Goal: Task Accomplishment & Management: Complete application form

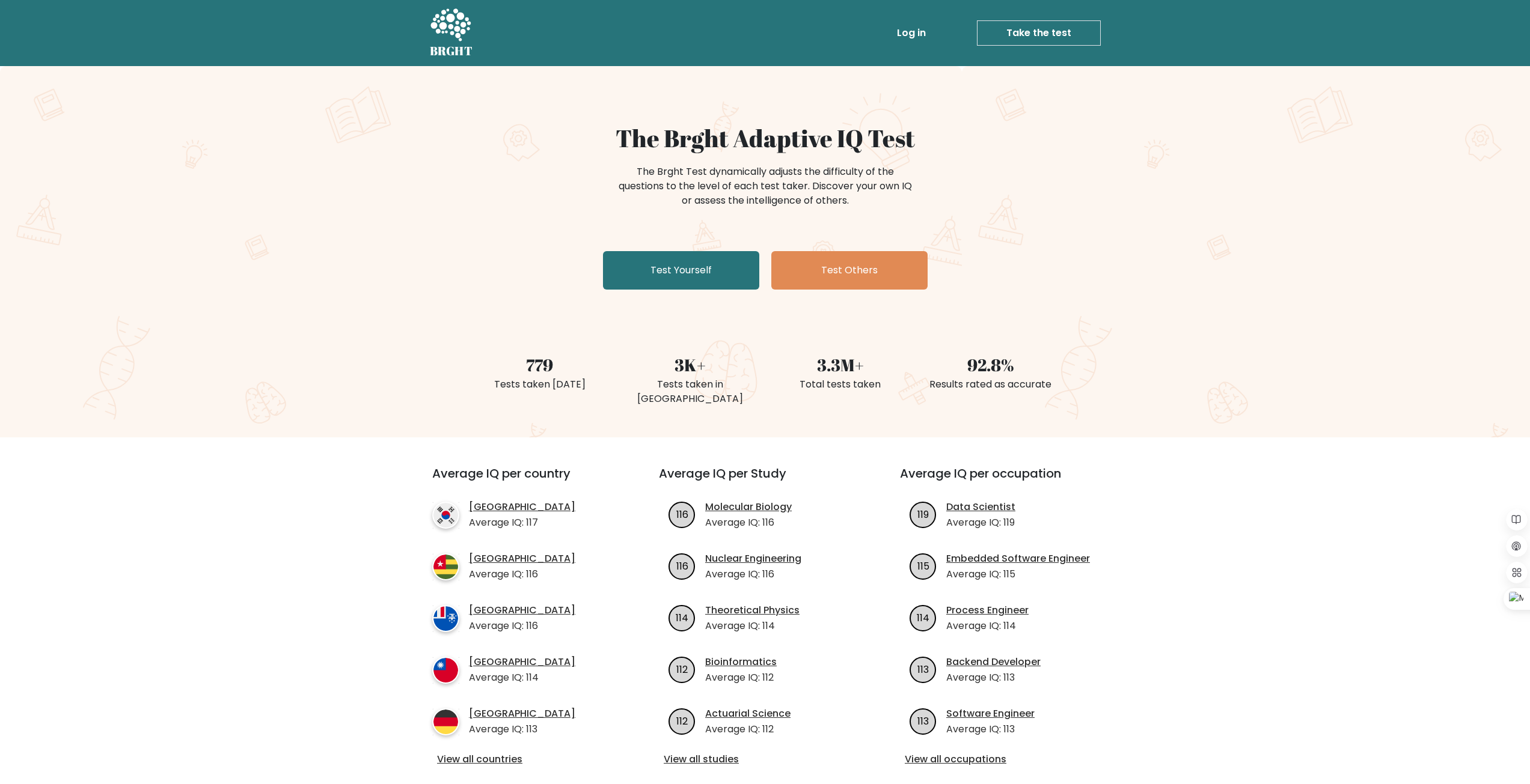
scroll to position [60, 0]
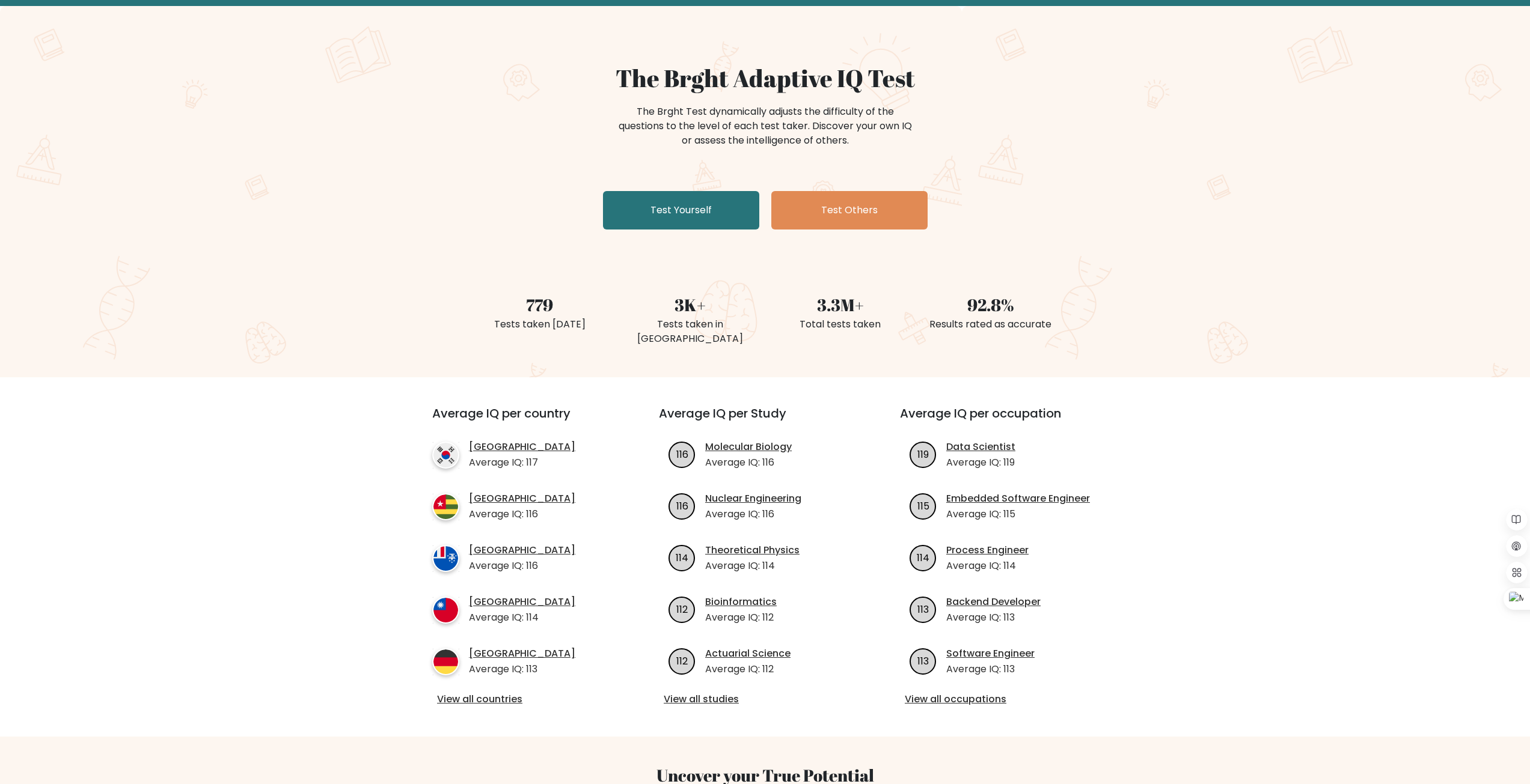
drag, startPoint x: 754, startPoint y: 462, endPoint x: 510, endPoint y: 253, distance: 321.3
drag, startPoint x: 510, startPoint y: 253, endPoint x: 673, endPoint y: 196, distance: 172.7
click at [673, 196] on link "Test Yourself" at bounding box center [681, 210] width 156 height 39
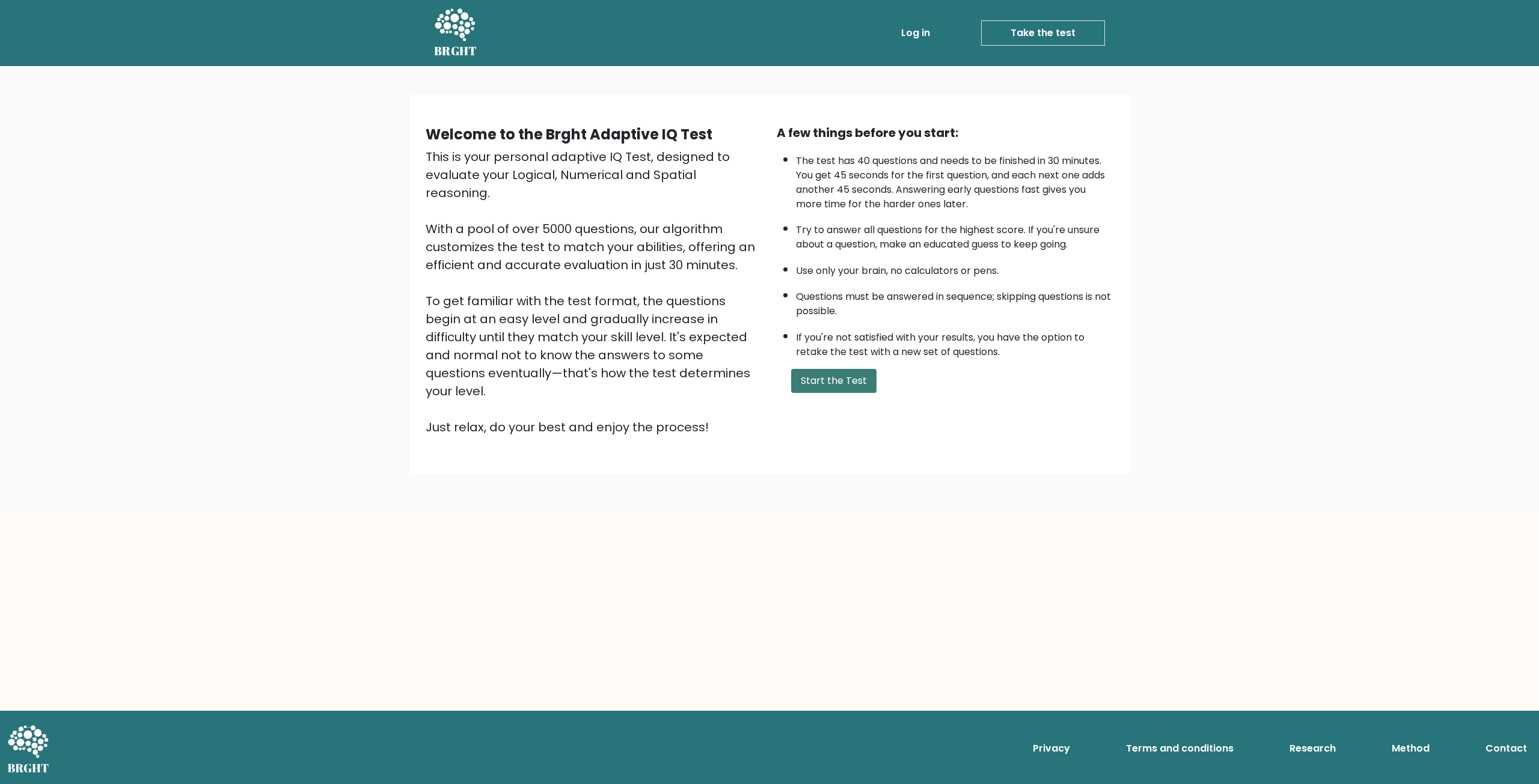
click at [802, 383] on button "Start the Test" at bounding box center [833, 381] width 85 height 24
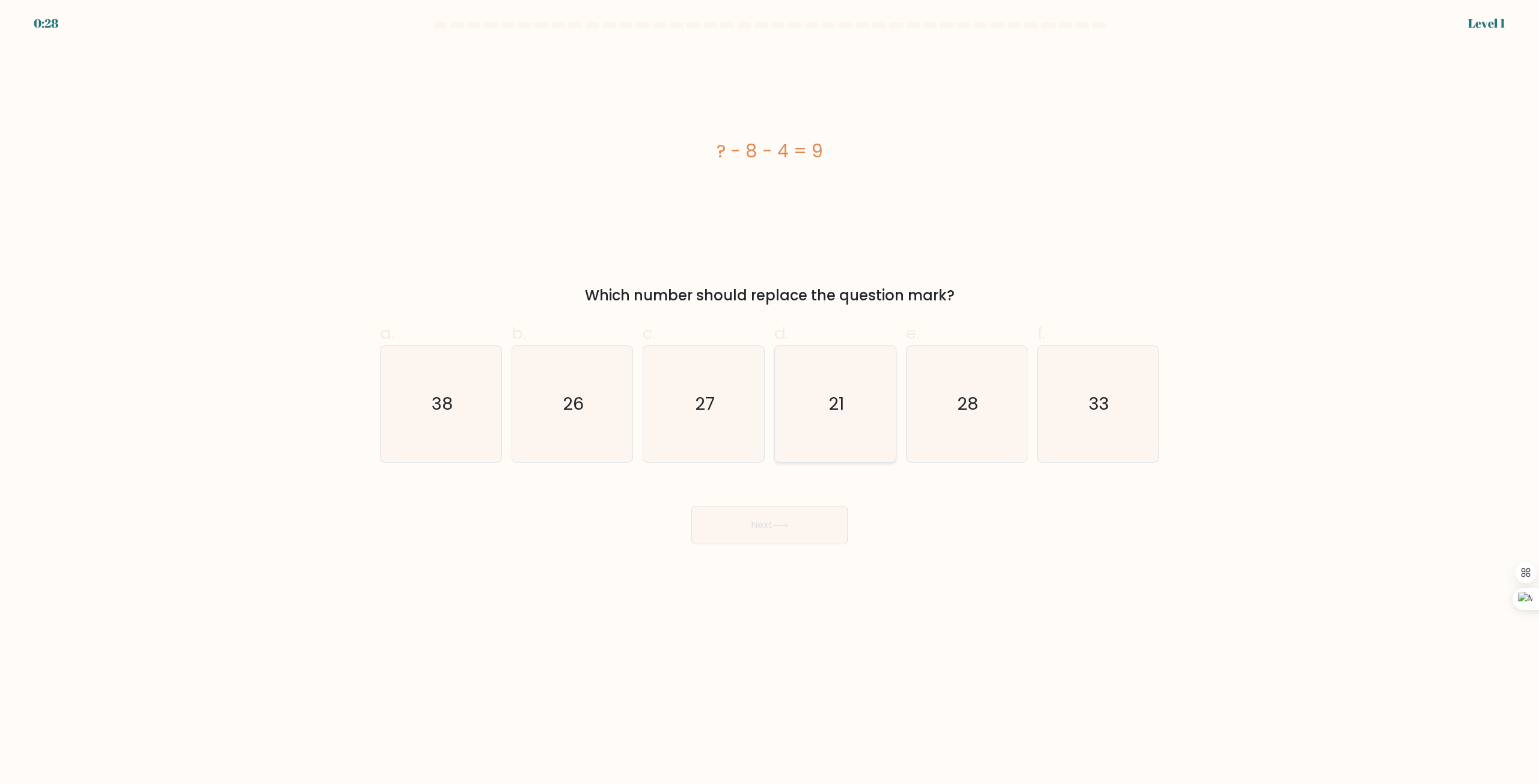
click at [834, 395] on text "21" at bounding box center [836, 405] width 16 height 24
click at [770, 395] on input "d. 21" at bounding box center [770, 396] width 1 height 8
radio input "true"
click at [772, 515] on button "Next" at bounding box center [769, 525] width 156 height 39
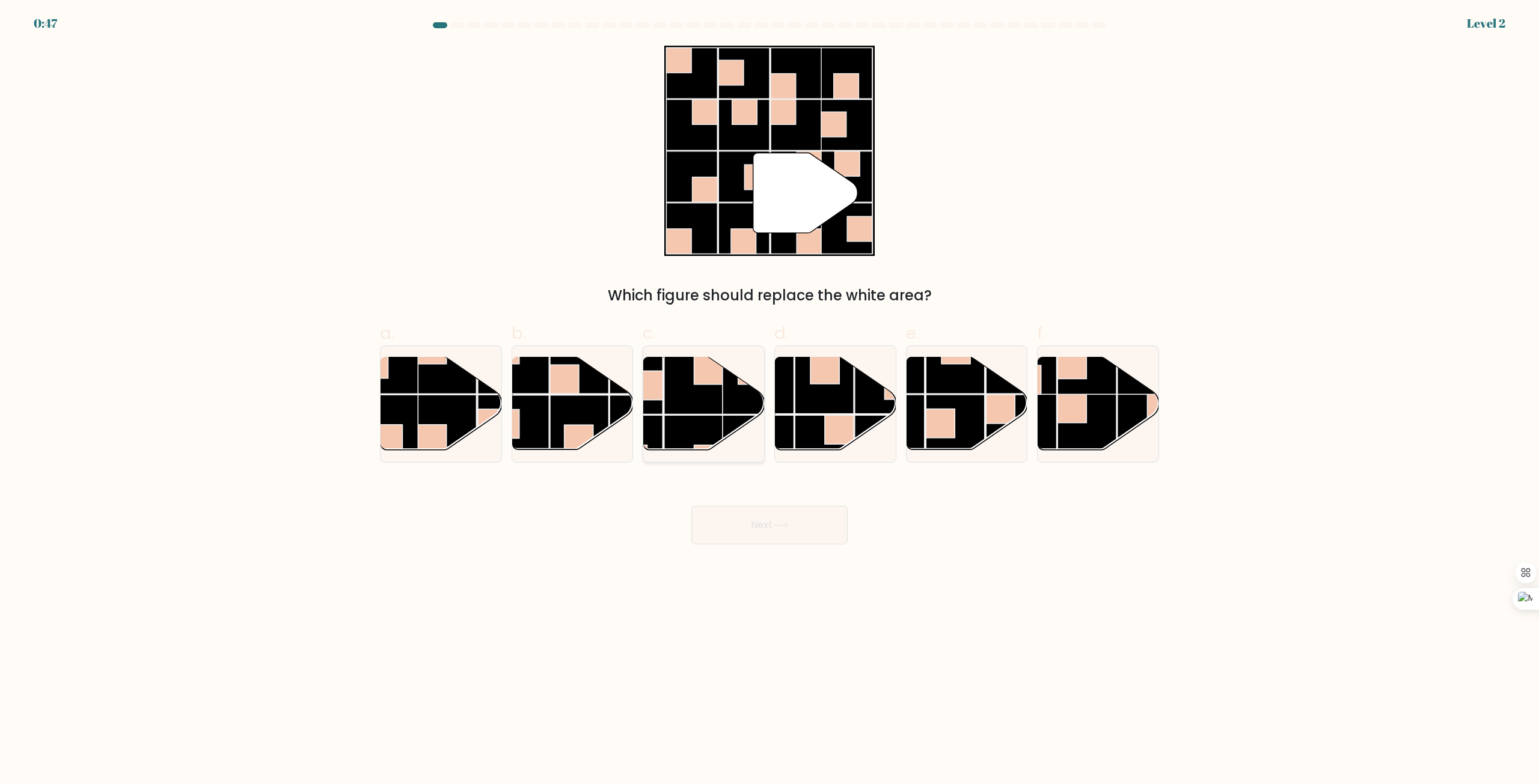
click at [688, 427] on rect at bounding box center [694, 445] width 59 height 59
click at [770, 401] on input "c." at bounding box center [770, 396] width 1 height 8
radio input "true"
click at [780, 526] on icon at bounding box center [780, 526] width 16 height 7
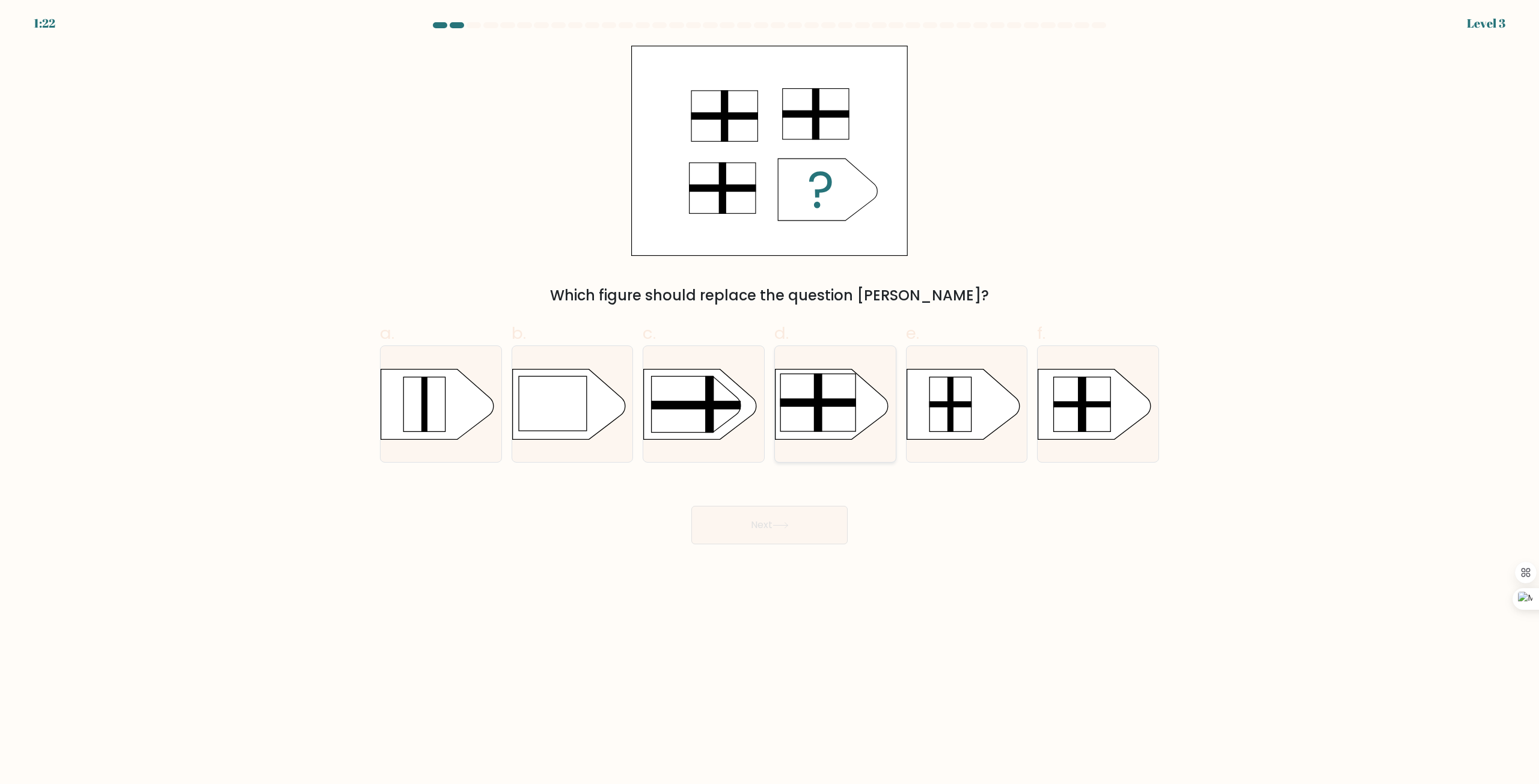
click at [804, 427] on rect at bounding box center [818, 402] width 76 height 58
click at [770, 401] on input "d." at bounding box center [770, 396] width 1 height 8
radio input "true"
click at [767, 532] on button "Next" at bounding box center [769, 525] width 156 height 39
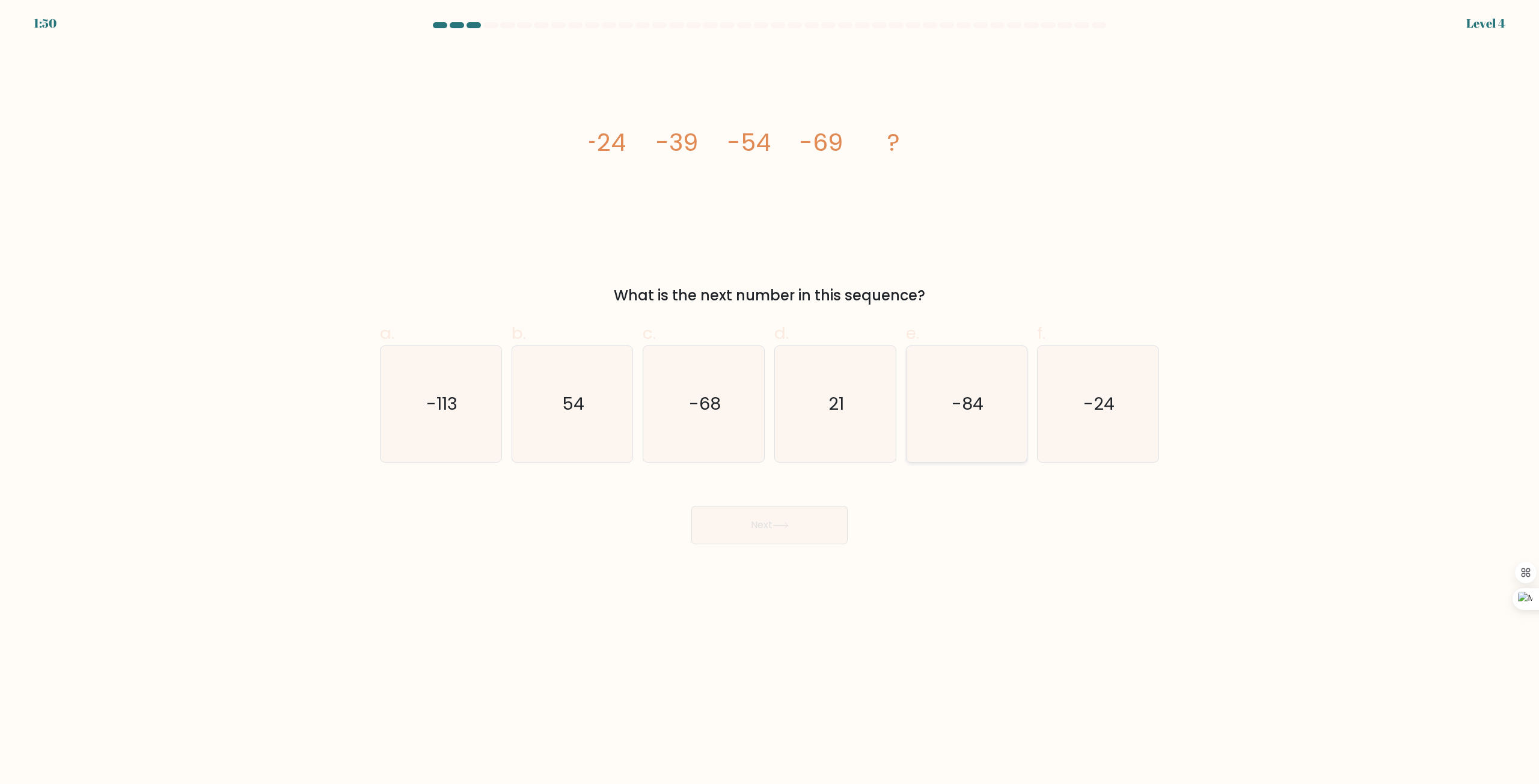
click at [951, 379] on icon "-84" at bounding box center [966, 404] width 116 height 116
click at [770, 393] on input "e. -84" at bounding box center [770, 396] width 1 height 8
radio input "true"
click at [788, 526] on icon at bounding box center [780, 526] width 16 height 7
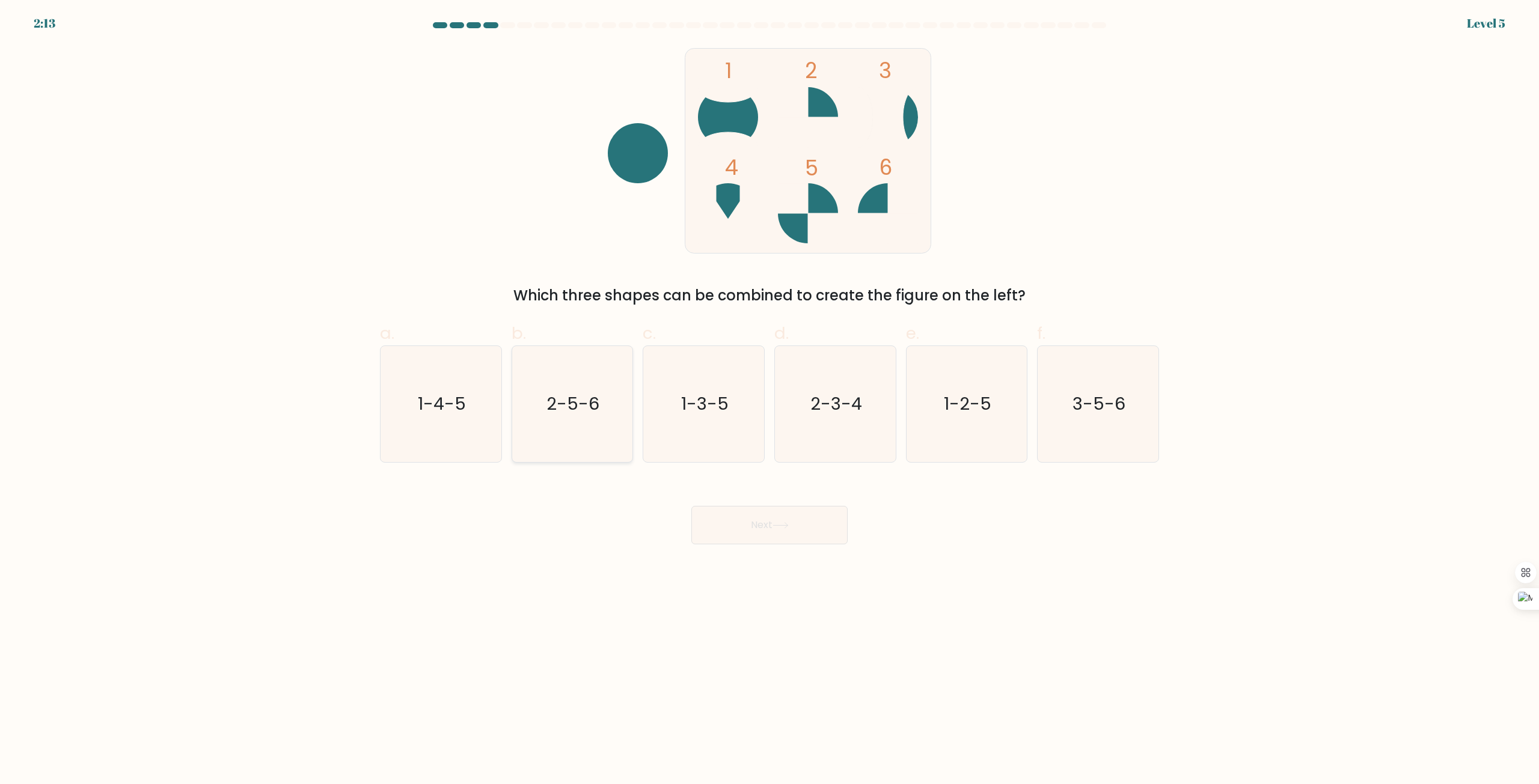
click at [550, 432] on icon "2-5-6" at bounding box center [571, 404] width 116 height 116
click at [770, 401] on input "b. 2-5-6" at bounding box center [770, 396] width 1 height 8
radio input "true"
click at [758, 530] on button "Next" at bounding box center [769, 525] width 156 height 39
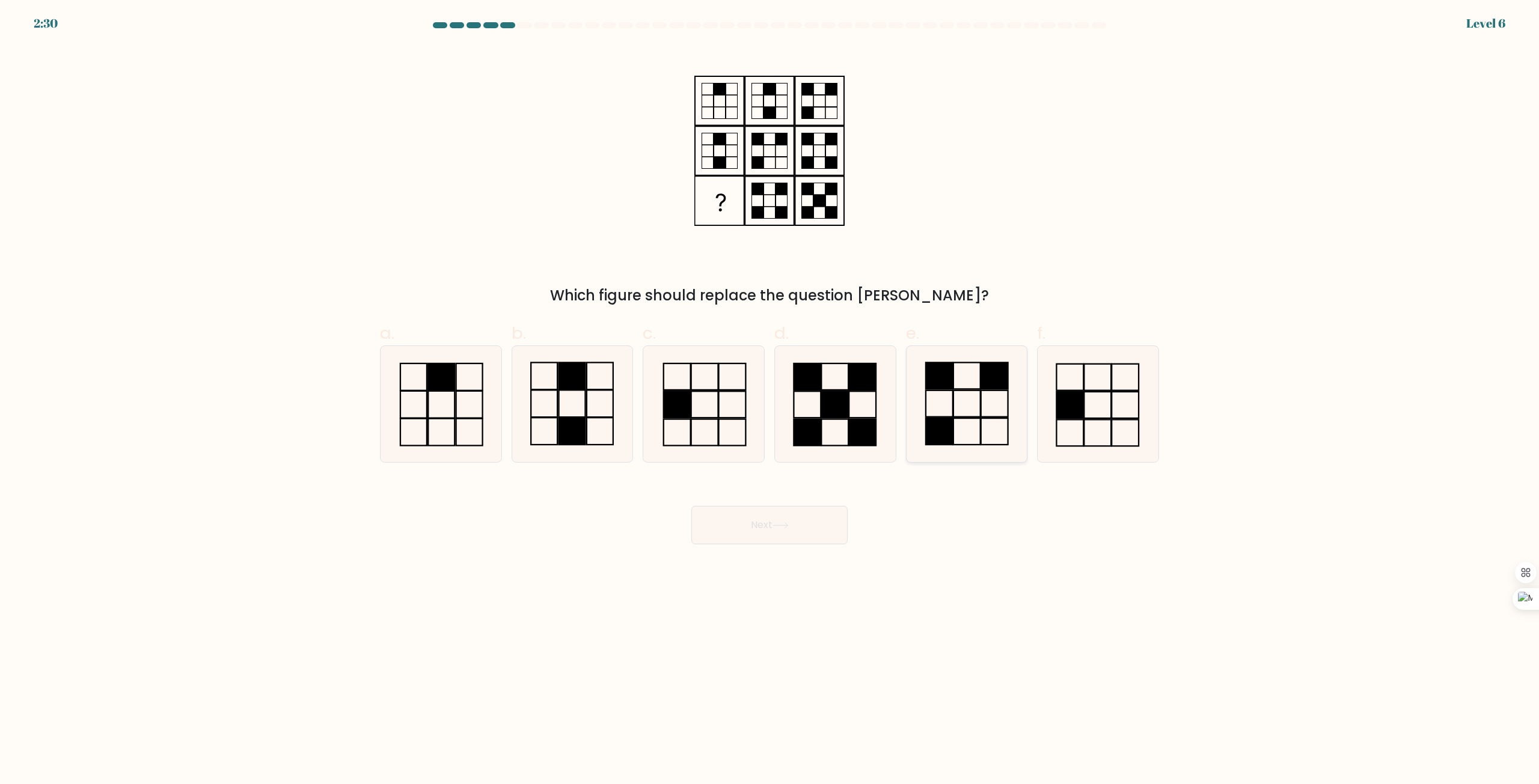
click at [1017, 432] on icon at bounding box center [966, 404] width 116 height 116
click at [770, 401] on input "e." at bounding box center [770, 396] width 1 height 8
radio input "true"
click at [759, 517] on button "Next" at bounding box center [769, 525] width 156 height 39
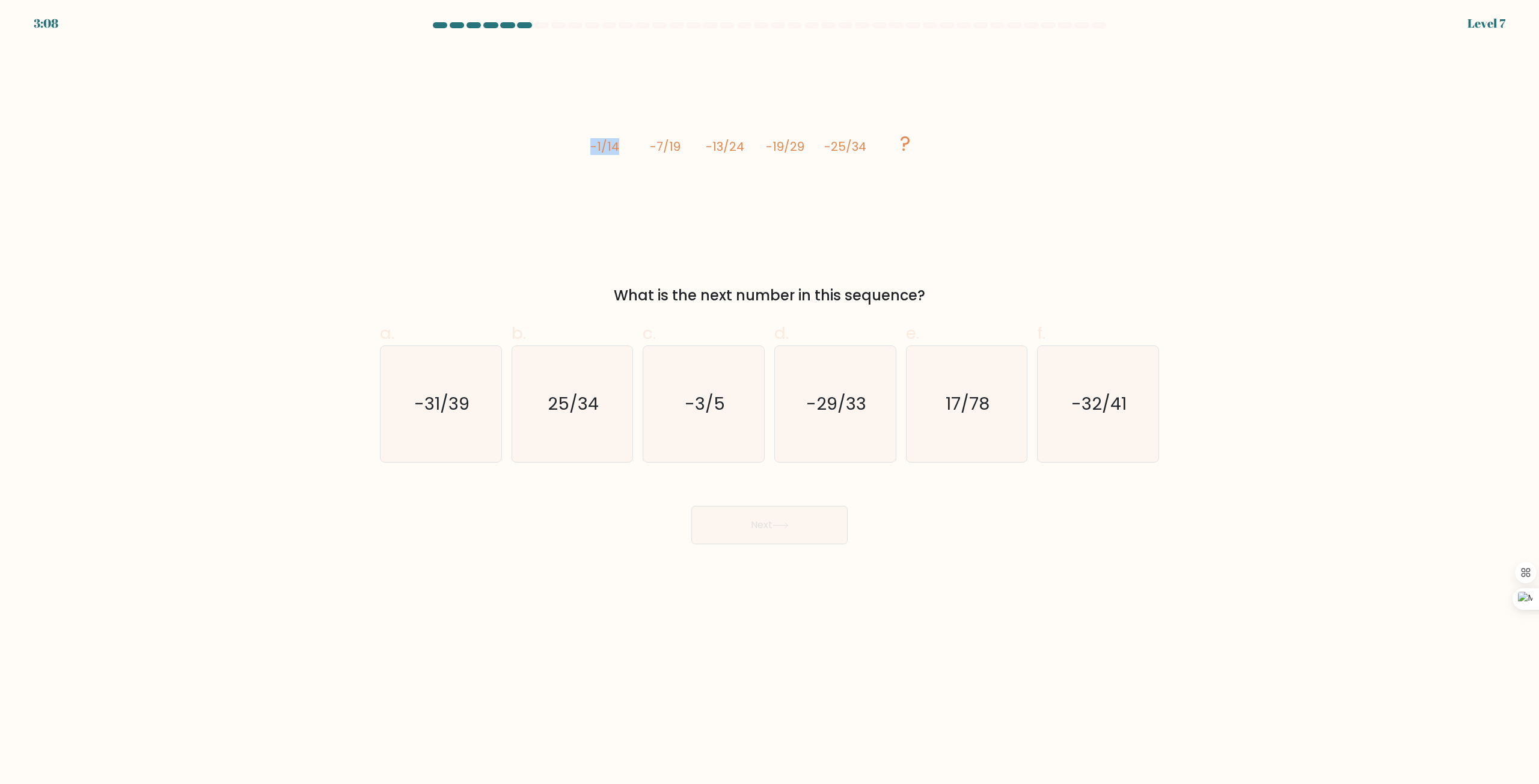
drag, startPoint x: 579, startPoint y: 145, endPoint x: 620, endPoint y: 150, distance: 41.3
click at [620, 150] on div "image/svg+xml -1/14 -7/19 -13/24 -19/29 -25/34 ? What is the next number in thi…" at bounding box center [769, 176] width 794 height 261
click at [815, 230] on icon "image/svg+xml -1/14 -7/19 -13/24 -19/29 -25/34 ?" at bounding box center [770, 151] width 361 height 210
click at [919, 142] on icon "image/svg+xml -1/14 -7/19 -13/24 -19/29 -25/34 ?" at bounding box center [770, 151] width 361 height 210
drag, startPoint x: 594, startPoint y: 148, endPoint x: 644, endPoint y: 148, distance: 50.0
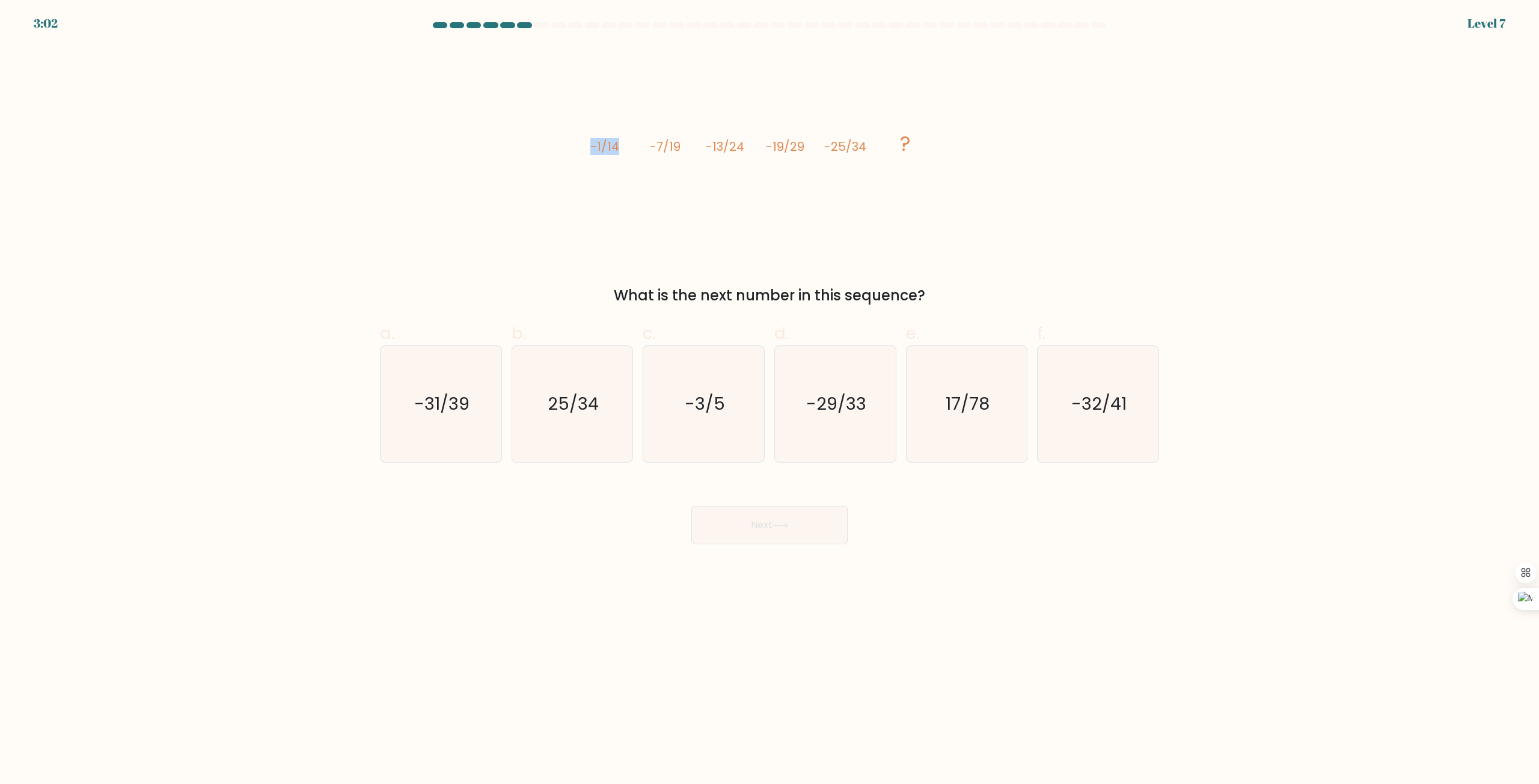
click at [644, 148] on icon "image/svg+xml -1/14 -7/19 -13/24 -19/29 -25/34 ?" at bounding box center [770, 151] width 361 height 210
click at [708, 130] on icon "image/svg+xml -1/14 -7/19 -13/24 -19/29 -25/34 ?" at bounding box center [770, 151] width 361 height 210
drag, startPoint x: 585, startPoint y: 150, endPoint x: 655, endPoint y: 148, distance: 70.0
click at [655, 148] on div "image/svg+xml -1/14 -7/19 -13/24 -19/29 -25/34 ? What is the next number in thi…" at bounding box center [769, 176] width 794 height 261
click at [713, 109] on icon "image/svg+xml -1/14 -7/19 -13/24 -19/29 -25/34 ?" at bounding box center [770, 151] width 361 height 210
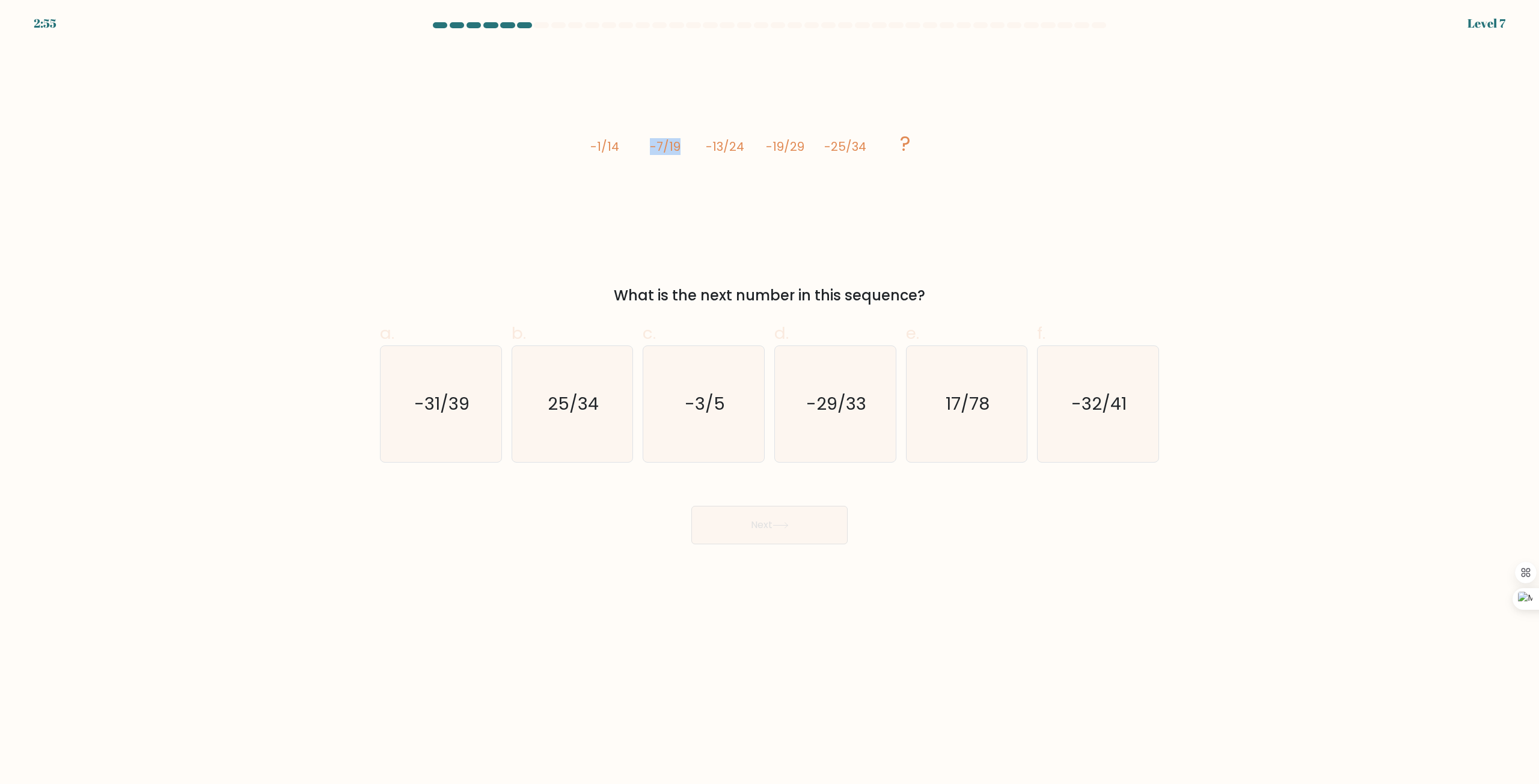
drag, startPoint x: 645, startPoint y: 147, endPoint x: 680, endPoint y: 159, distance: 37.0
click at [680, 159] on icon "image/svg+xml -1/14 -7/19 -13/24 -19/29 -25/34 ?" at bounding box center [770, 151] width 361 height 210
click at [682, 115] on icon "image/svg+xml -1/14 -7/19 -13/24 -19/29 -25/34 ?" at bounding box center [770, 151] width 361 height 210
drag, startPoint x: 702, startPoint y: 150, endPoint x: 749, endPoint y: 118, distance: 56.9
click at [749, 118] on icon "image/svg+xml -1/14 -7/19 -13/24 -19/29 -25/34 ?" at bounding box center [770, 151] width 361 height 210
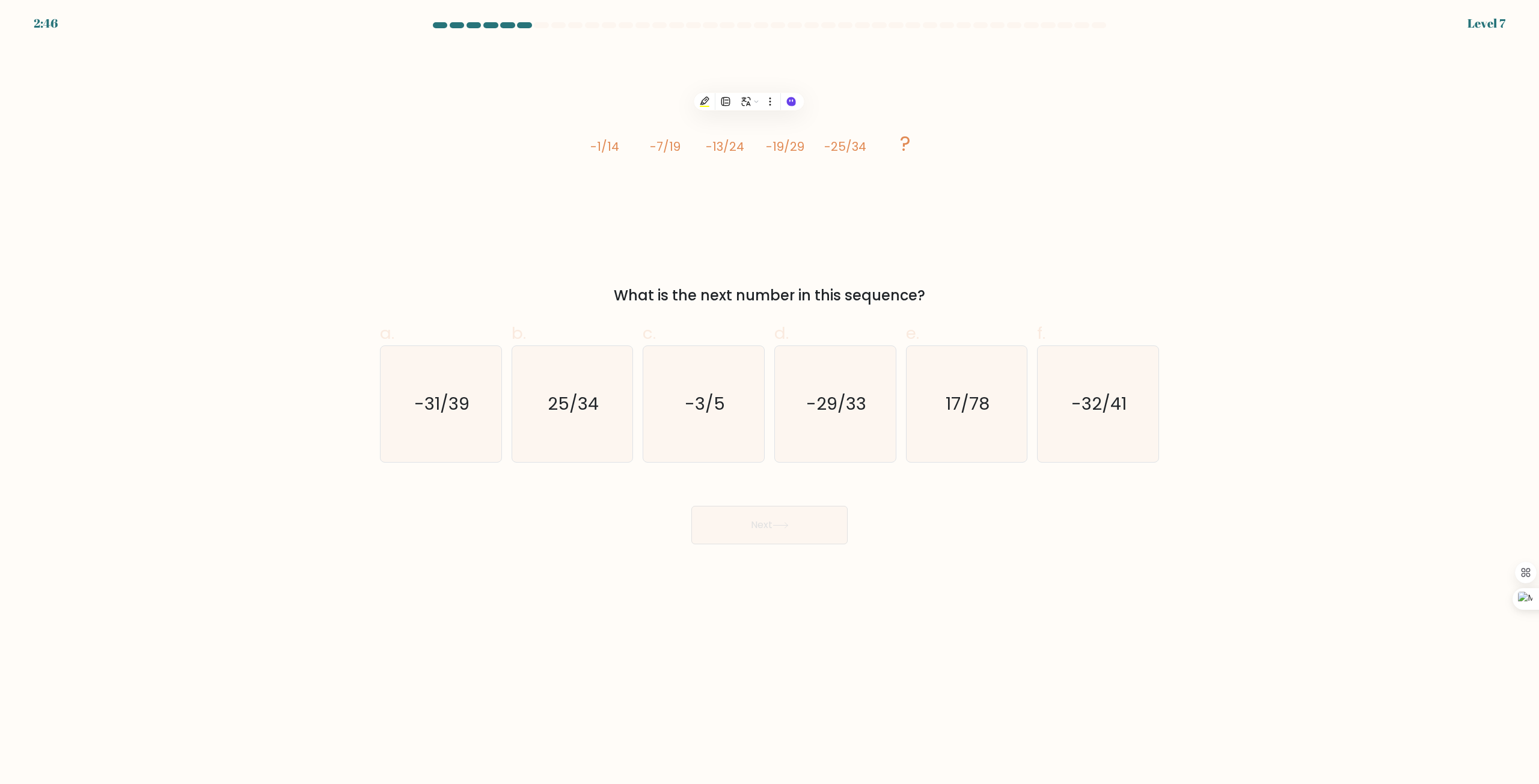
click at [888, 69] on icon "image/svg+xml -1/14 -7/19 -13/24 -19/29 -25/34 ?" at bounding box center [770, 151] width 361 height 210
drag, startPoint x: 821, startPoint y: 147, endPoint x: 849, endPoint y: 150, distance: 28.2
click at [849, 150] on icon "image/svg+xml -1/14 -7/19 -13/24 -19/29 -25/34 ?" at bounding box center [770, 151] width 361 height 210
click at [985, 280] on div "image/svg+xml -1/14 -7/19 -13/24 -19/29 -25/34 ? What is the next number in thi…" at bounding box center [769, 176] width 794 height 261
click at [430, 426] on icon "-31/39" at bounding box center [440, 404] width 116 height 116
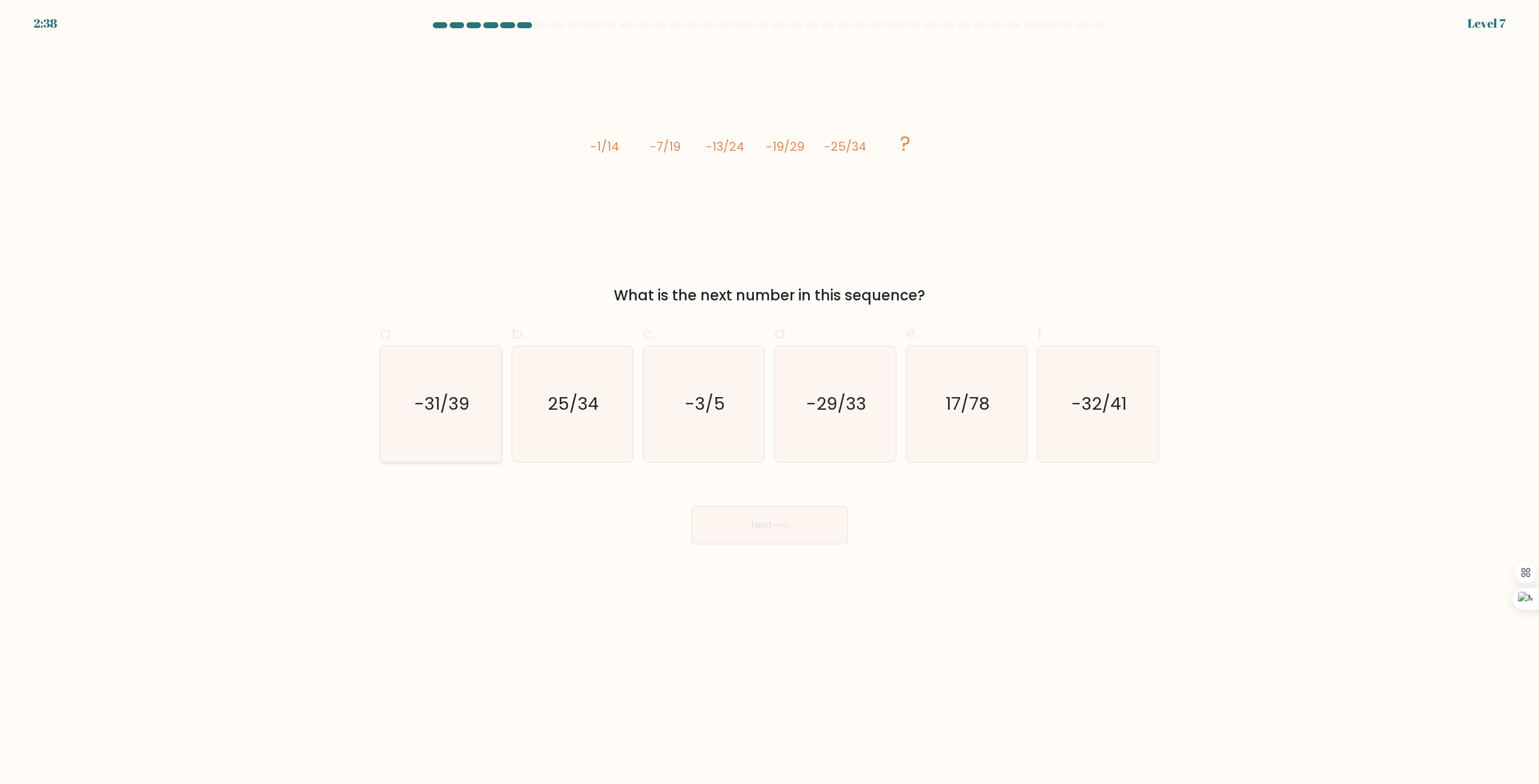
click at [770, 401] on input "a. -31/39" at bounding box center [770, 396] width 1 height 8
radio input "true"
click at [830, 536] on button "Next" at bounding box center [769, 525] width 156 height 39
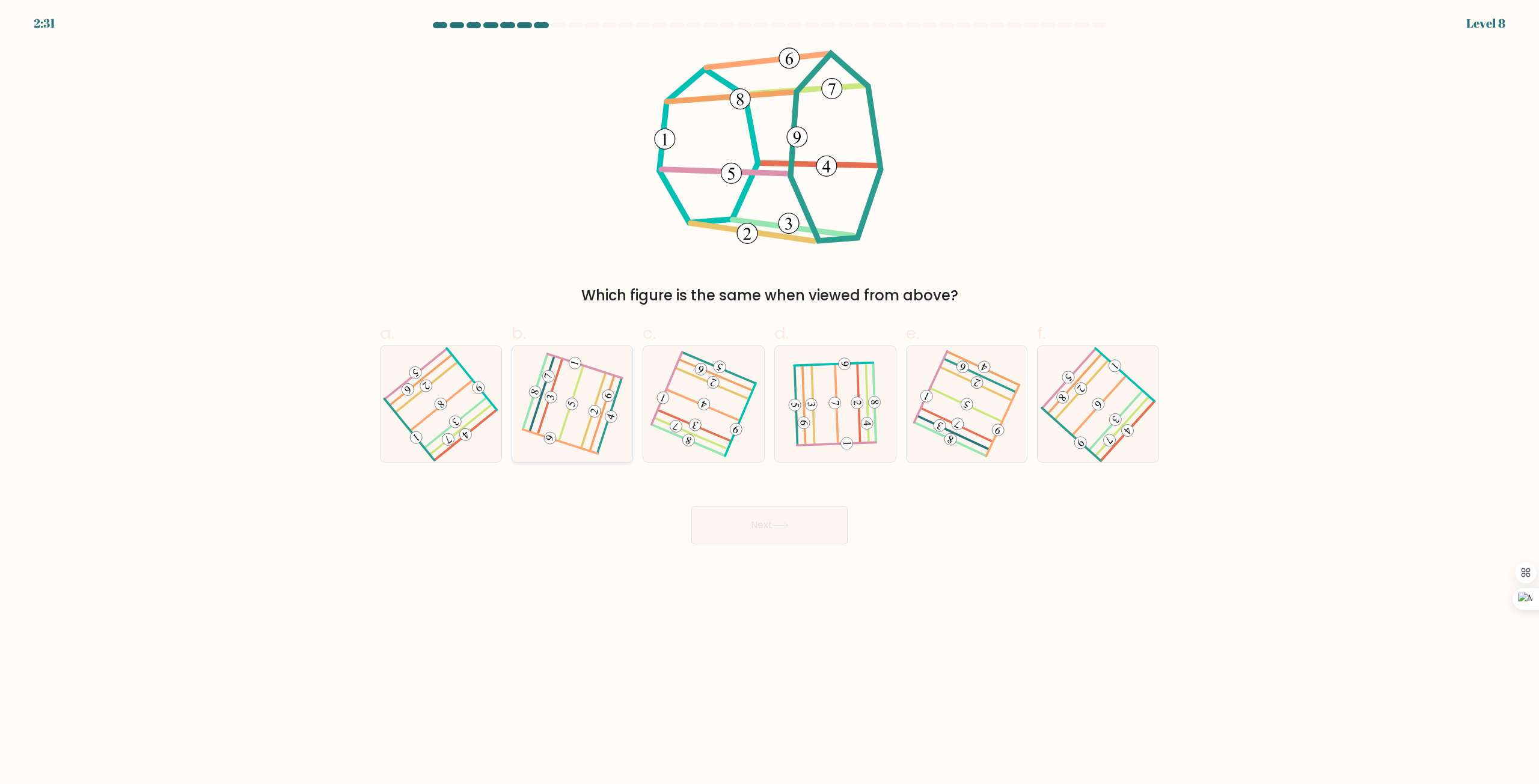
click at [598, 419] on icon at bounding box center [572, 404] width 91 height 92
click at [770, 401] on input "b." at bounding box center [770, 396] width 1 height 8
radio input "true"
click at [759, 523] on button "Next" at bounding box center [769, 525] width 156 height 39
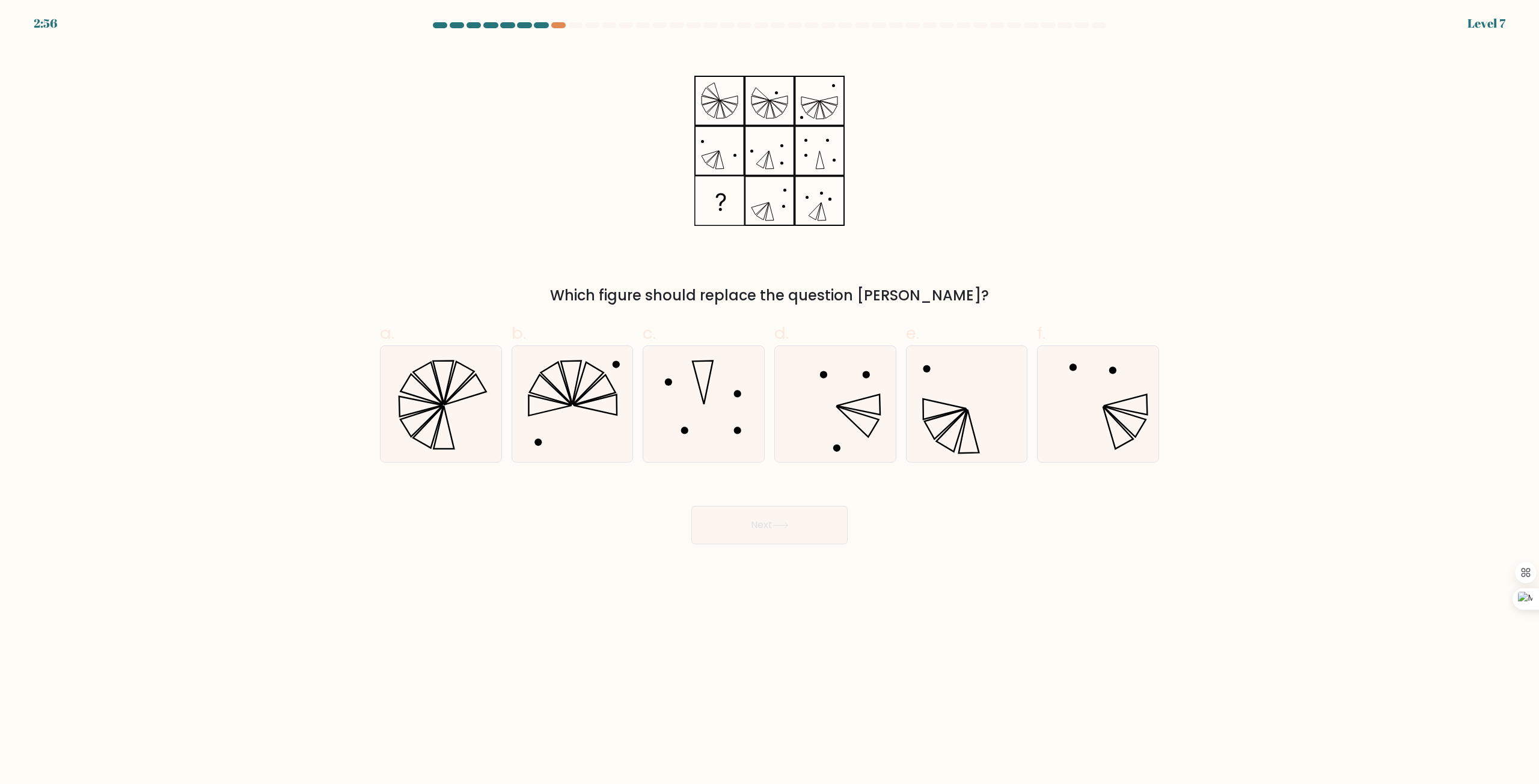
drag, startPoint x: 965, startPoint y: 444, endPoint x: 794, endPoint y: 481, distance: 175.0
click at [963, 444] on icon at bounding box center [966, 404] width 116 height 116
click at [770, 401] on input "e." at bounding box center [770, 396] width 1 height 8
radio input "true"
click at [801, 524] on button "Next" at bounding box center [769, 525] width 156 height 39
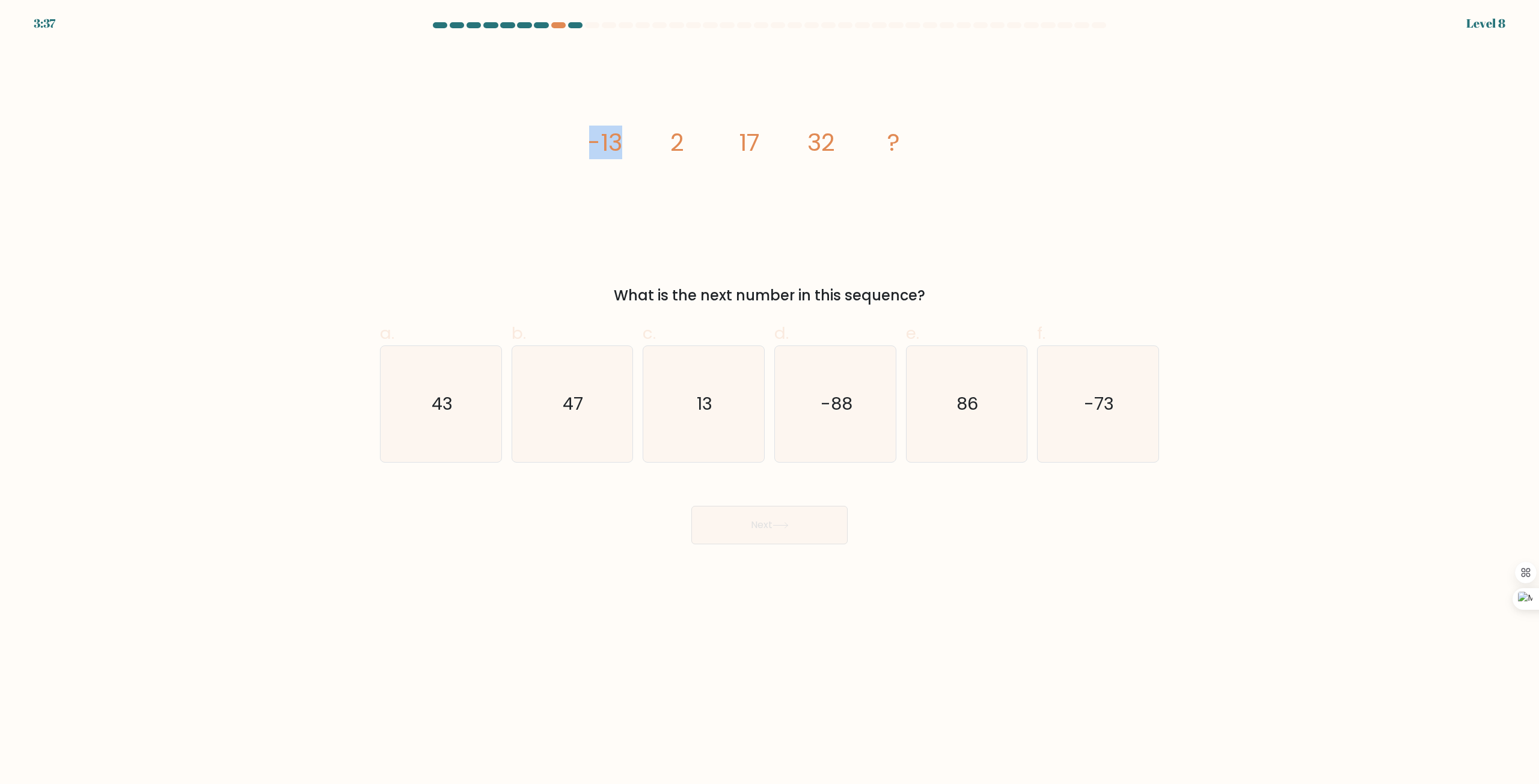
drag, startPoint x: 627, startPoint y: 138, endPoint x: 565, endPoint y: 159, distance: 65.5
click at [565, 159] on div "image/svg+xml -13 2 17 32 ? What is the next number in this sequence?" at bounding box center [769, 176] width 794 height 261
click at [704, 109] on icon "image/svg+xml -13 2 17 32 ?" at bounding box center [770, 151] width 361 height 210
drag, startPoint x: 664, startPoint y: 141, endPoint x: 726, endPoint y: 122, distance: 64.8
click at [726, 122] on icon "image/svg+xml -13 2 17 32 ?" at bounding box center [770, 151] width 361 height 210
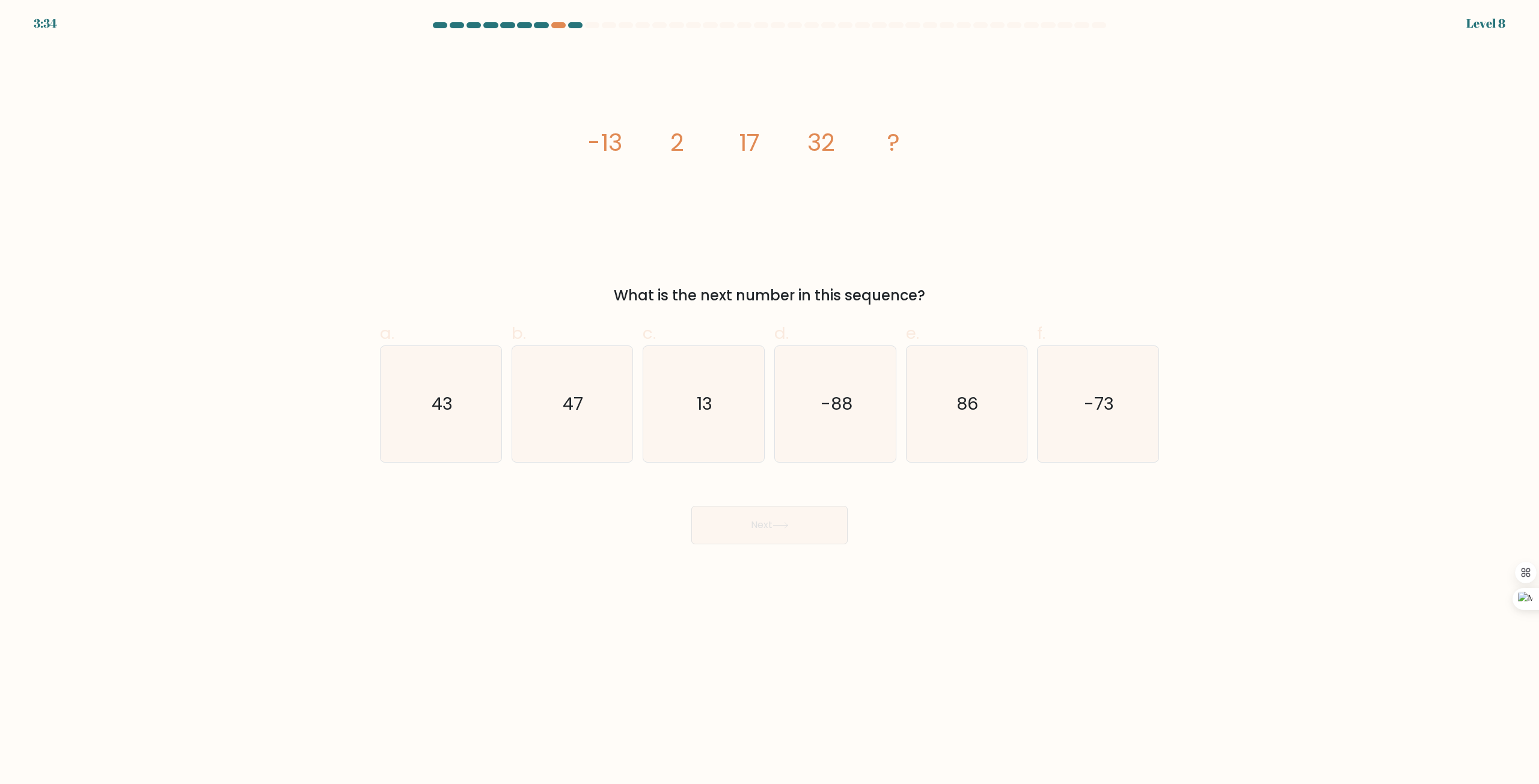
click at [835, 76] on icon "image/svg+xml -13 2 17 32 ?" at bounding box center [770, 151] width 361 height 210
click at [576, 420] on icon "47" at bounding box center [571, 404] width 116 height 116
click at [770, 401] on input "b. 47" at bounding box center [770, 396] width 1 height 8
radio input "true"
click at [796, 527] on button "Next" at bounding box center [769, 525] width 156 height 39
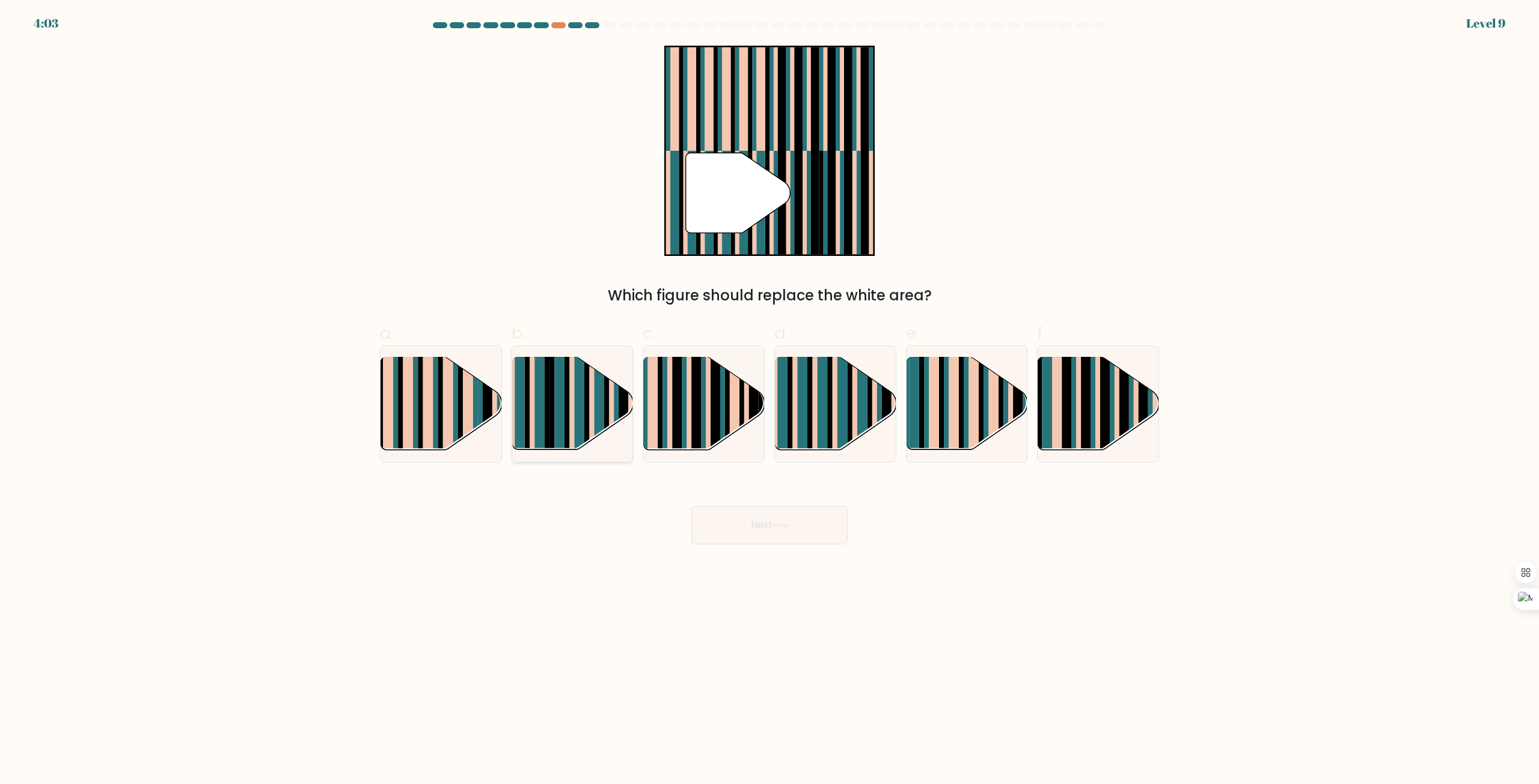
click at [609, 405] on rect at bounding box center [607, 414] width 5 height 120
click at [770, 401] on input "b." at bounding box center [770, 396] width 1 height 8
radio input "true"
click at [763, 516] on button "Next" at bounding box center [769, 525] width 156 height 39
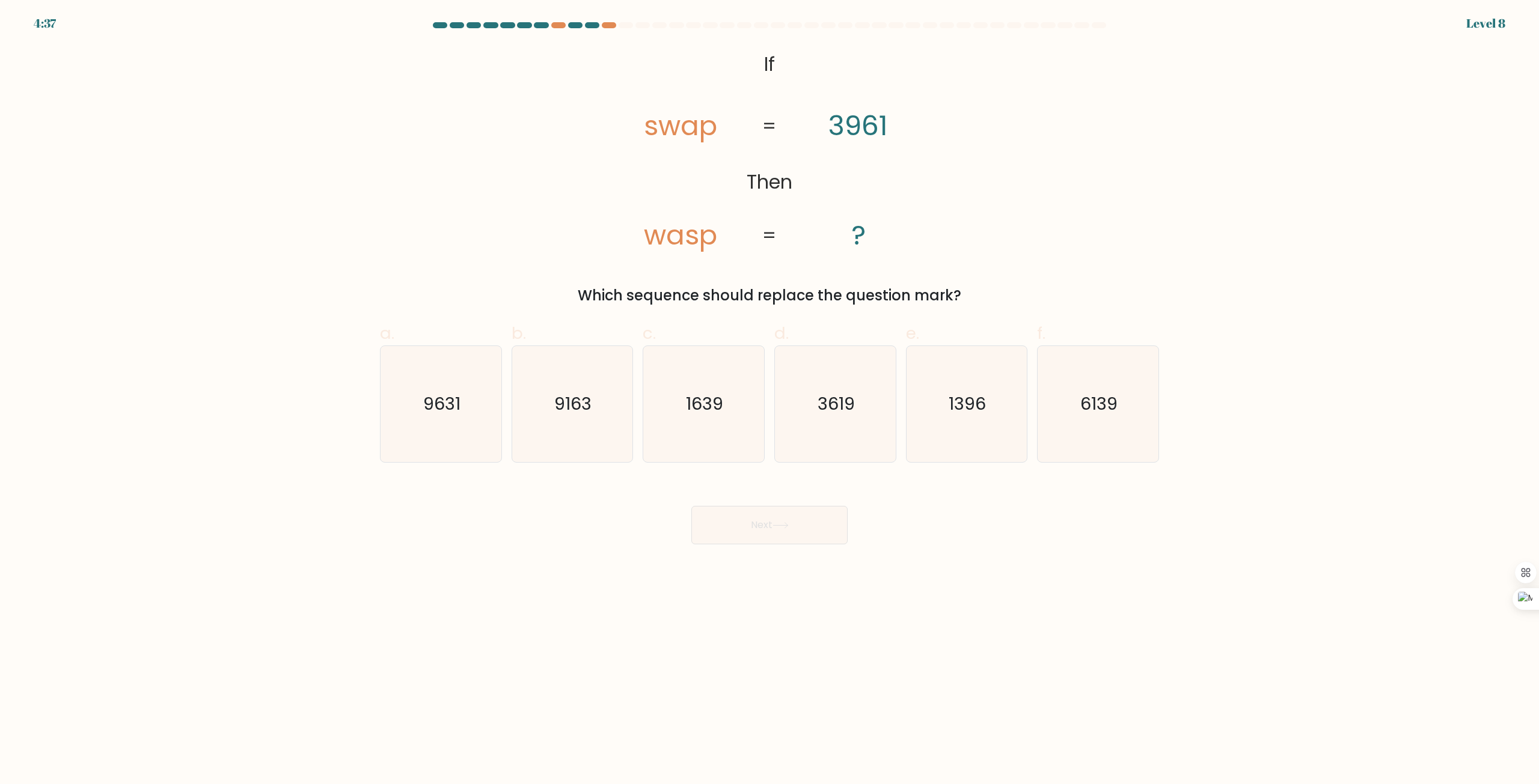
drag, startPoint x: 633, startPoint y: 133, endPoint x: 629, endPoint y: 122, distance: 11.7
click at [629, 122] on icon "@import url('https://fonts.googleapis.com/css?family=Abril+Fatface:400,100,100i…" at bounding box center [770, 151] width 341 height 210
drag, startPoint x: 824, startPoint y: 124, endPoint x: 862, endPoint y: 158, distance: 51.0
click at [862, 158] on icon "@import url('https://fonts.googleapis.com/css?family=Abril+Fatface:400,100,100i…" at bounding box center [770, 151] width 341 height 210
drag, startPoint x: 954, startPoint y: 148, endPoint x: 886, endPoint y: 181, distance: 75.6
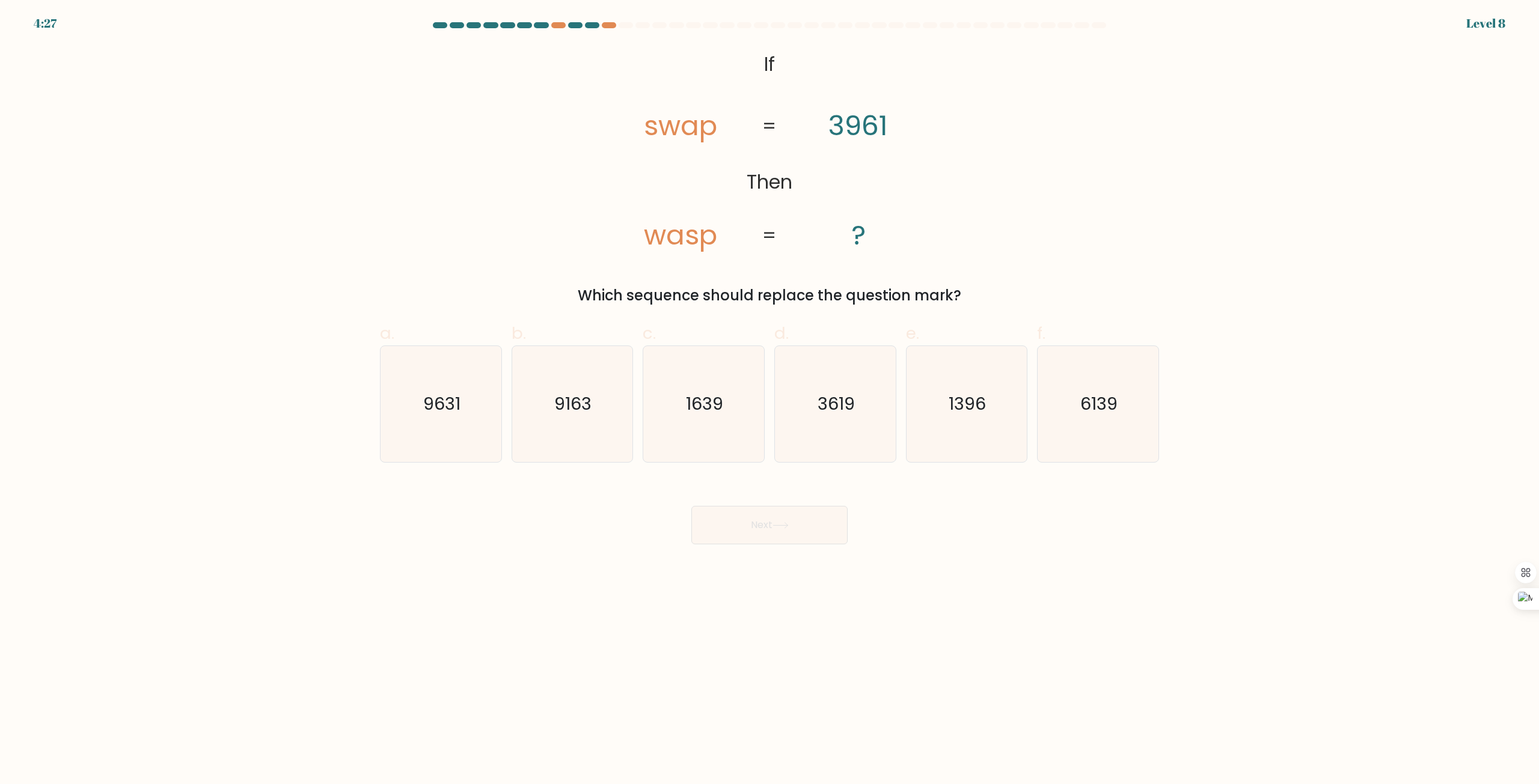
click at [950, 155] on div "@import url('https://fonts.googleapis.com/css?family=Abril+Fatface:400,100,100i…" at bounding box center [769, 176] width 794 height 261
click at [564, 429] on icon "9163" at bounding box center [571, 404] width 116 height 116
click at [770, 401] on input "b. 9163" at bounding box center [770, 396] width 1 height 8
radio input "true"
drag, startPoint x: 446, startPoint y: 426, endPoint x: 531, endPoint y: 432, distance: 85.2
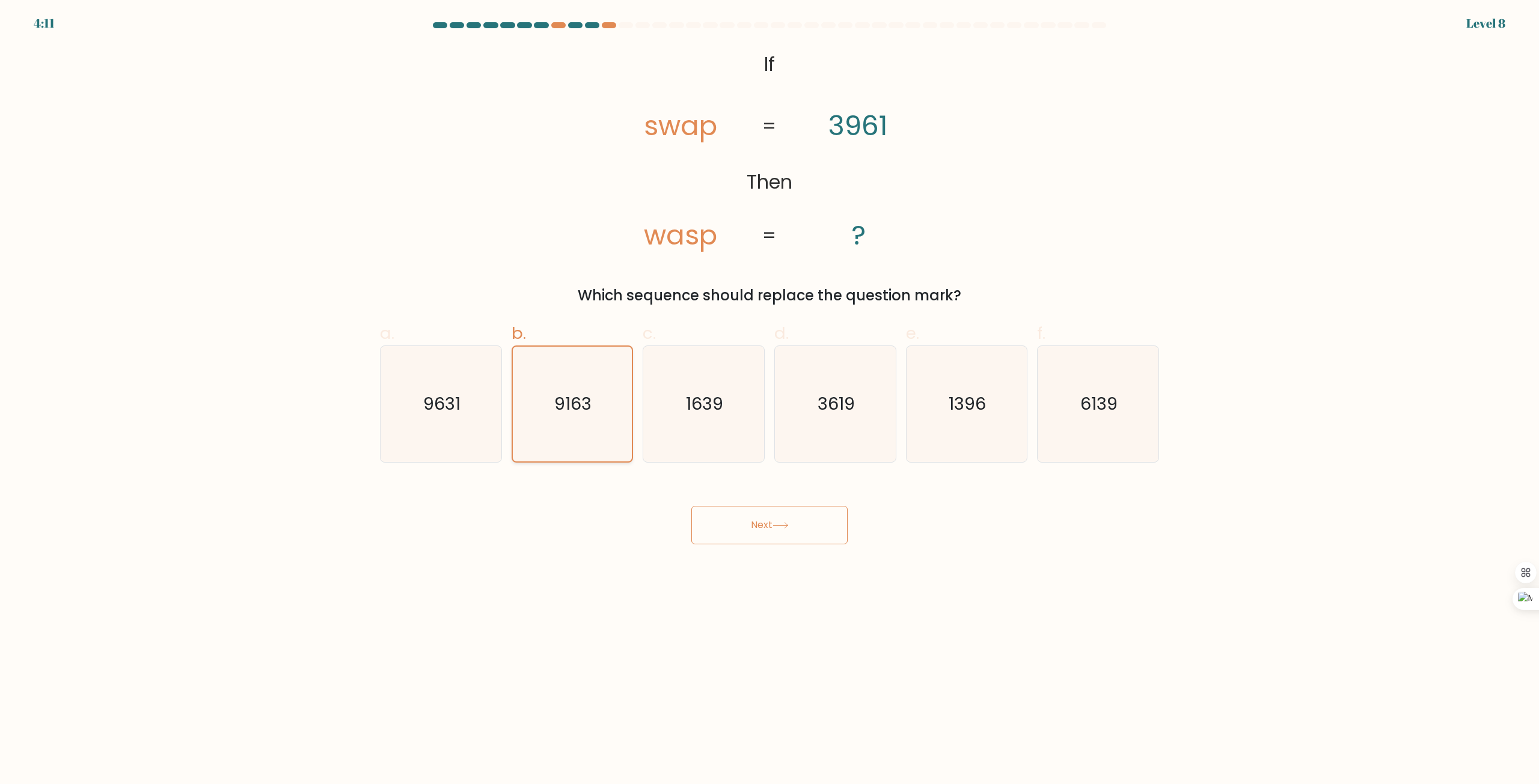
click at [446, 426] on icon "9631" at bounding box center [440, 404] width 116 height 116
click at [770, 401] on input "a. 9631" at bounding box center [770, 396] width 1 height 8
radio input "true"
click at [794, 534] on button "Next" at bounding box center [769, 525] width 156 height 39
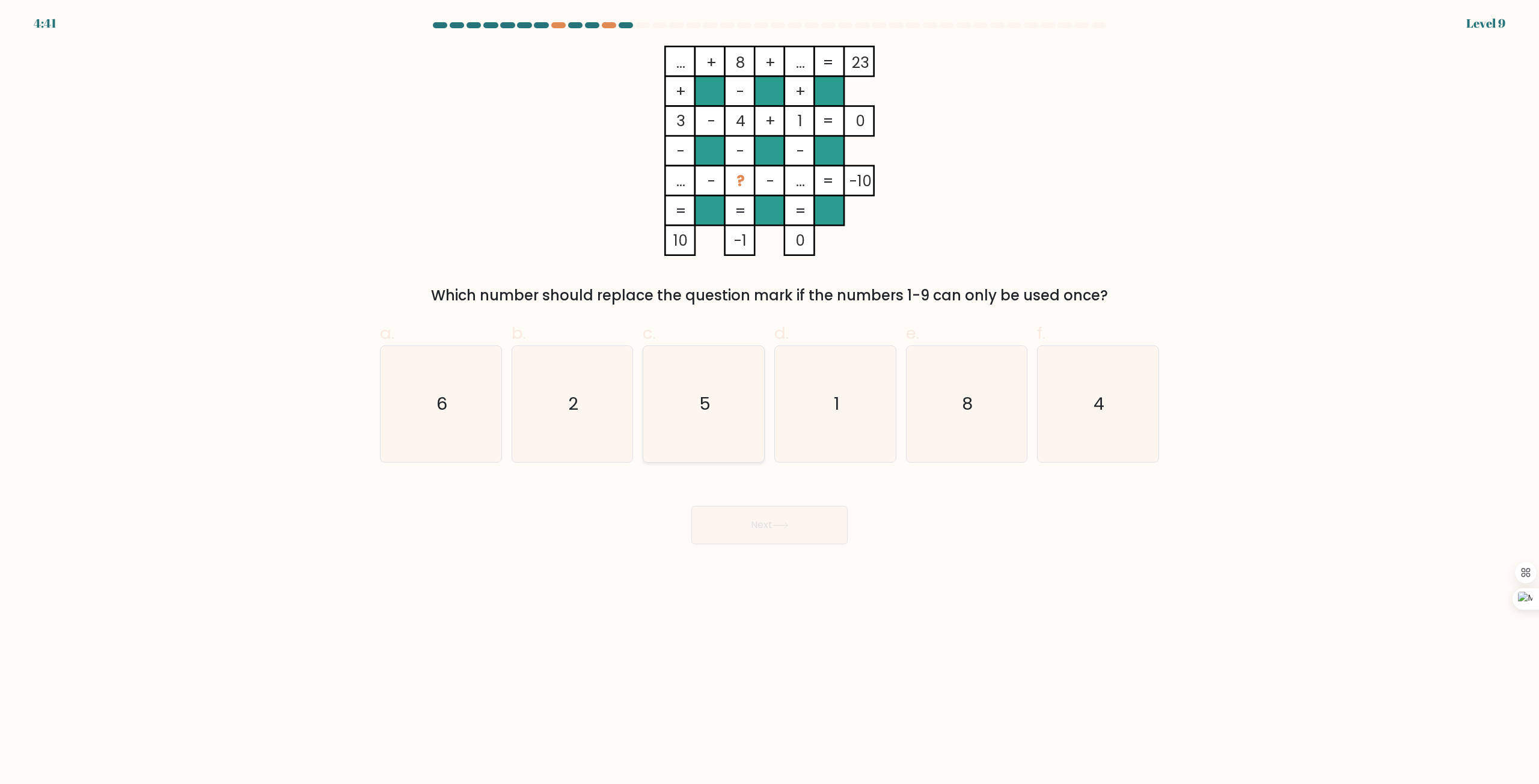
click at [725, 444] on icon "5" at bounding box center [703, 404] width 116 height 116
click at [770, 401] on input "c. 5" at bounding box center [770, 396] width 1 height 8
radio input "true"
click at [758, 530] on button "Next" at bounding box center [769, 525] width 156 height 39
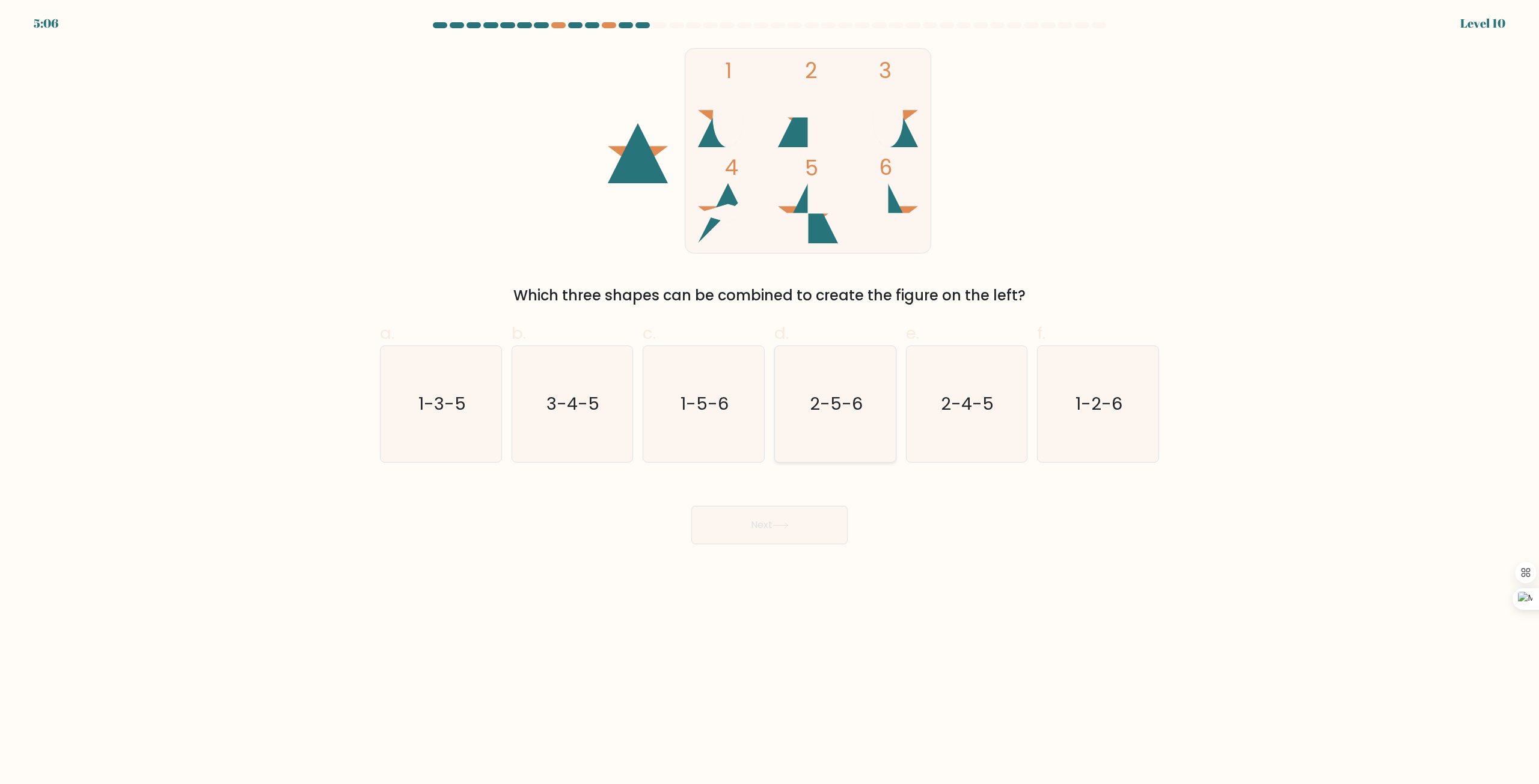
click at [846, 441] on icon "2-5-6" at bounding box center [835, 404] width 116 height 116
click at [770, 401] on input "d. 2-5-6" at bounding box center [770, 396] width 1 height 8
radio input "true"
click at [799, 526] on button "Next" at bounding box center [769, 525] width 156 height 39
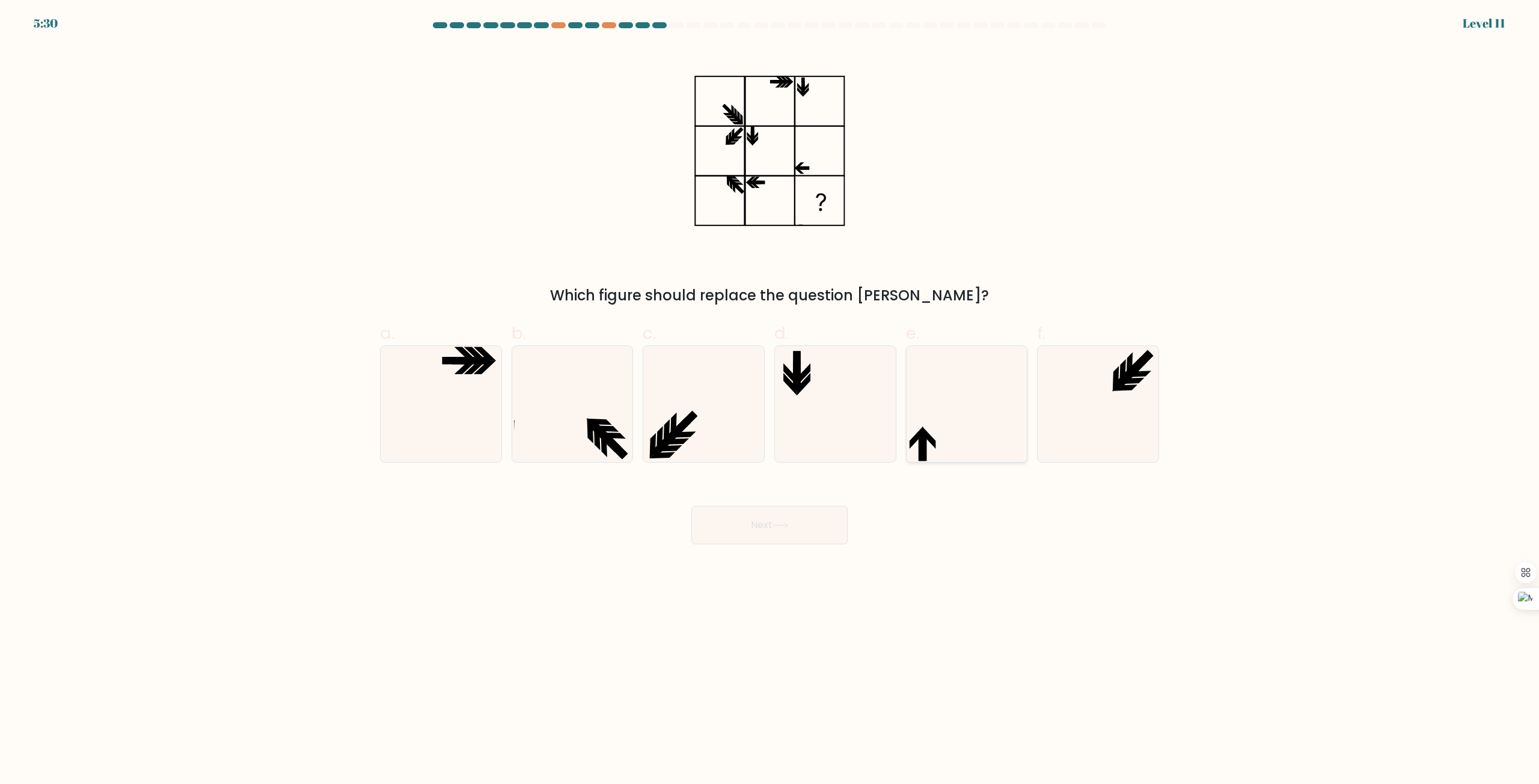
click at [906, 401] on div at bounding box center [967, 404] width 122 height 117
click at [770, 401] on input "e." at bounding box center [770, 396] width 1 height 8
radio input "true"
click at [826, 526] on button "Next" at bounding box center [769, 525] width 156 height 39
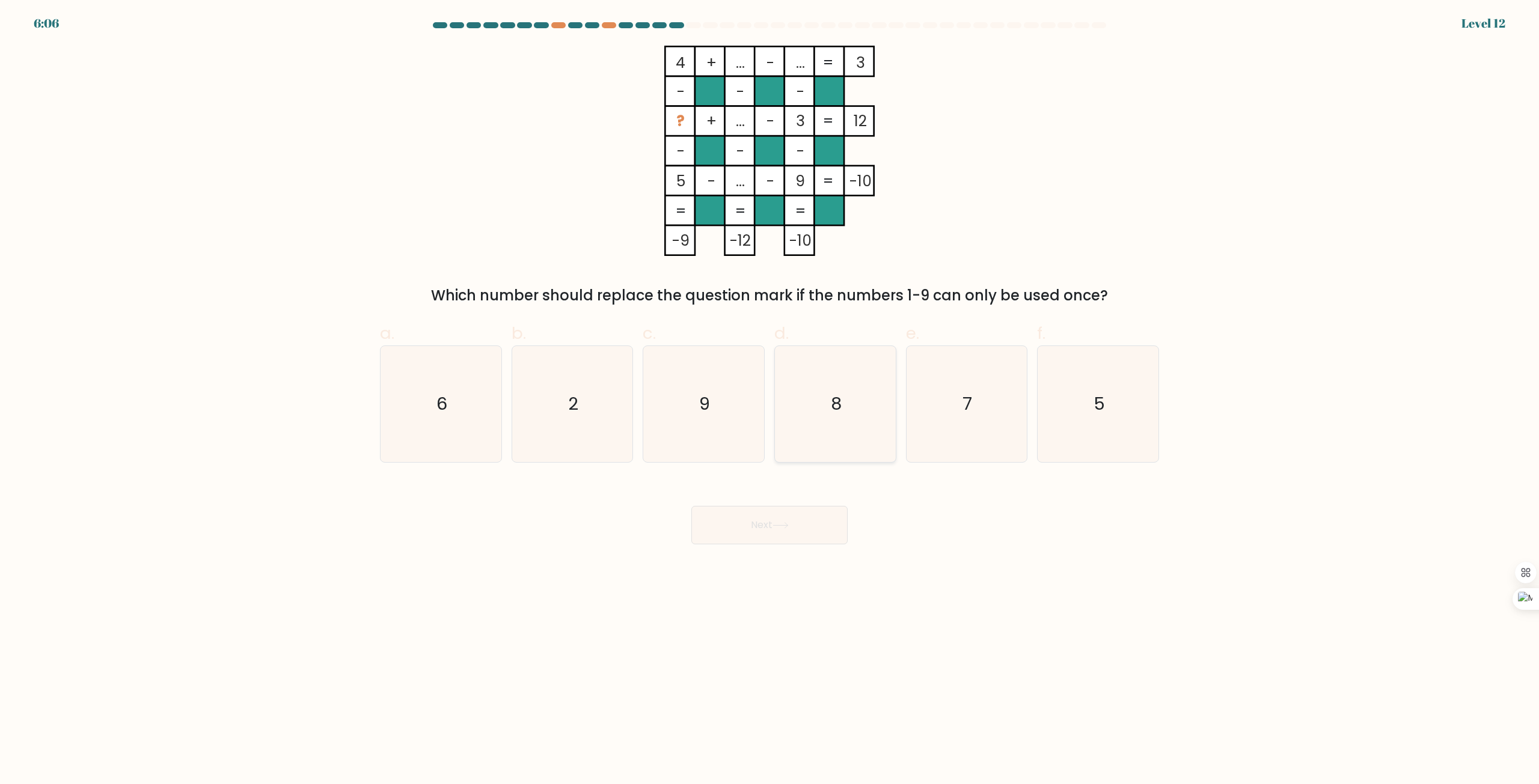
drag, startPoint x: 845, startPoint y: 405, endPoint x: 837, endPoint y: 410, distance: 9.4
click at [839, 408] on icon "8" at bounding box center [835, 404] width 116 height 116
click at [770, 401] on input "d. 8" at bounding box center [770, 396] width 1 height 8
radio input "true"
click at [817, 525] on button "Next" at bounding box center [769, 525] width 156 height 39
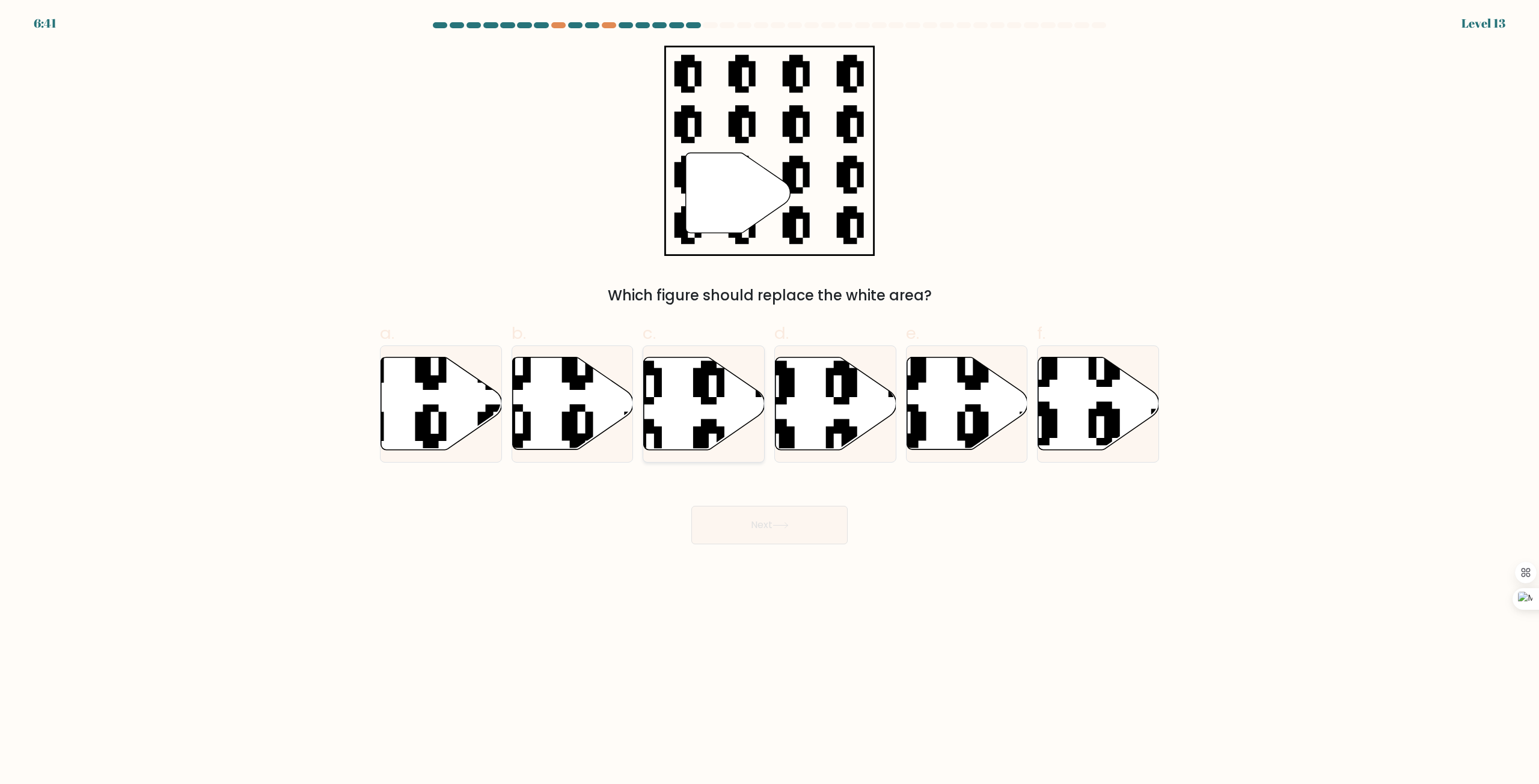
click at [699, 427] on icon at bounding box center [740, 354] width 219 height 219
click at [770, 401] on input "c." at bounding box center [770, 396] width 1 height 8
radio input "true"
click at [778, 526] on icon at bounding box center [780, 526] width 16 height 7
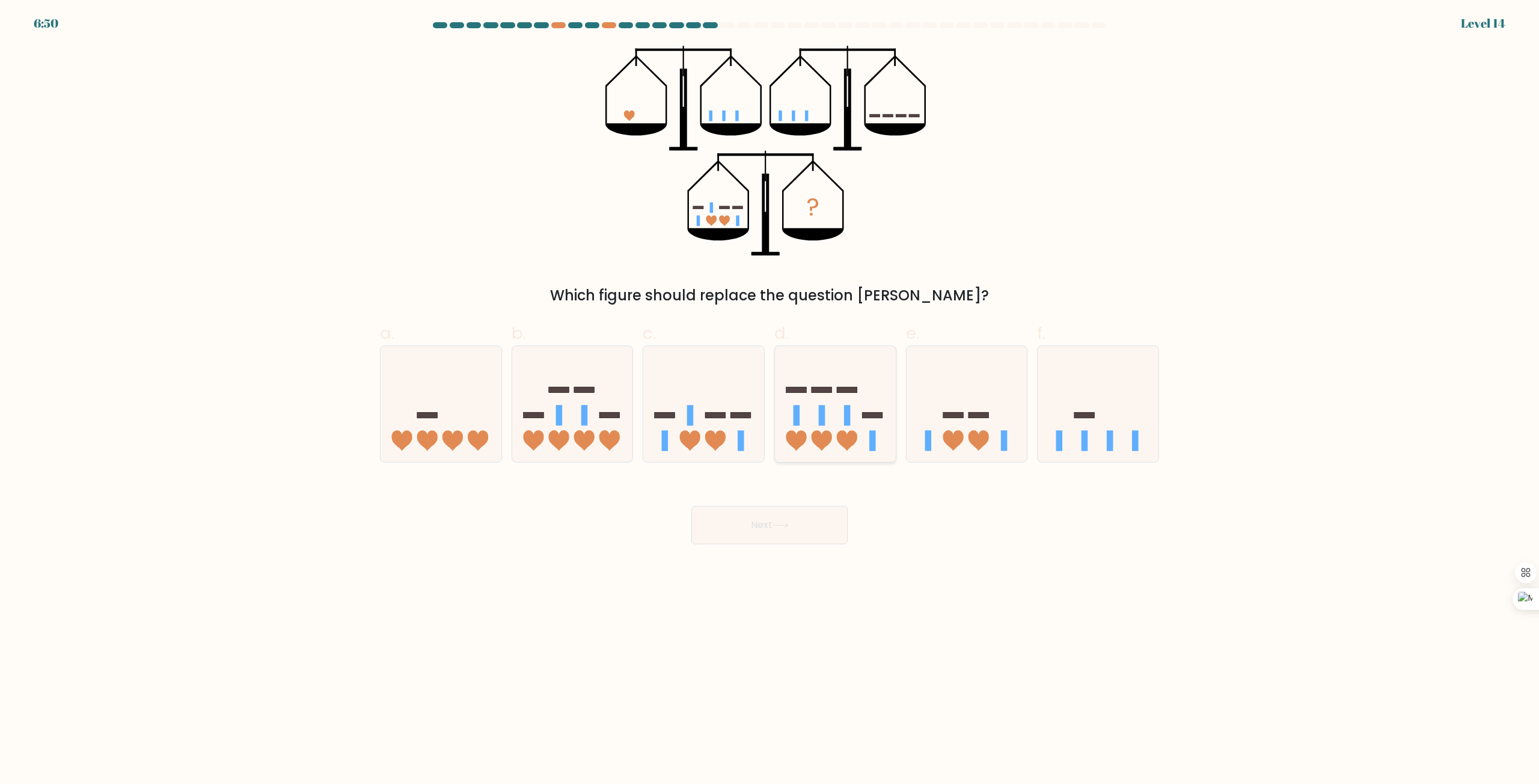
click at [860, 456] on div at bounding box center [835, 404] width 122 height 117
click at [770, 401] on input "d." at bounding box center [770, 396] width 1 height 8
radio input "true"
click at [1008, 445] on icon at bounding box center [967, 405] width 121 height 100
click at [770, 401] on input "e." at bounding box center [770, 396] width 1 height 8
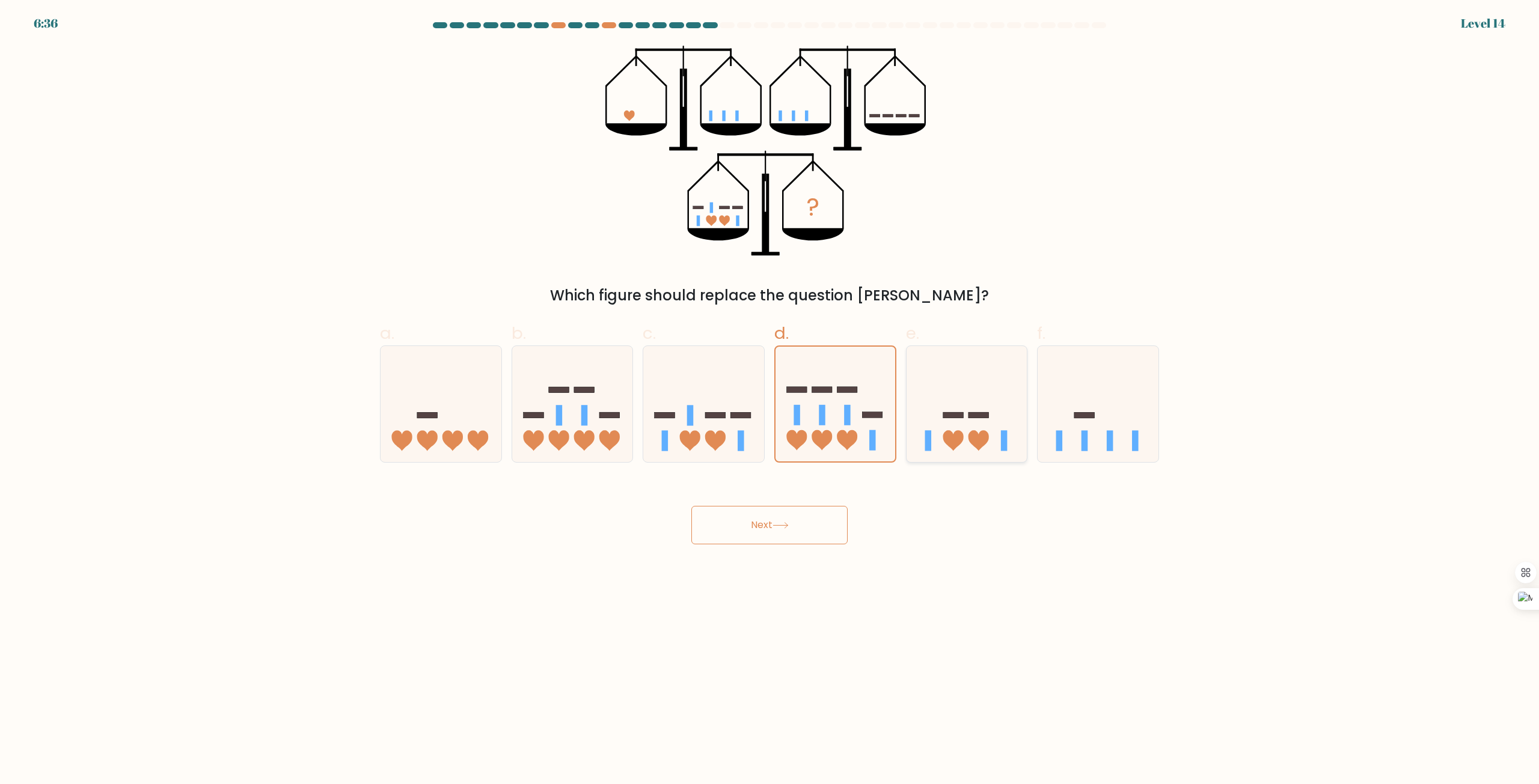
radio input "true"
click at [1008, 445] on icon at bounding box center [967, 404] width 120 height 99
click at [770, 401] on input "e." at bounding box center [770, 396] width 1 height 8
click at [732, 419] on icon at bounding box center [703, 405] width 121 height 100
click at [770, 401] on input "c." at bounding box center [770, 396] width 1 height 8
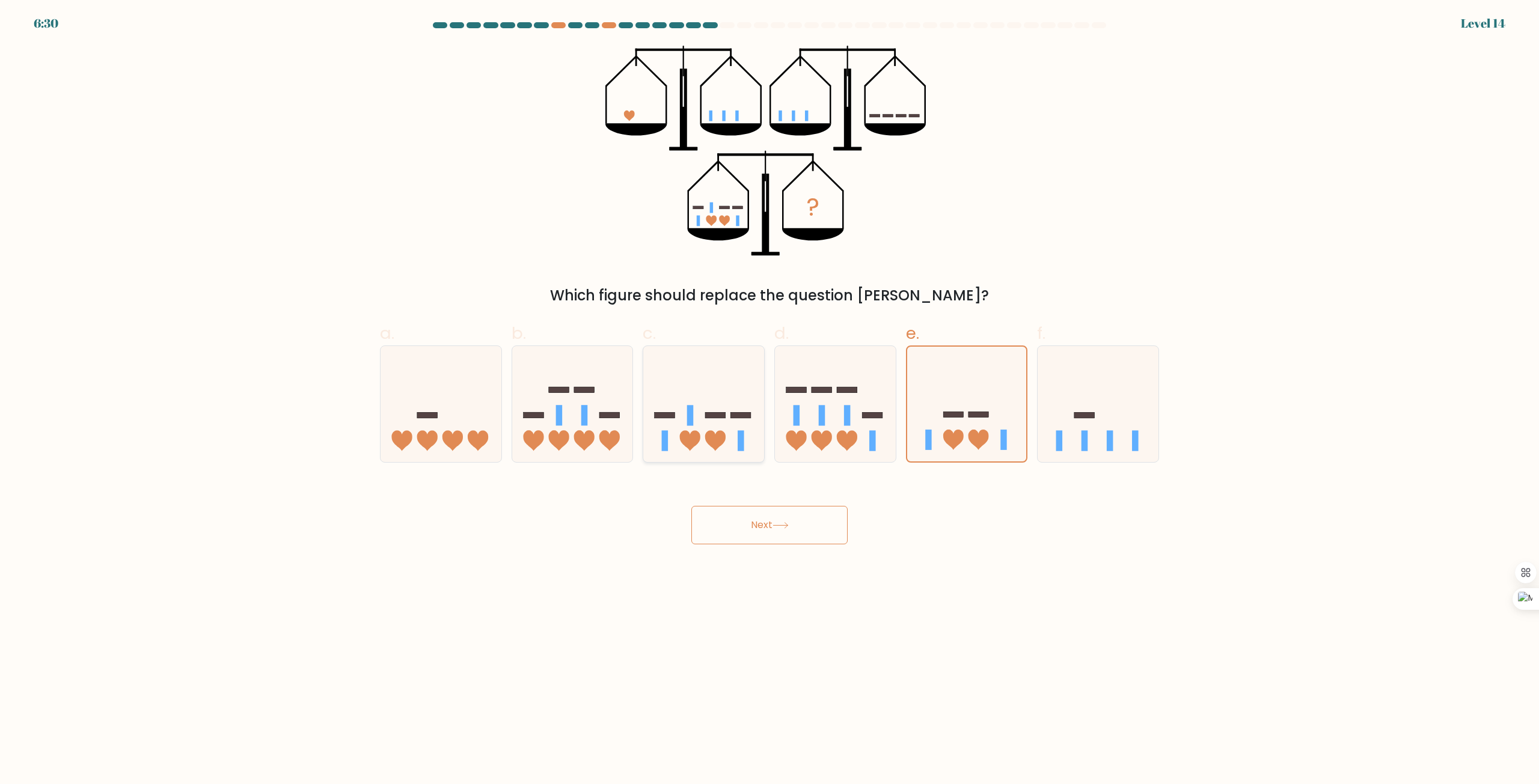
radio input "true"
click at [826, 529] on button "Next" at bounding box center [769, 525] width 156 height 39
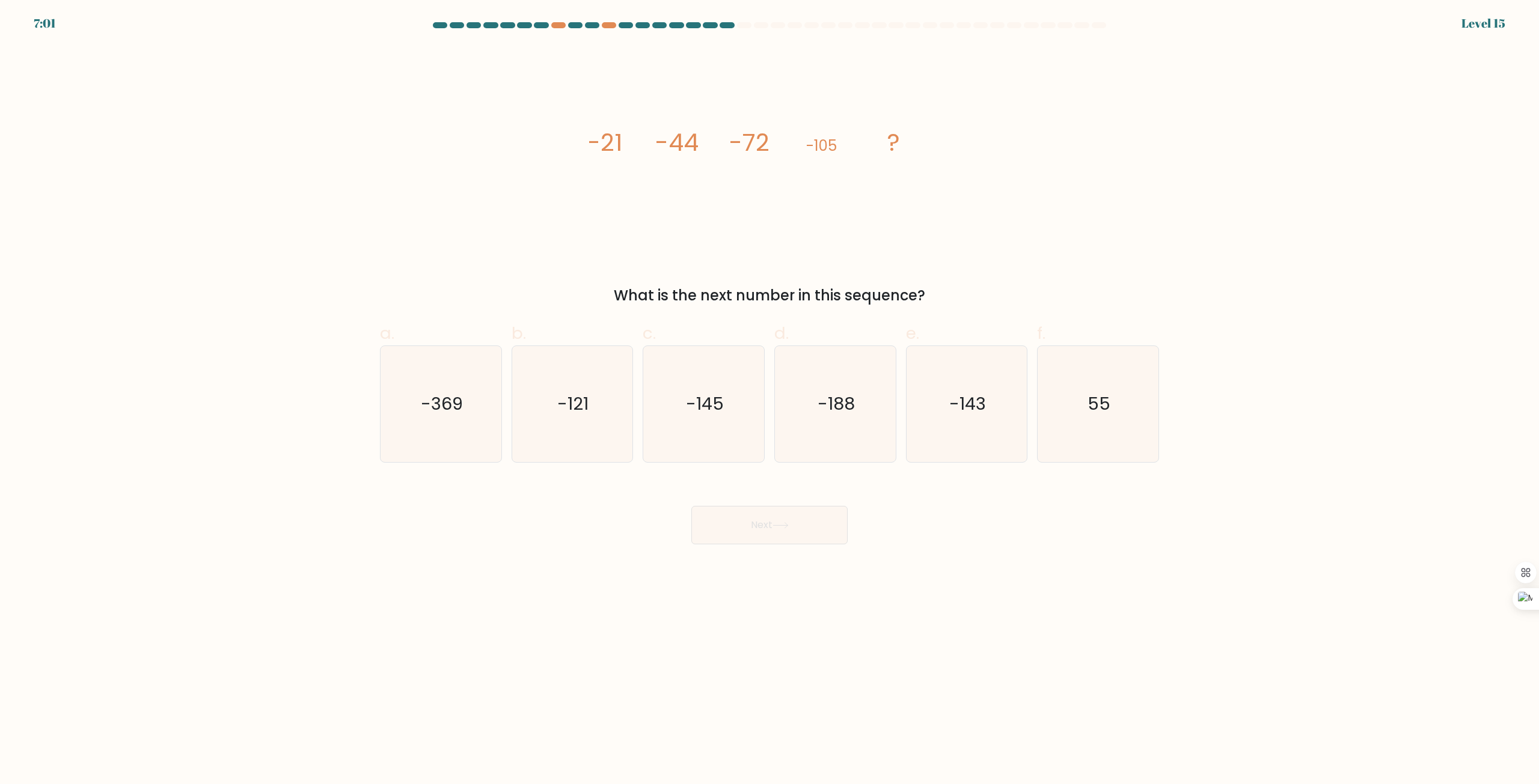
drag, startPoint x: 643, startPoint y: 152, endPoint x: 620, endPoint y: 148, distance: 23.3
click at [620, 148] on icon "image/svg+xml -21 -44 -72 -105 ?" at bounding box center [770, 151] width 361 height 210
click at [704, 148] on icon "image/svg+xml -21 -44 -72 -105 ?" at bounding box center [770, 151] width 361 height 210
drag, startPoint x: 702, startPoint y: 132, endPoint x: 650, endPoint y: 149, distance: 54.7
click at [650, 149] on icon "image/svg+xml -21 -44 -72 -105 ?" at bounding box center [770, 151] width 361 height 210
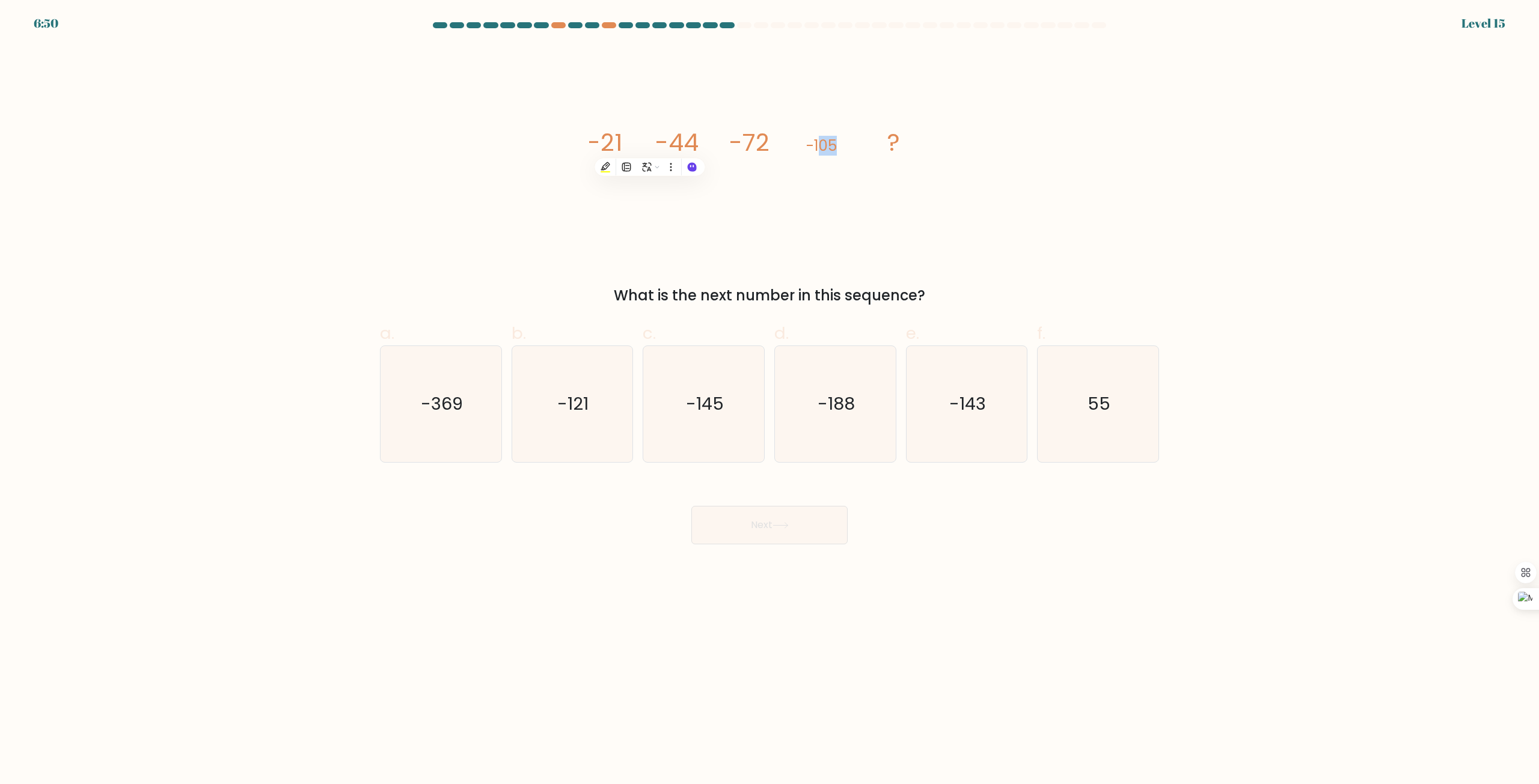
drag, startPoint x: 820, startPoint y: 191, endPoint x: 839, endPoint y: 188, distance: 19.2
click at [839, 188] on icon "image/svg+xml -21 -44 -72 -105 ?" at bounding box center [770, 151] width 361 height 210
click at [615, 190] on icon "image/svg+xml -21 -44 -72 -105 ?" at bounding box center [770, 151] width 361 height 210
drag, startPoint x: 778, startPoint y: 148, endPoint x: 732, endPoint y: 152, distance: 46.2
click at [732, 152] on icon "image/svg+xml -21 -44 -72 -105 ?" at bounding box center [770, 151] width 361 height 210
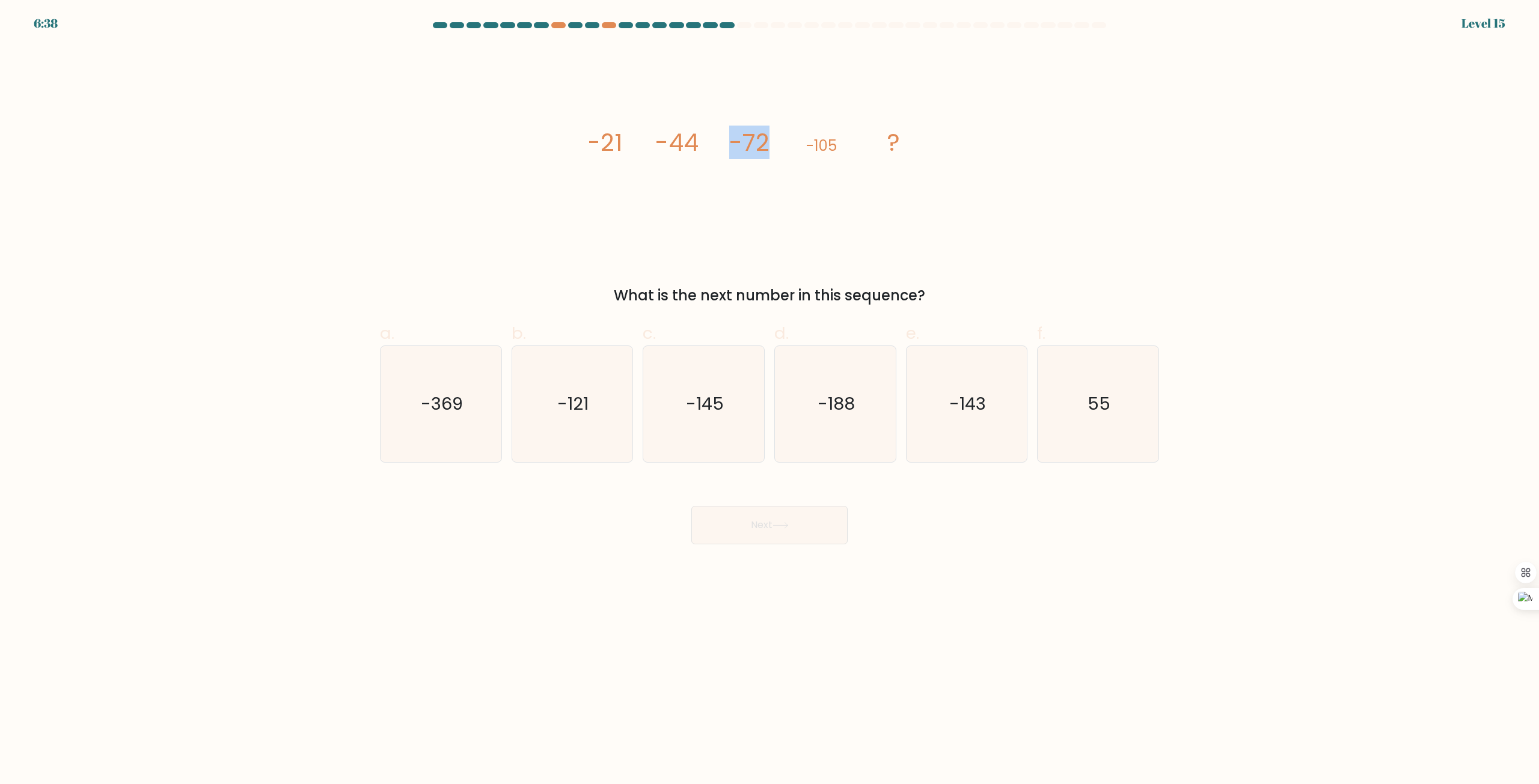
drag, startPoint x: 1128, startPoint y: 297, endPoint x: 1138, endPoint y: 311, distance: 17.2
click at [1171, 324] on form at bounding box center [770, 283] width 1539 height 522
click at [1502, 375] on form at bounding box center [770, 283] width 1539 height 522
click at [981, 417] on icon "-143" at bounding box center [966, 404] width 116 height 116
click at [770, 401] on input "e. -143" at bounding box center [770, 396] width 1 height 8
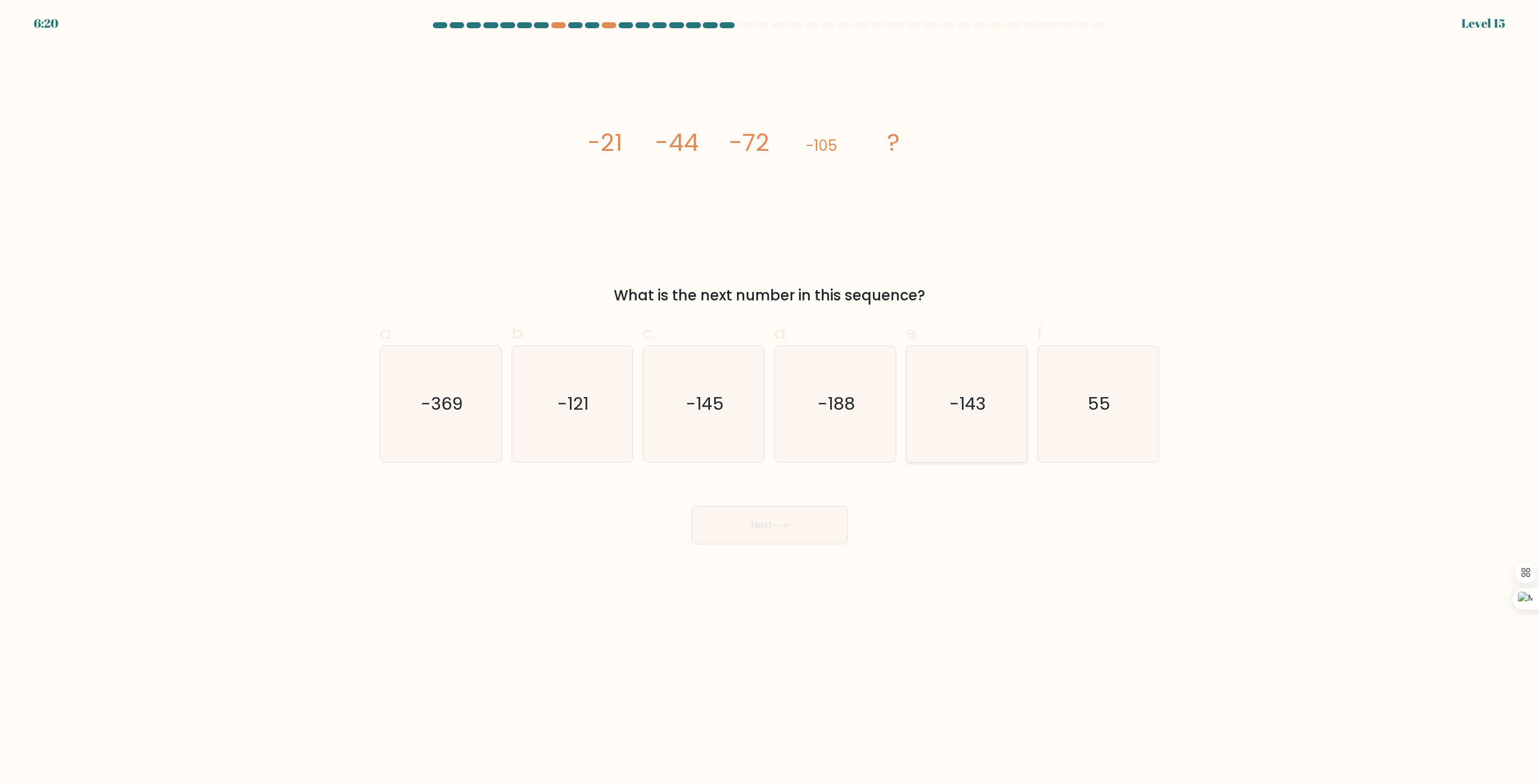
radio input "true"
click at [992, 443] on icon "-143" at bounding box center [966, 403] width 115 height 115
click at [770, 401] on input "e. -143" at bounding box center [770, 396] width 1 height 8
click at [992, 443] on icon "-143" at bounding box center [966, 403] width 115 height 115
click at [770, 401] on input "e. -143" at bounding box center [770, 396] width 1 height 8
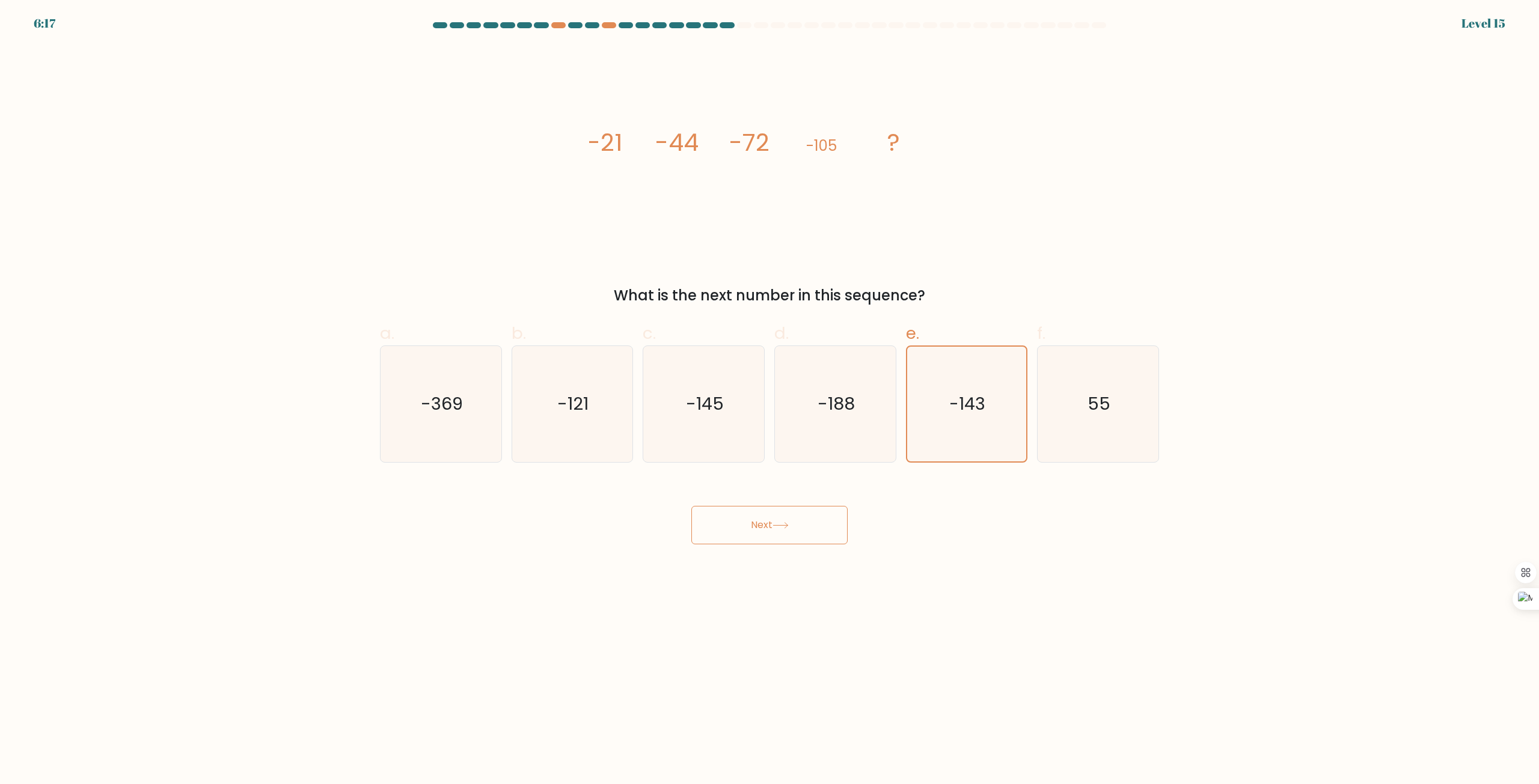
click at [801, 524] on button "Next" at bounding box center [769, 525] width 156 height 39
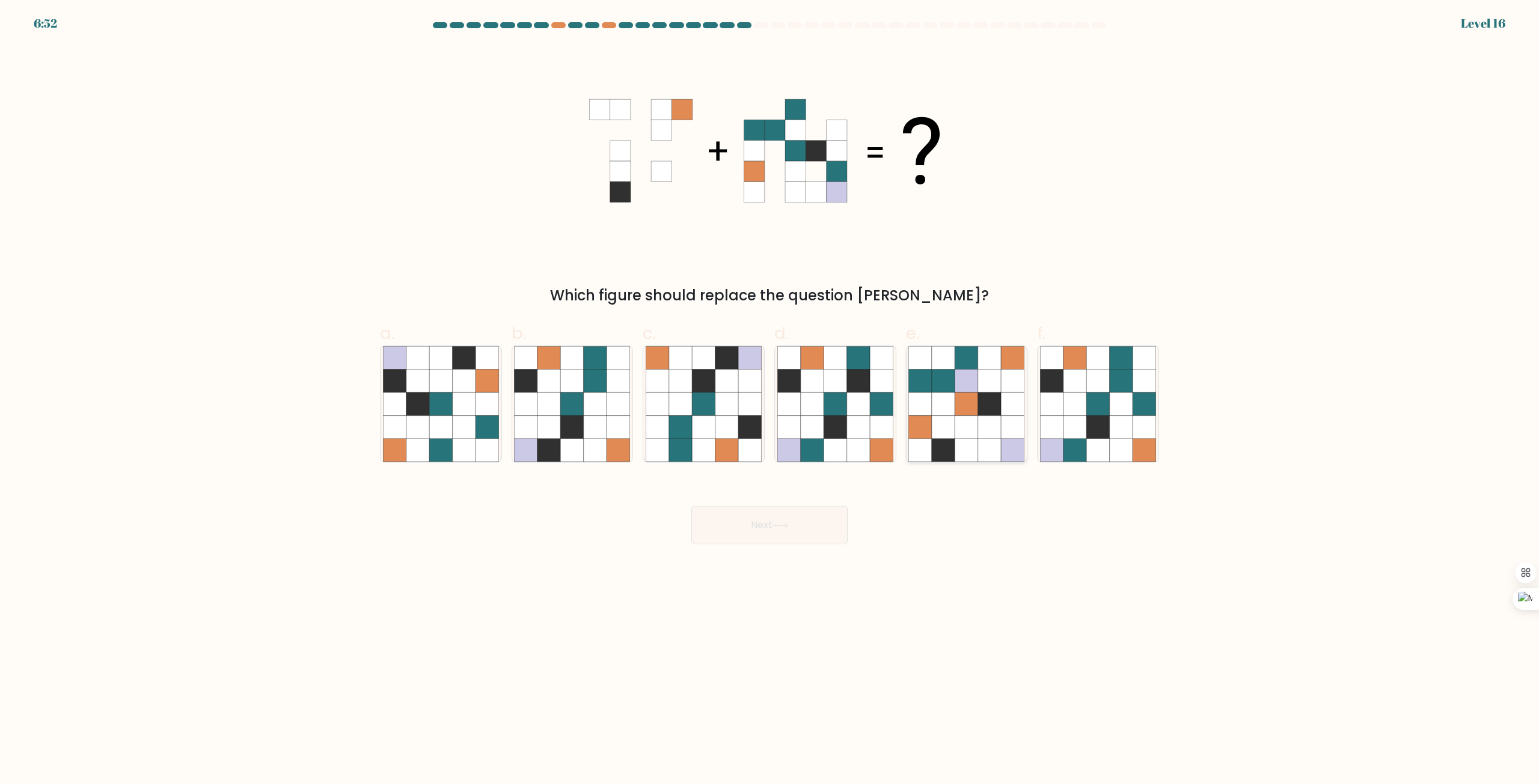
click at [969, 430] on icon at bounding box center [966, 427] width 23 height 23
click at [770, 401] on input "e." at bounding box center [770, 396] width 1 height 8
radio input "true"
click at [761, 536] on button "Next" at bounding box center [769, 525] width 156 height 39
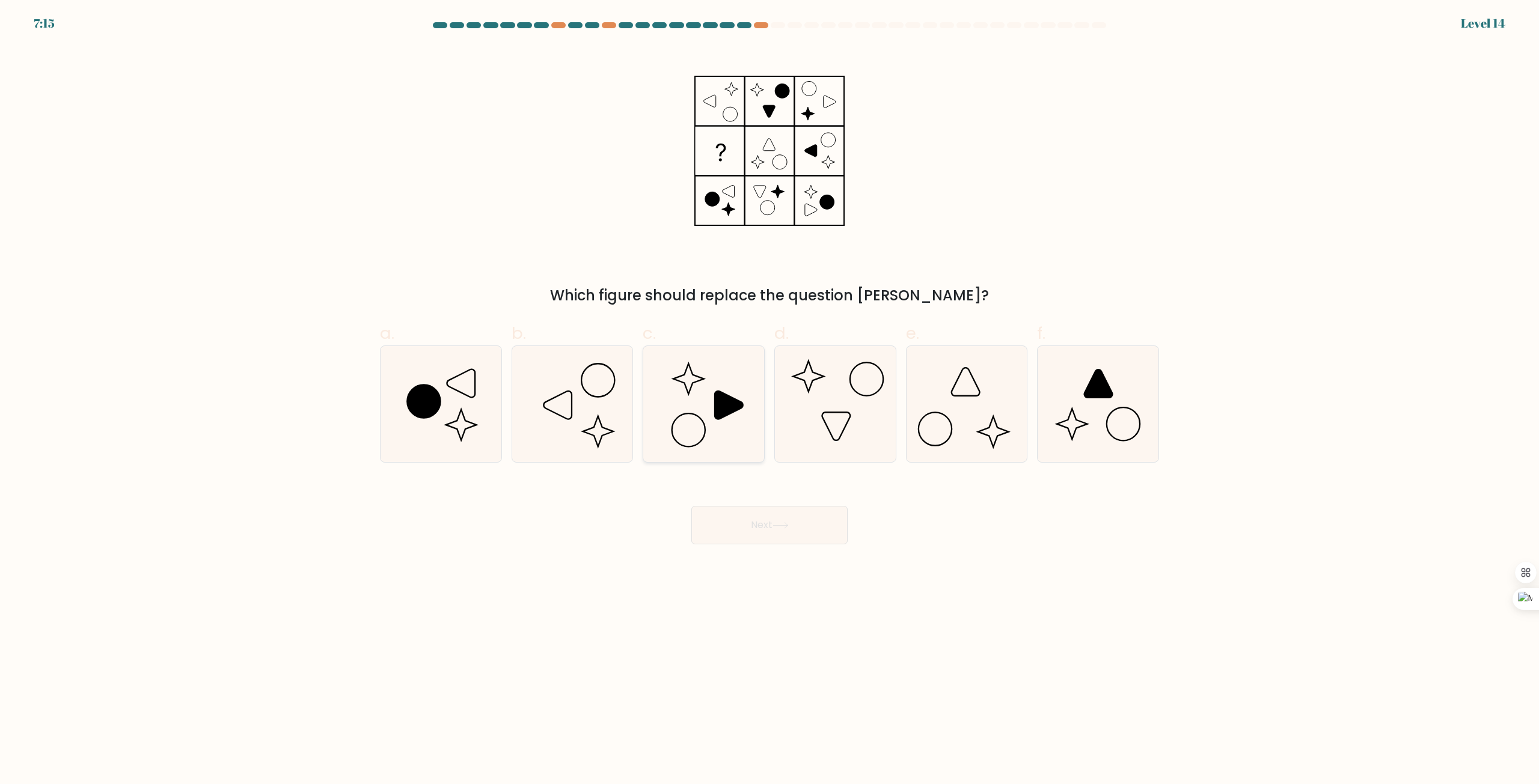
click at [699, 403] on icon at bounding box center [703, 404] width 116 height 116
click at [770, 401] on input "c." at bounding box center [770, 396] width 1 height 8
radio input "true"
click at [1128, 426] on icon at bounding box center [1098, 404] width 116 height 116
click at [770, 401] on input "f." at bounding box center [770, 396] width 1 height 8
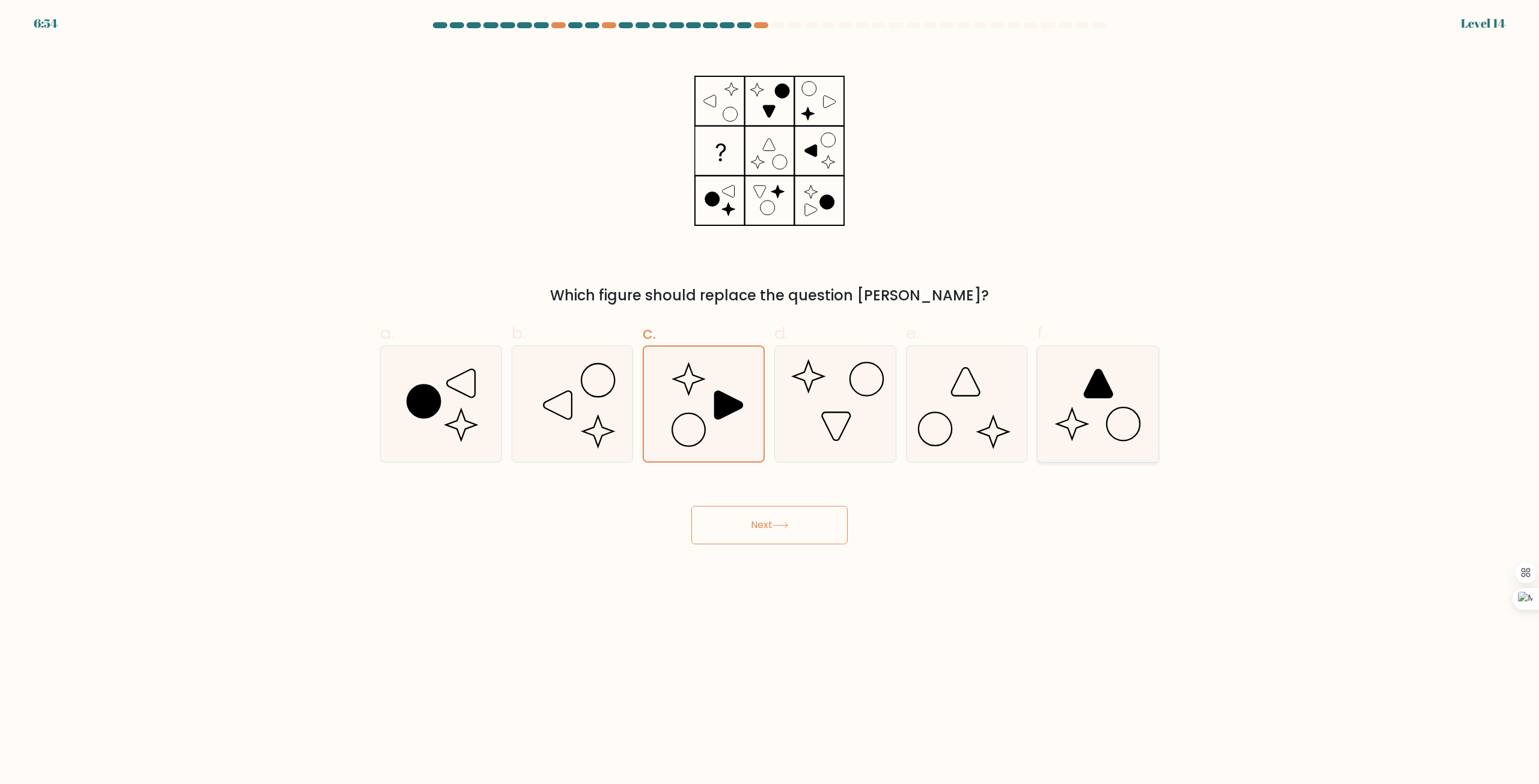
radio input "true"
click at [683, 401] on icon at bounding box center [703, 404] width 116 height 116
click at [770, 401] on input "c." at bounding box center [770, 396] width 1 height 8
radio input "true"
click at [782, 507] on button "Next" at bounding box center [769, 525] width 156 height 39
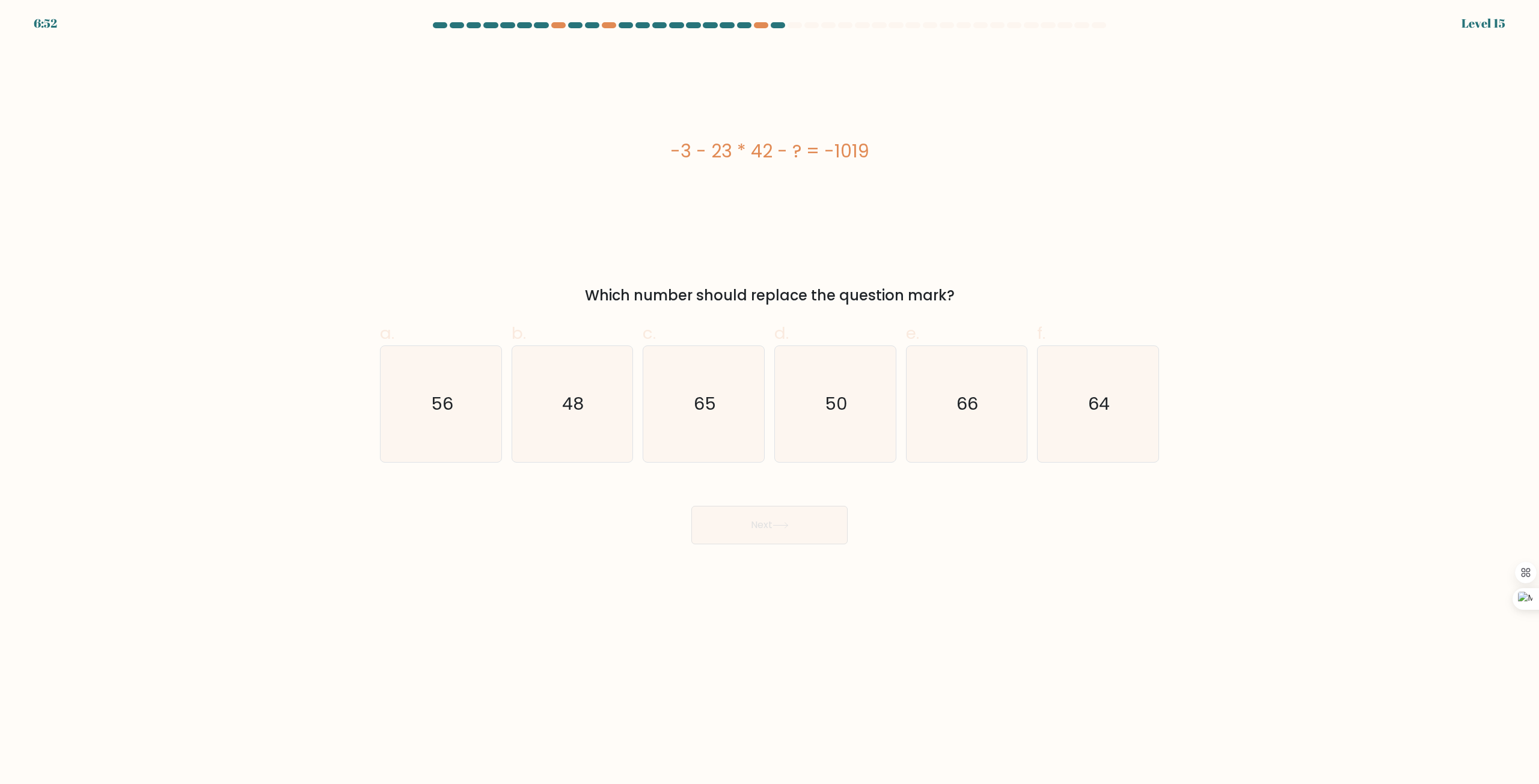
click at [788, 513] on button "Next" at bounding box center [769, 525] width 156 height 39
click at [953, 551] on body "7:36 Level 15" at bounding box center [770, 392] width 1539 height 784
click at [764, 23] on div at bounding box center [761, 25] width 15 height 6
click at [764, 29] on div at bounding box center [769, 28] width 794 height 11
click at [765, 24] on div at bounding box center [761, 25] width 15 height 6
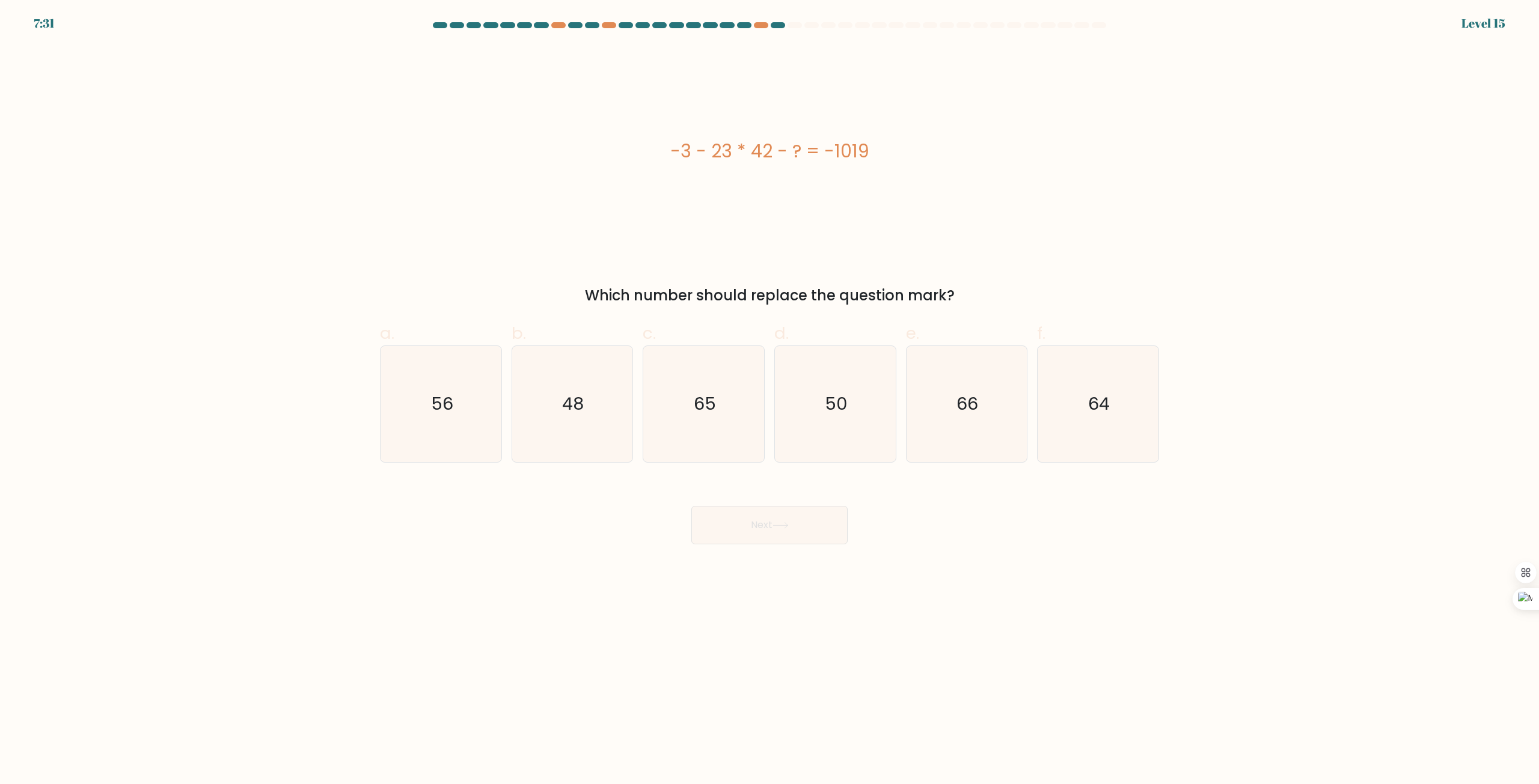
click at [765, 32] on div at bounding box center [769, 28] width 794 height 11
click at [764, 28] on div at bounding box center [761, 25] width 15 height 6
drag, startPoint x: 850, startPoint y: 125, endPoint x: 802, endPoint y: 129, distance: 48.2
click at [802, 129] on div "-3 - 23 * 42 - ? = -1019" at bounding box center [770, 151] width 779 height 210
click at [999, 202] on div "-3 - 23 * 42 - ? = -1019" at bounding box center [770, 151] width 779 height 210
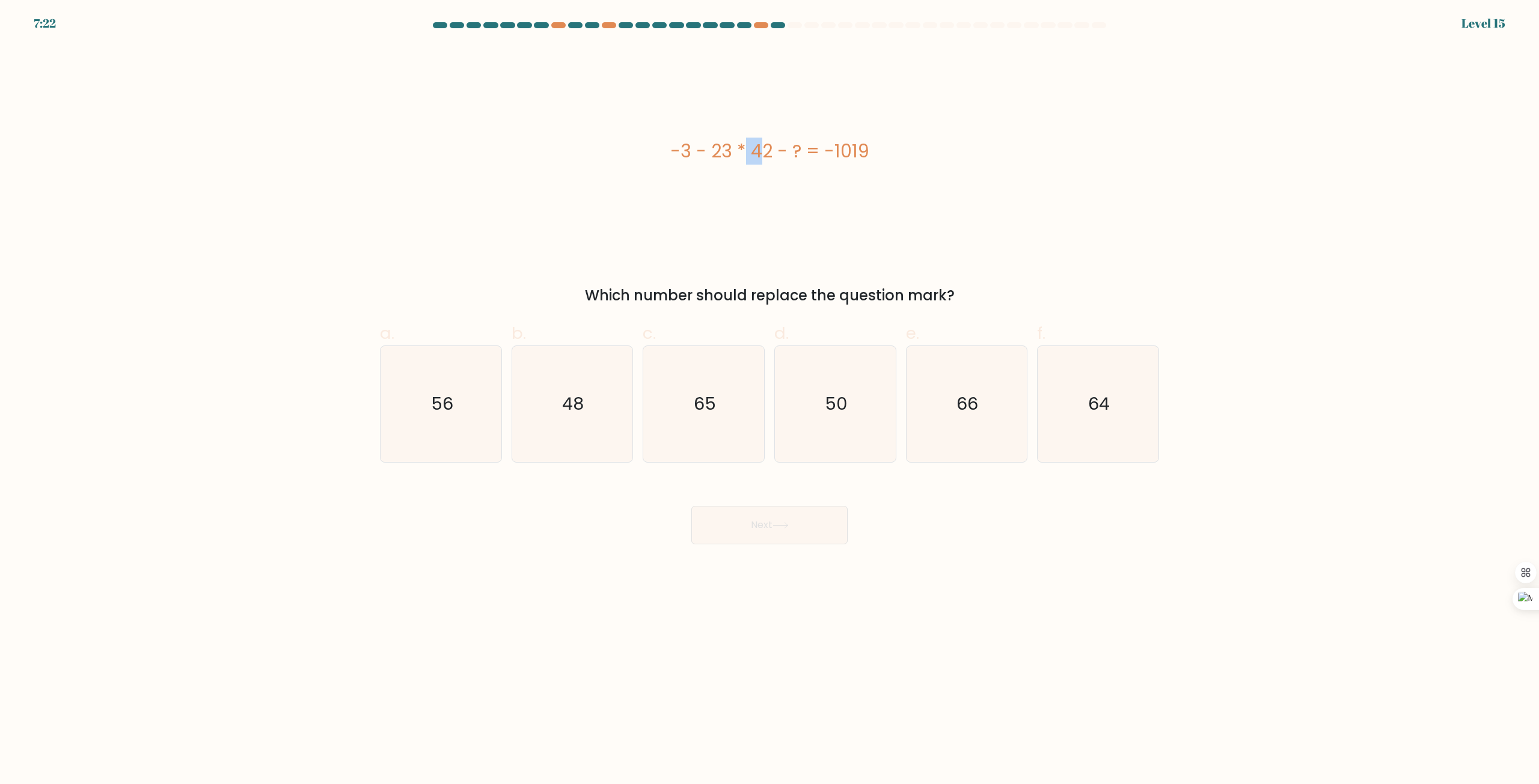
drag, startPoint x: 651, startPoint y: 153, endPoint x: 691, endPoint y: 152, distance: 40.0
click at [691, 152] on div "-3 - 23 * 42 - ? = -1019" at bounding box center [770, 151] width 779 height 27
click at [985, 169] on div "-3 - 23 * 42 - ? = -1019" at bounding box center [770, 151] width 779 height 210
click at [881, 588] on body "6:45 Level 15" at bounding box center [770, 392] width 1539 height 784
click at [813, 422] on icon "50" at bounding box center [835, 404] width 116 height 116
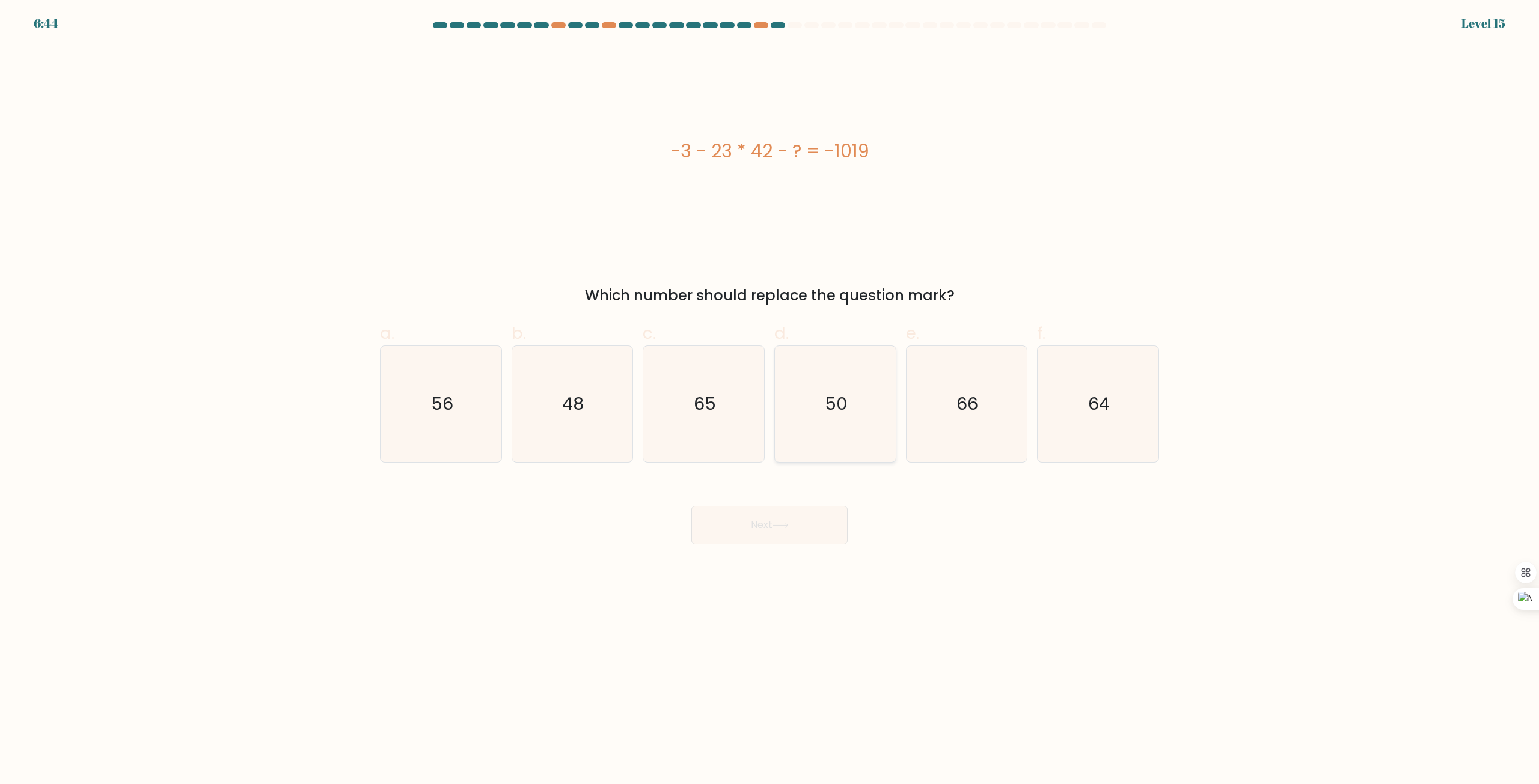
click at [770, 401] on input "d. 50" at bounding box center [770, 396] width 1 height 8
radio input "true"
click at [784, 545] on body "6:44 Level 15" at bounding box center [770, 392] width 1539 height 784
click at [798, 504] on div "Next" at bounding box center [769, 511] width 794 height 67
click at [780, 524] on icon at bounding box center [780, 526] width 16 height 7
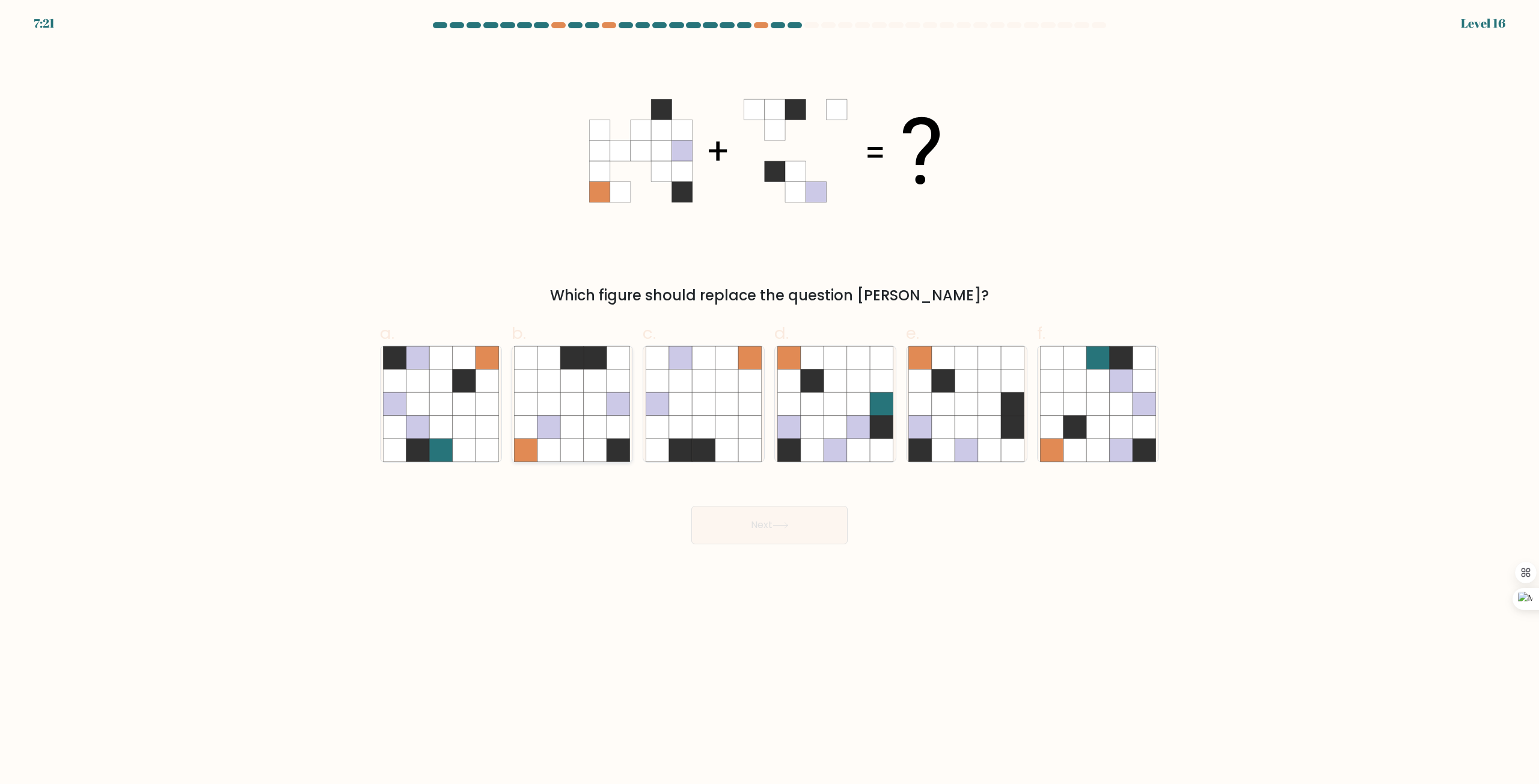
click at [572, 405] on icon at bounding box center [572, 404] width 23 height 23
click at [770, 401] on input "b." at bounding box center [770, 396] width 1 height 8
radio input "true"
click at [781, 533] on button "Next" at bounding box center [769, 525] width 156 height 39
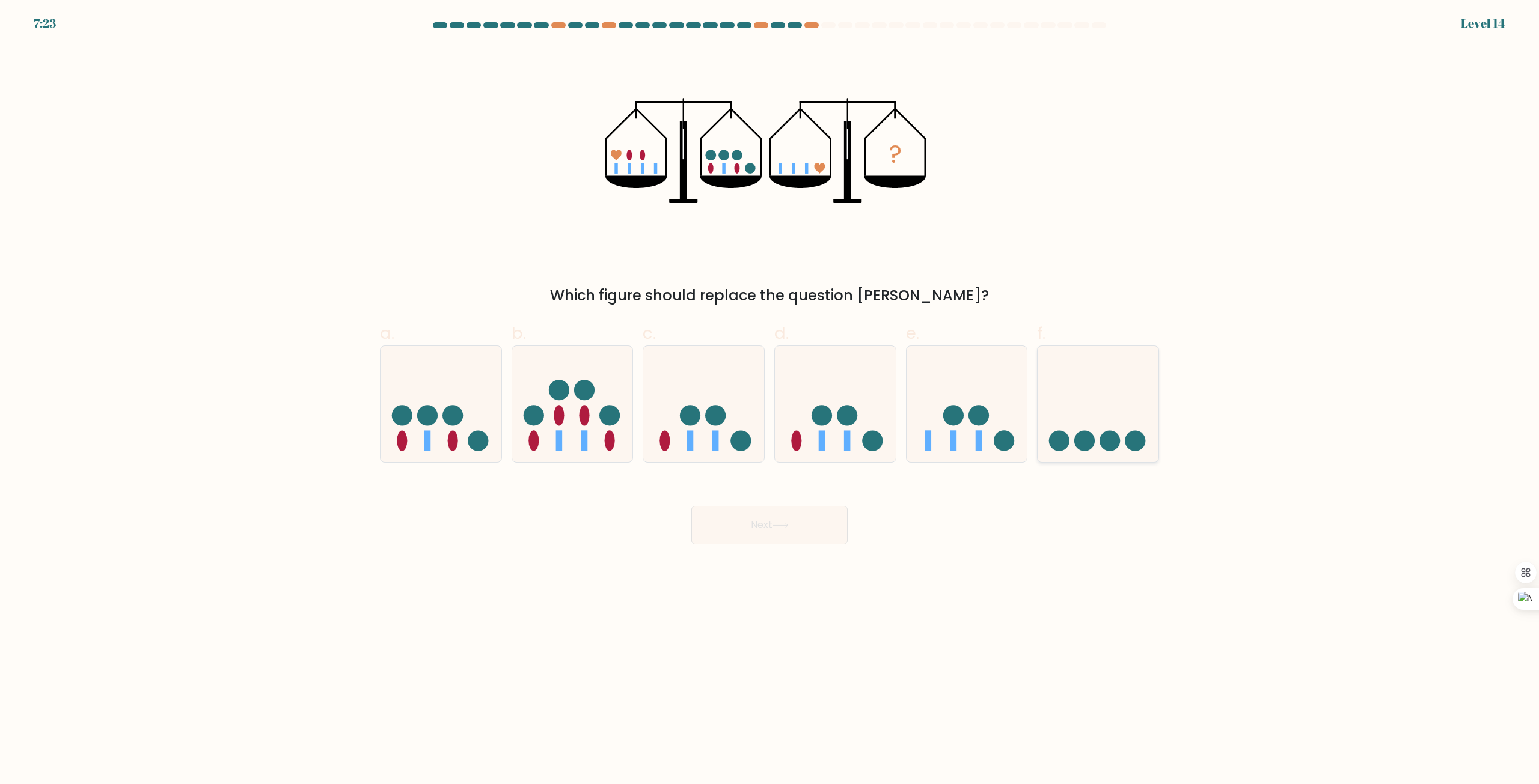
click at [1082, 454] on div at bounding box center [1098, 404] width 122 height 117
click at [770, 401] on input "f." at bounding box center [770, 396] width 1 height 8
radio input "true"
click at [1123, 563] on body "7:22 Level 14" at bounding box center [770, 392] width 1539 height 784
click at [961, 411] on circle at bounding box center [953, 415] width 21 height 21
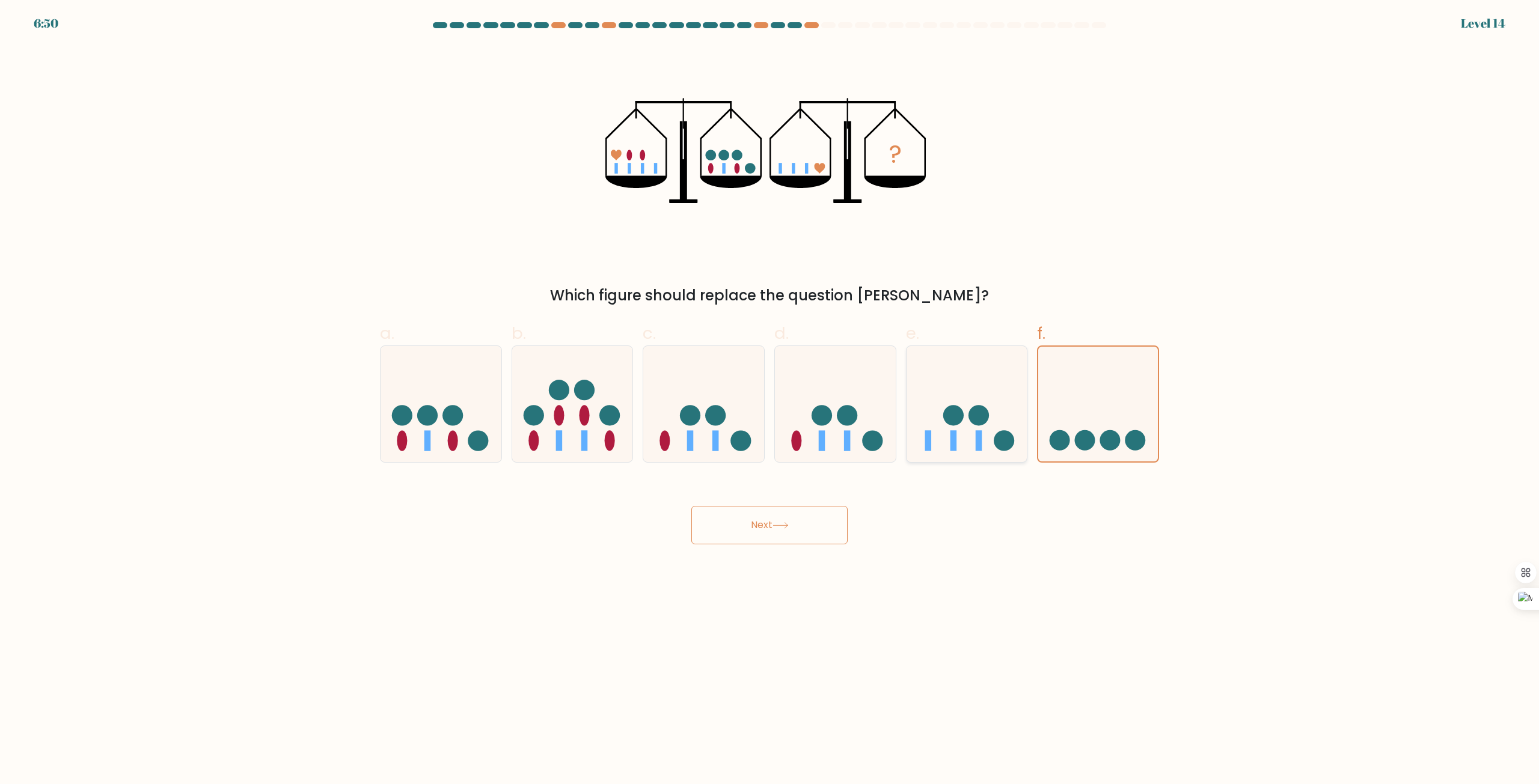
click at [770, 401] on input "e." at bounding box center [770, 396] width 1 height 8
radio input "true"
click at [961, 411] on circle at bounding box center [953, 415] width 21 height 21
click at [770, 401] on input "e." at bounding box center [770, 396] width 1 height 8
click at [961, 411] on circle at bounding box center [953, 415] width 21 height 21
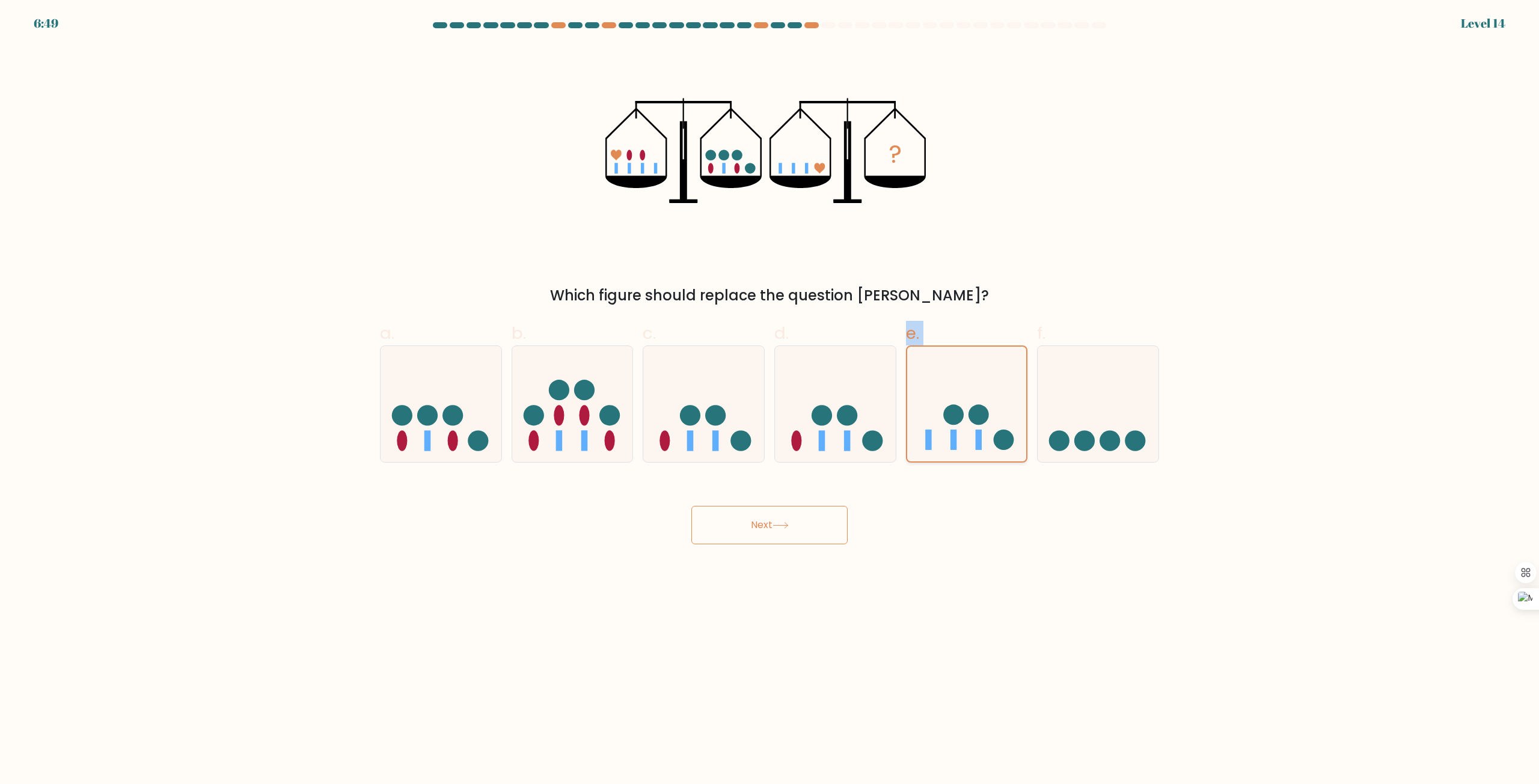
click at [770, 401] on input "e." at bounding box center [770, 396] width 1 height 8
click at [961, 411] on circle at bounding box center [953, 415] width 21 height 21
click at [770, 401] on input "e." at bounding box center [770, 396] width 1 height 8
click at [1010, 285] on div "Which figure should replace the question mark?" at bounding box center [769, 296] width 764 height 22
click at [1105, 439] on circle at bounding box center [1111, 440] width 21 height 21
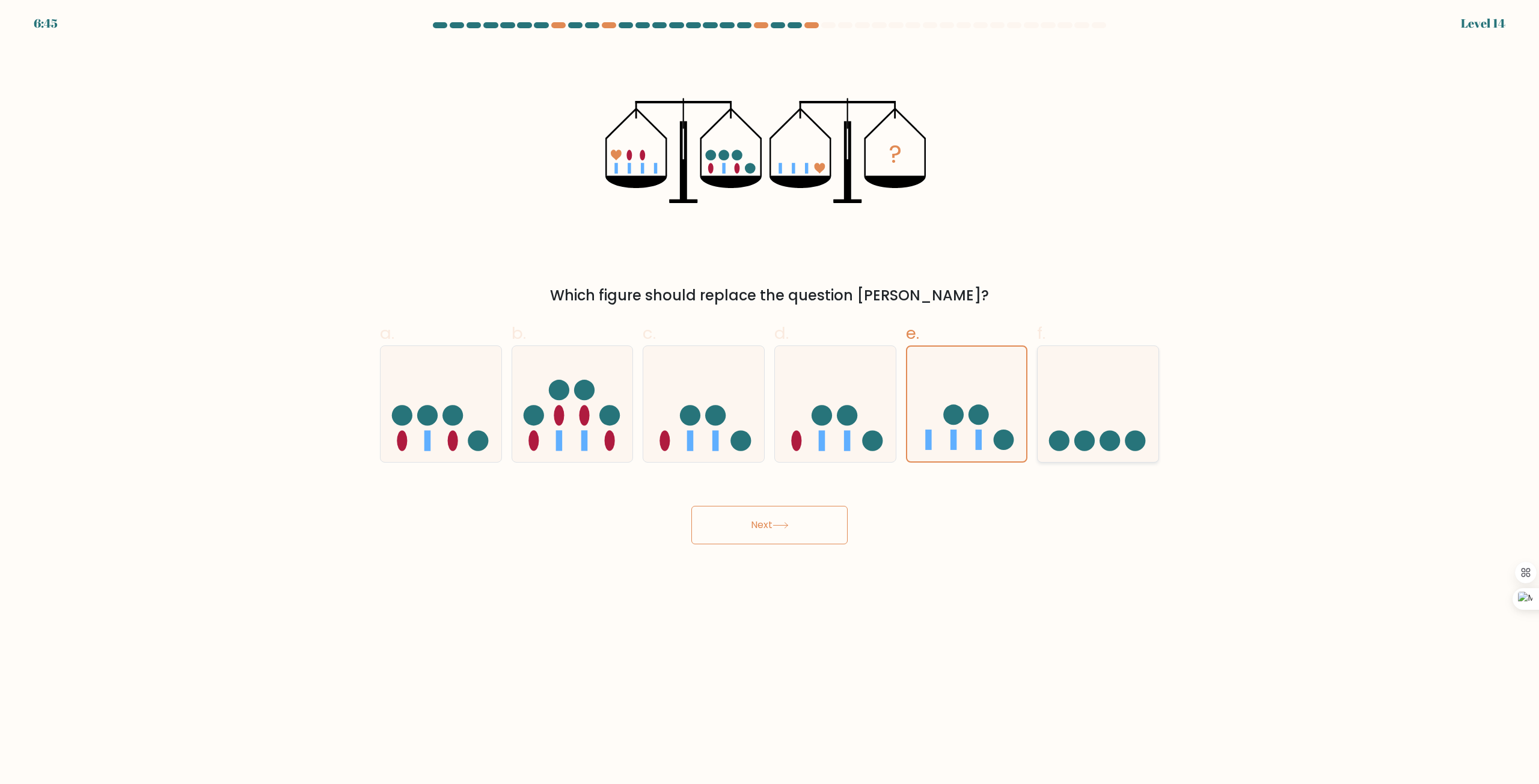
click at [770, 401] on input "f." at bounding box center [770, 396] width 1 height 8
radio input "true"
click at [804, 528] on button "Next" at bounding box center [769, 525] width 156 height 39
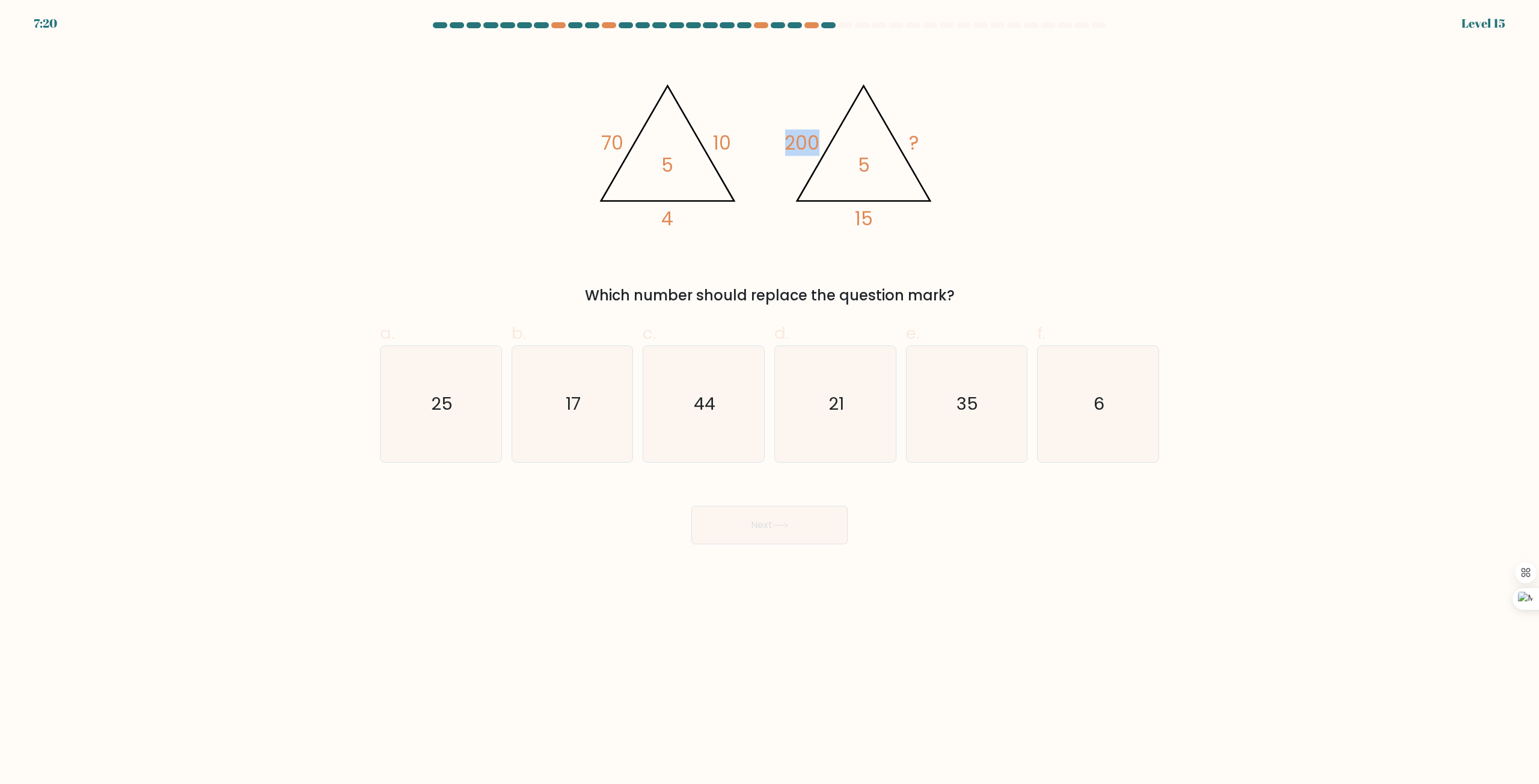
drag, startPoint x: 775, startPoint y: 133, endPoint x: 824, endPoint y: 134, distance: 49.0
click at [824, 134] on icon "@import url('https://fonts.googleapis.com/css?family=Abril+Fatface:400,100,100i…" at bounding box center [770, 151] width 361 height 210
click at [552, 125] on div "@import url('https://fonts.googleapis.com/css?family=Abril+Fatface:400,100,100i…" at bounding box center [769, 176] width 794 height 261
drag, startPoint x: 599, startPoint y: 131, endPoint x: 746, endPoint y: 226, distance: 175.0
click at [770, 168] on icon "@import url('https://fonts.googleapis.com/css?family=Abril+Fatface:400,100,100i…" at bounding box center [770, 151] width 361 height 210
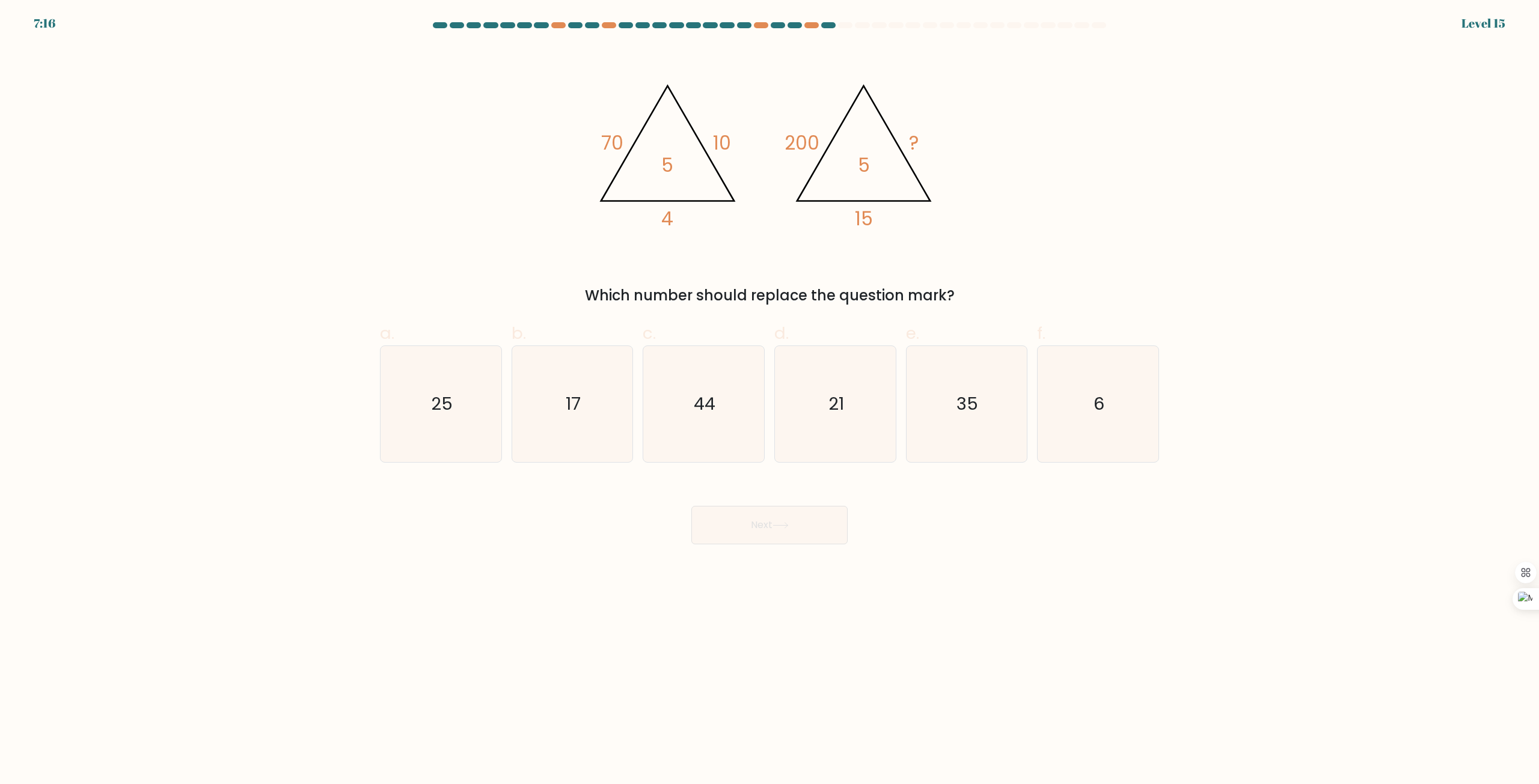
click at [859, 253] on icon "@import url('https://fonts.googleapis.com/css?family=Abril+Fatface:400,100,100i…" at bounding box center [770, 151] width 361 height 210
click at [932, 418] on icon "35" at bounding box center [966, 404] width 116 height 116
click at [770, 401] on input "e. 35" at bounding box center [770, 396] width 1 height 8
radio input "true"
click at [802, 524] on button "Next" at bounding box center [769, 525] width 156 height 39
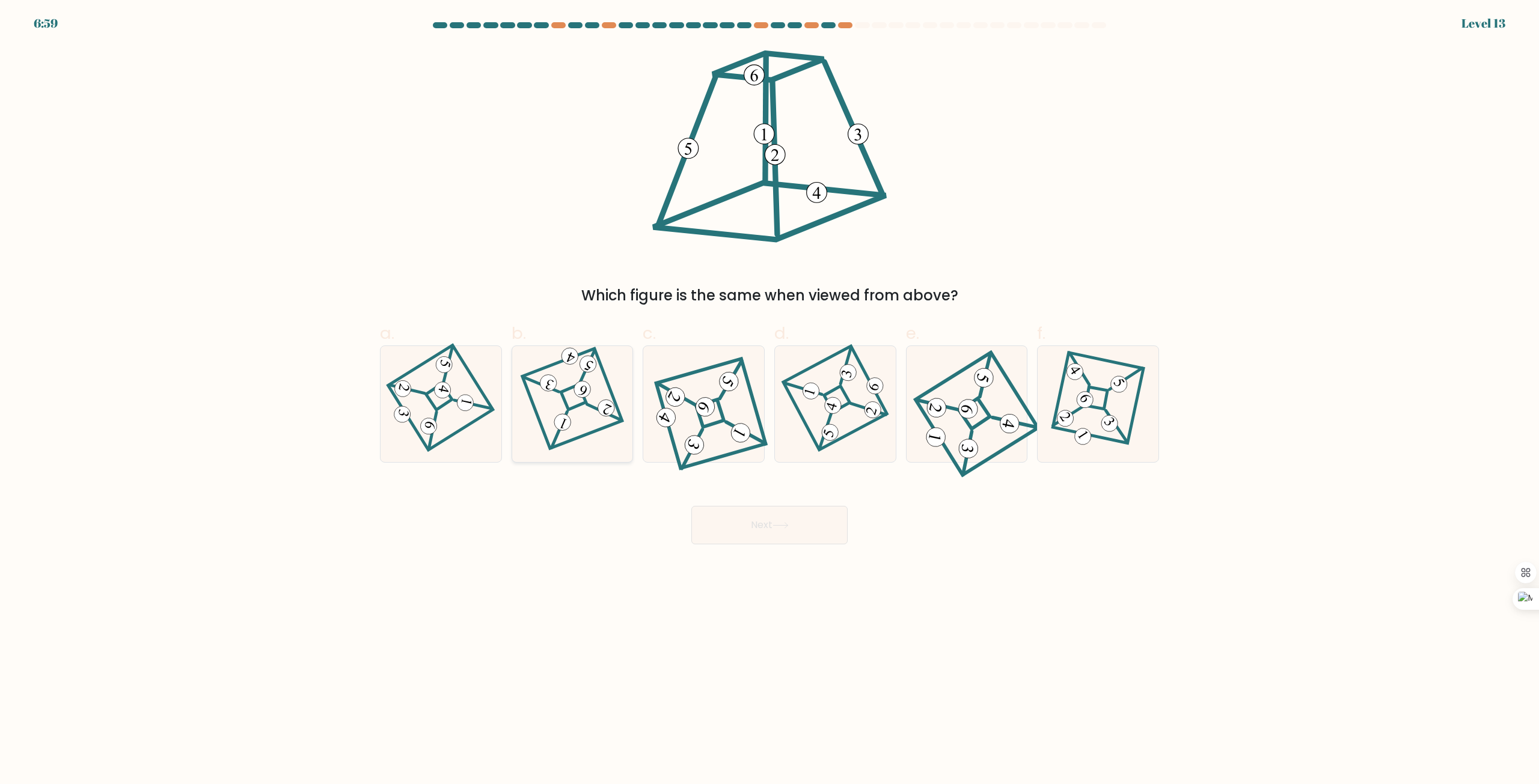
click at [585, 391] on icon at bounding box center [582, 390] width 12 height 11
click at [770, 393] on input "b." at bounding box center [770, 396] width 1 height 8
radio input "true"
click at [411, 440] on icon at bounding box center [440, 404] width 79 height 92
click at [770, 401] on input "a." at bounding box center [770, 396] width 1 height 8
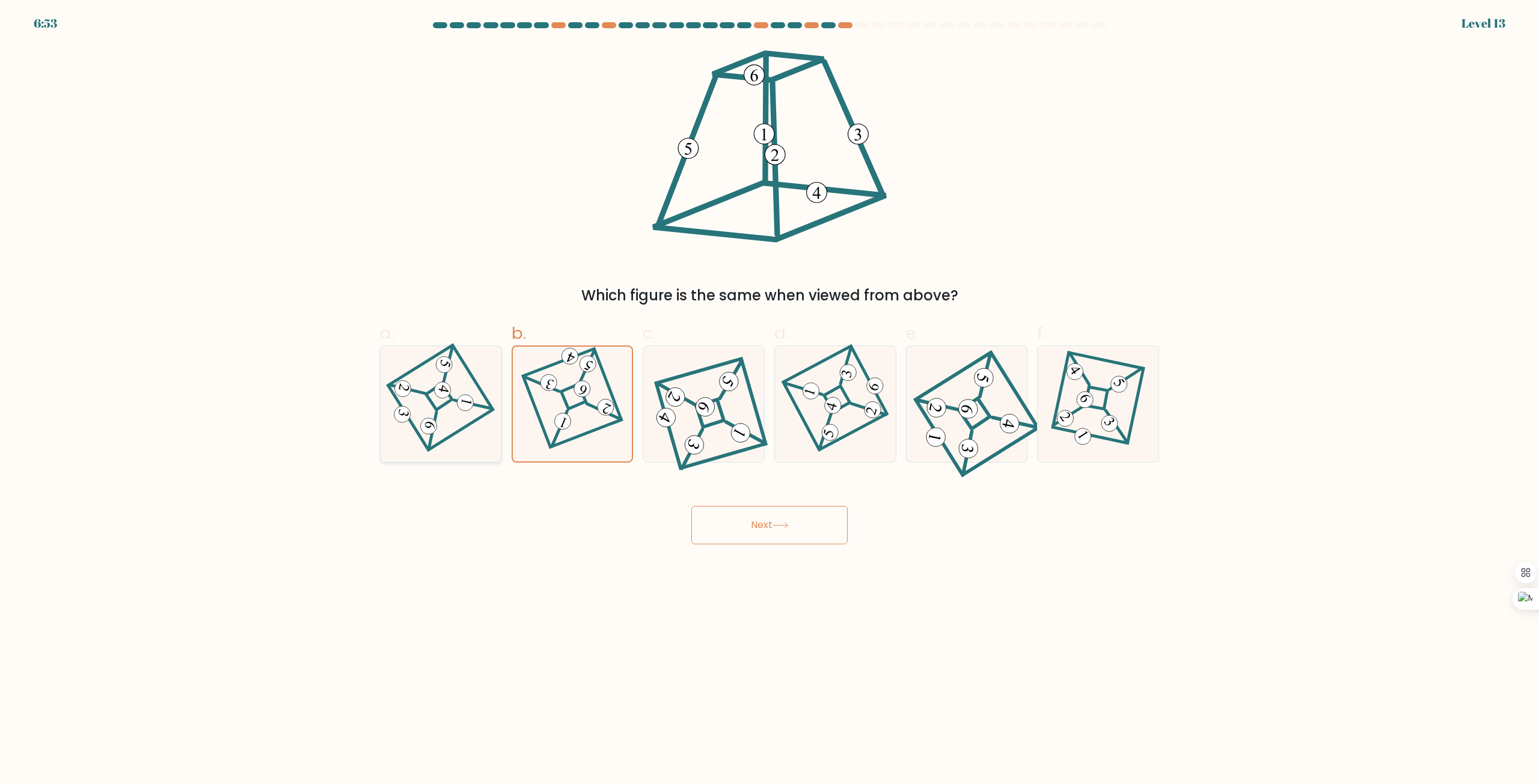
radio input "true"
click at [708, 448] on icon at bounding box center [703, 404] width 104 height 92
click at [770, 401] on input "c." at bounding box center [770, 396] width 1 height 8
radio input "true"
click at [778, 518] on button "Next" at bounding box center [769, 525] width 156 height 39
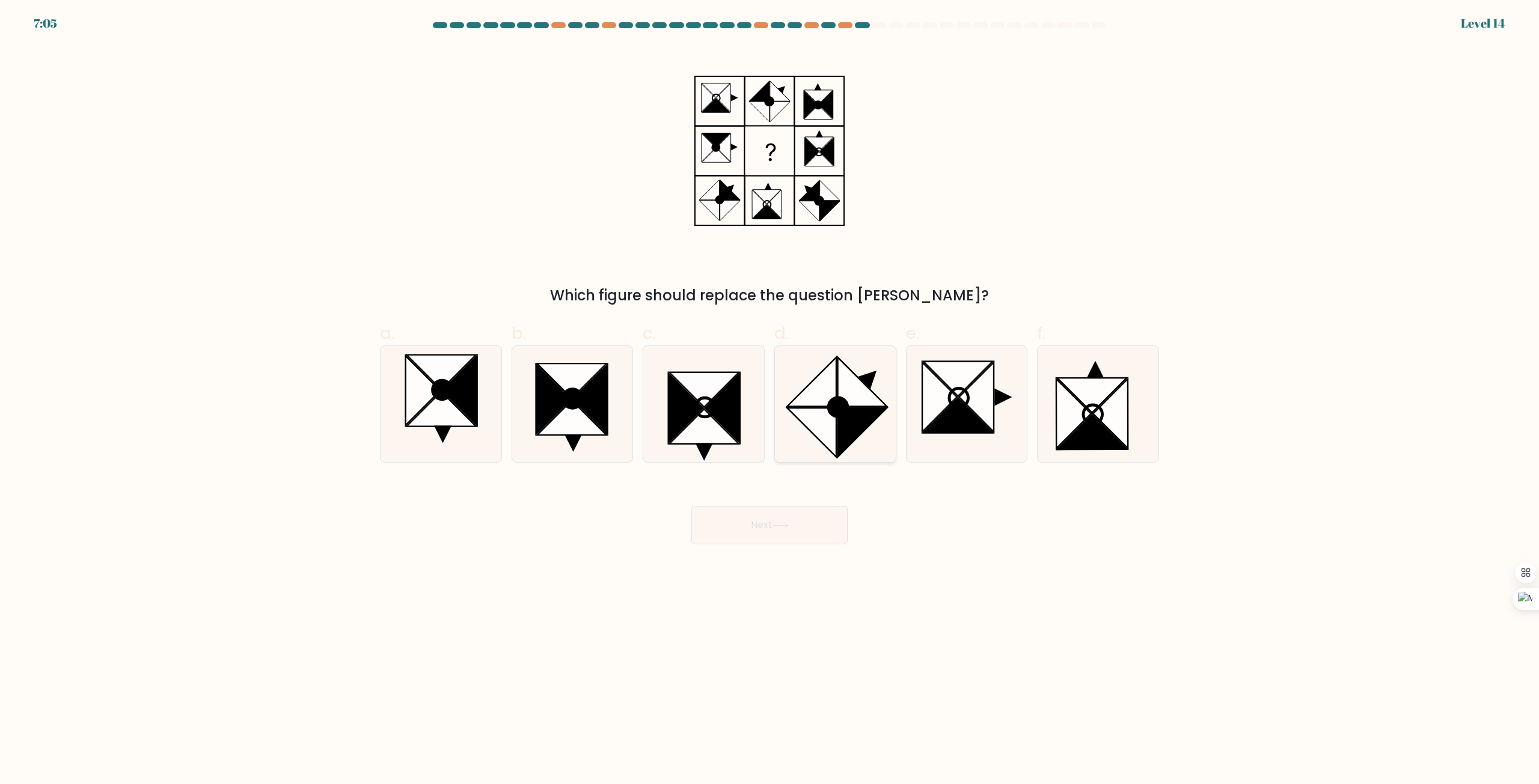
click at [830, 378] on icon at bounding box center [811, 382] width 49 height 49
click at [770, 393] on input "d." at bounding box center [770, 396] width 1 height 8
radio input "true"
click at [809, 521] on button "Next" at bounding box center [769, 525] width 156 height 39
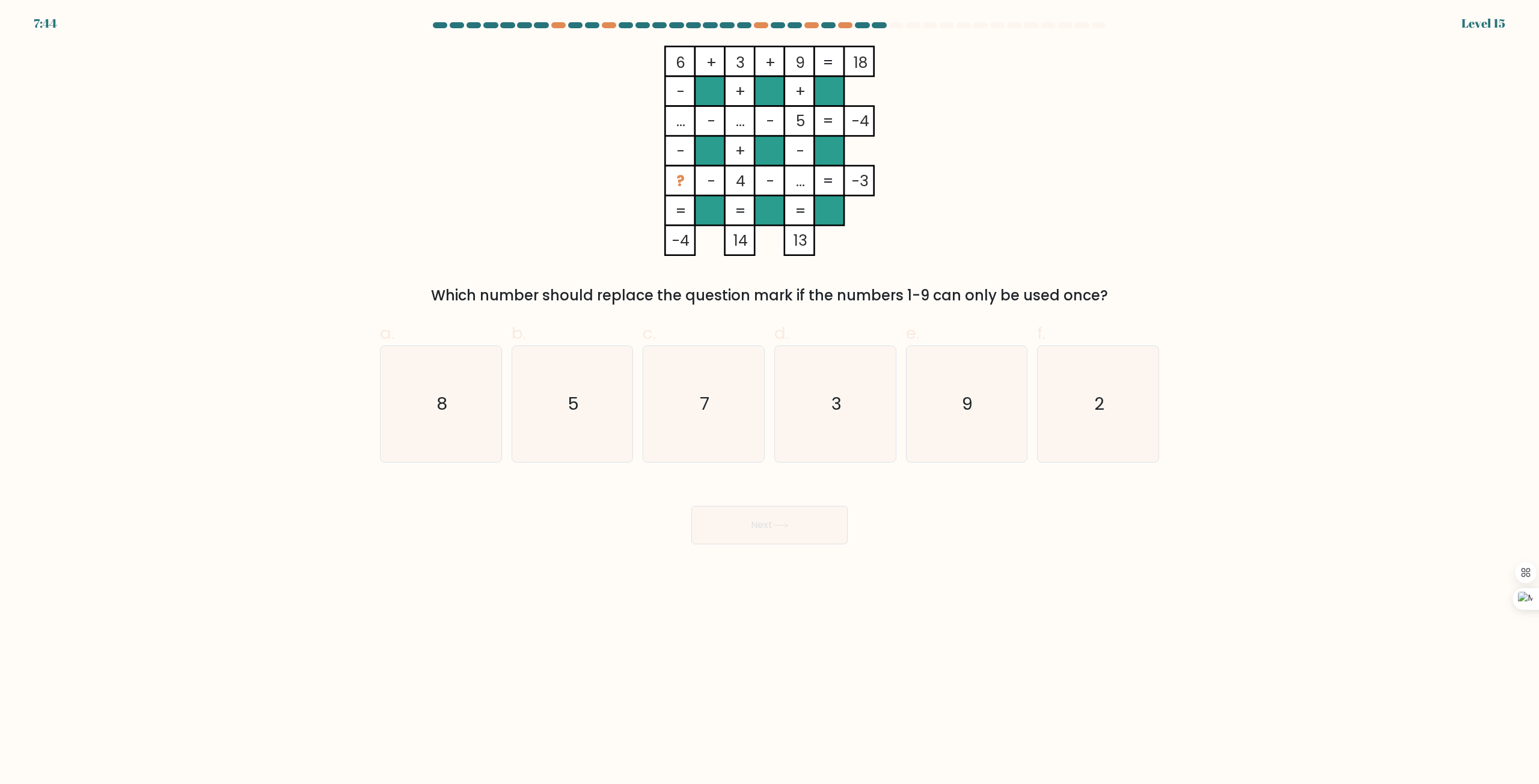
drag, startPoint x: 688, startPoint y: 127, endPoint x: 673, endPoint y: 128, distance: 15.0
click at [673, 128] on rect at bounding box center [680, 121] width 30 height 30
drag, startPoint x: 684, startPoint y: 122, endPoint x: 675, endPoint y: 126, distance: 9.8
click at [676, 126] on tspan "..." at bounding box center [681, 121] width 9 height 21
click at [1023, 217] on div "6 + 3 + 9 18 - + + ... - ... - 5 -4 - + - ? - 4 - ... = -3 = = = = -4 14 13 = W…" at bounding box center [769, 176] width 794 height 261
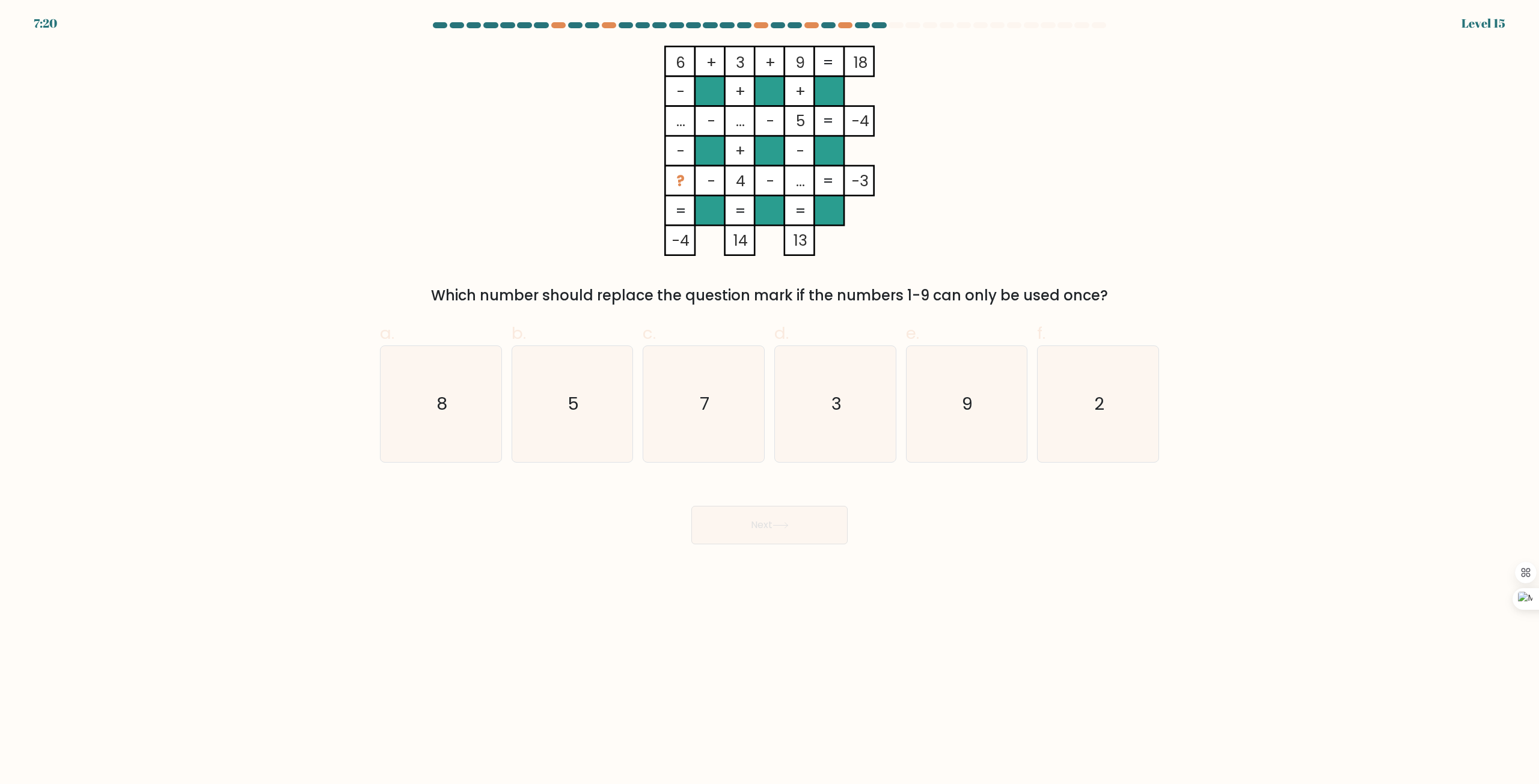
click at [691, 125] on rect at bounding box center [680, 121] width 30 height 30
drag, startPoint x: 693, startPoint y: 126, endPoint x: 682, endPoint y: 130, distance: 11.7
click at [682, 130] on icon "6 + 3 + 9 18 - + + ... - ... - 5 -4 - + - ? - 4 - ... = -3 = = = = -4 14 13 =" at bounding box center [770, 151] width 361 height 210
click at [1056, 181] on div "6 + 3 + 9 18 - + + ... - ... - 5 -4 - + - ? - 4 - ... = -3 = = = = -4 14 13 = W…" at bounding box center [769, 176] width 794 height 261
click at [436, 413] on text "8" at bounding box center [441, 405] width 11 height 24
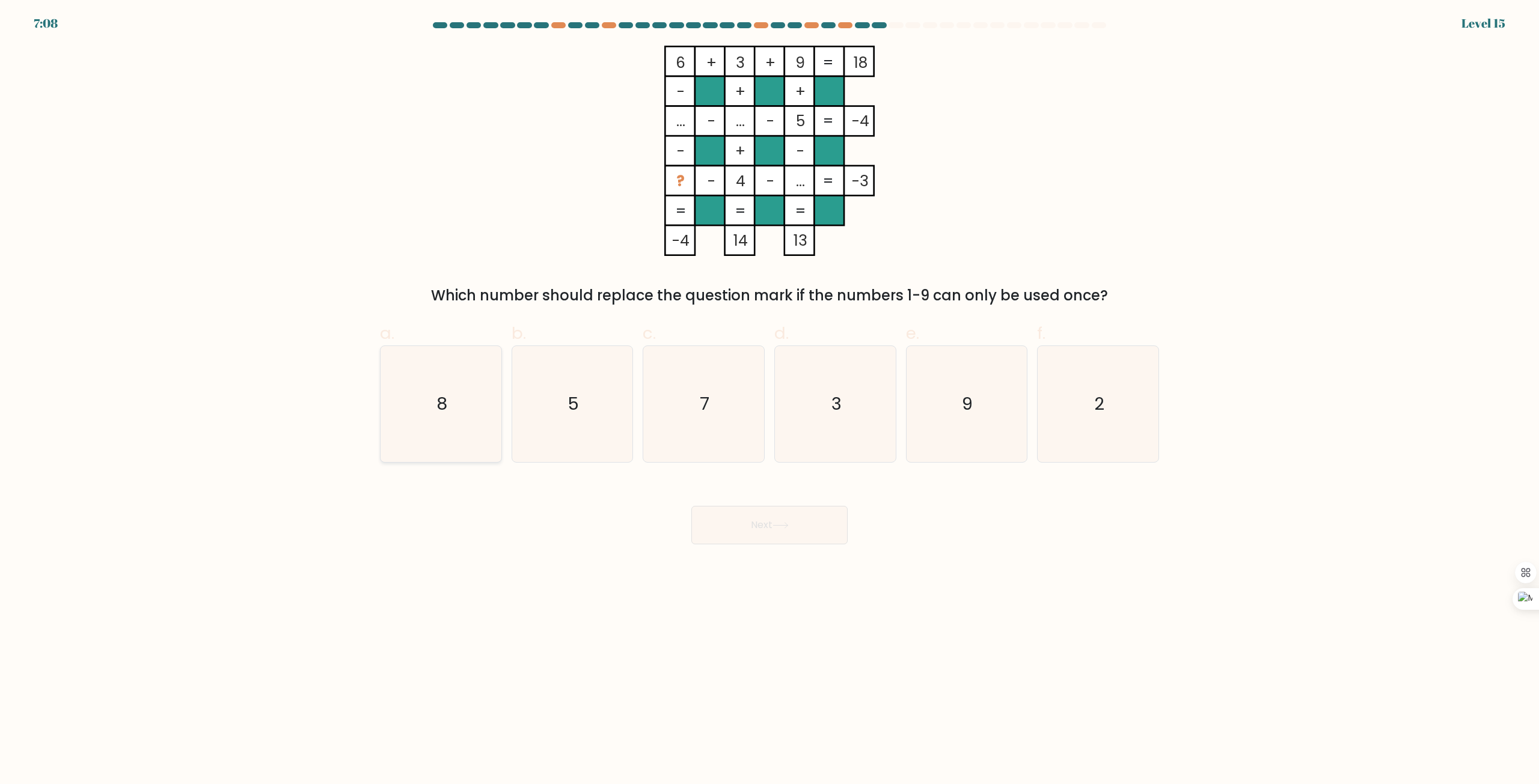
click at [770, 401] on input "a. 8" at bounding box center [770, 396] width 1 height 8
radio input "true"
click at [748, 526] on button "Next" at bounding box center [769, 525] width 156 height 39
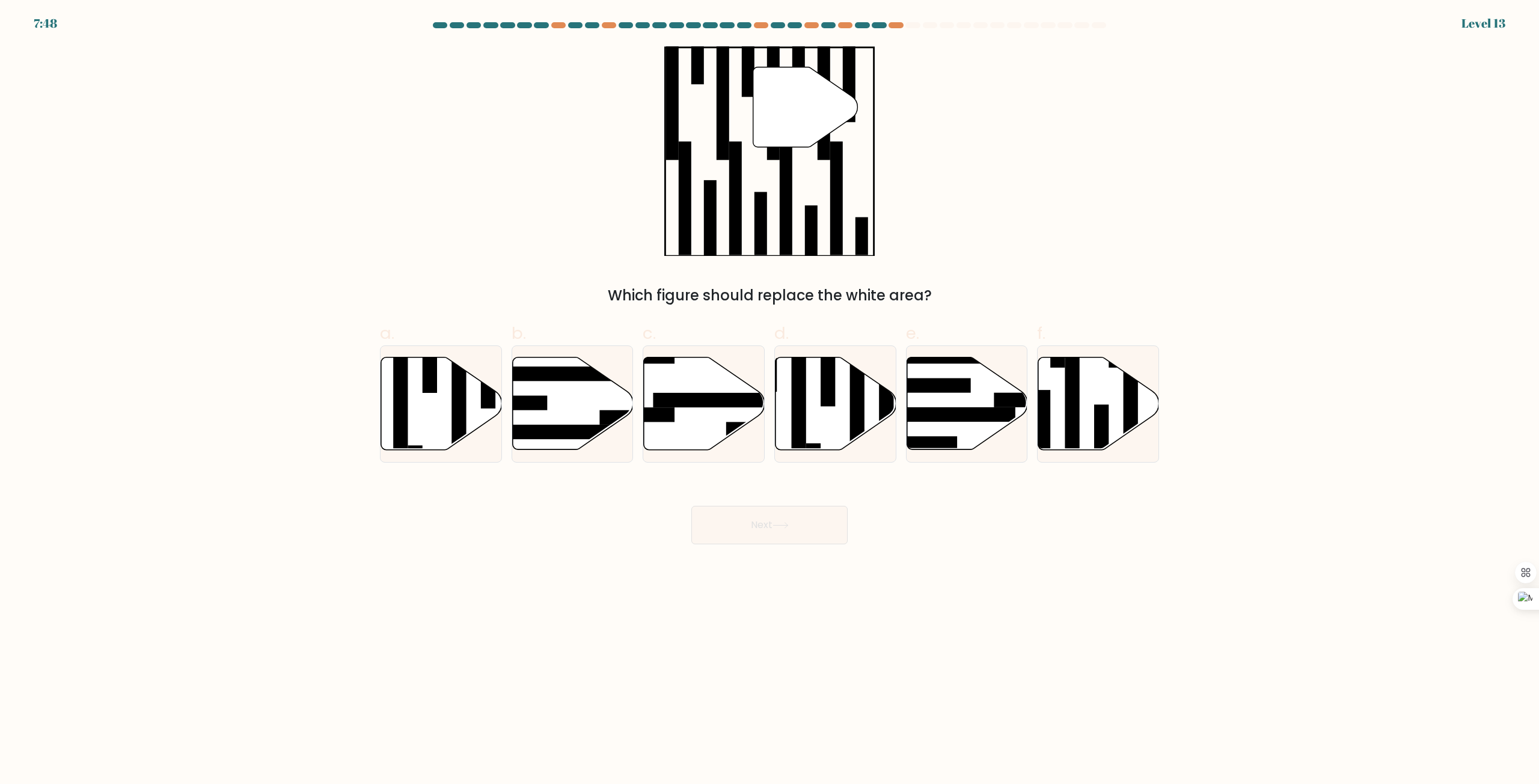
drag, startPoint x: 1513, startPoint y: 27, endPoint x: 1478, endPoint y: 31, distance: 35.2
click at [1478, 31] on form at bounding box center [770, 283] width 1539 height 522
click at [839, 435] on icon at bounding box center [836, 403] width 121 height 92
click at [770, 401] on input "d." at bounding box center [770, 396] width 1 height 8
radio input "true"
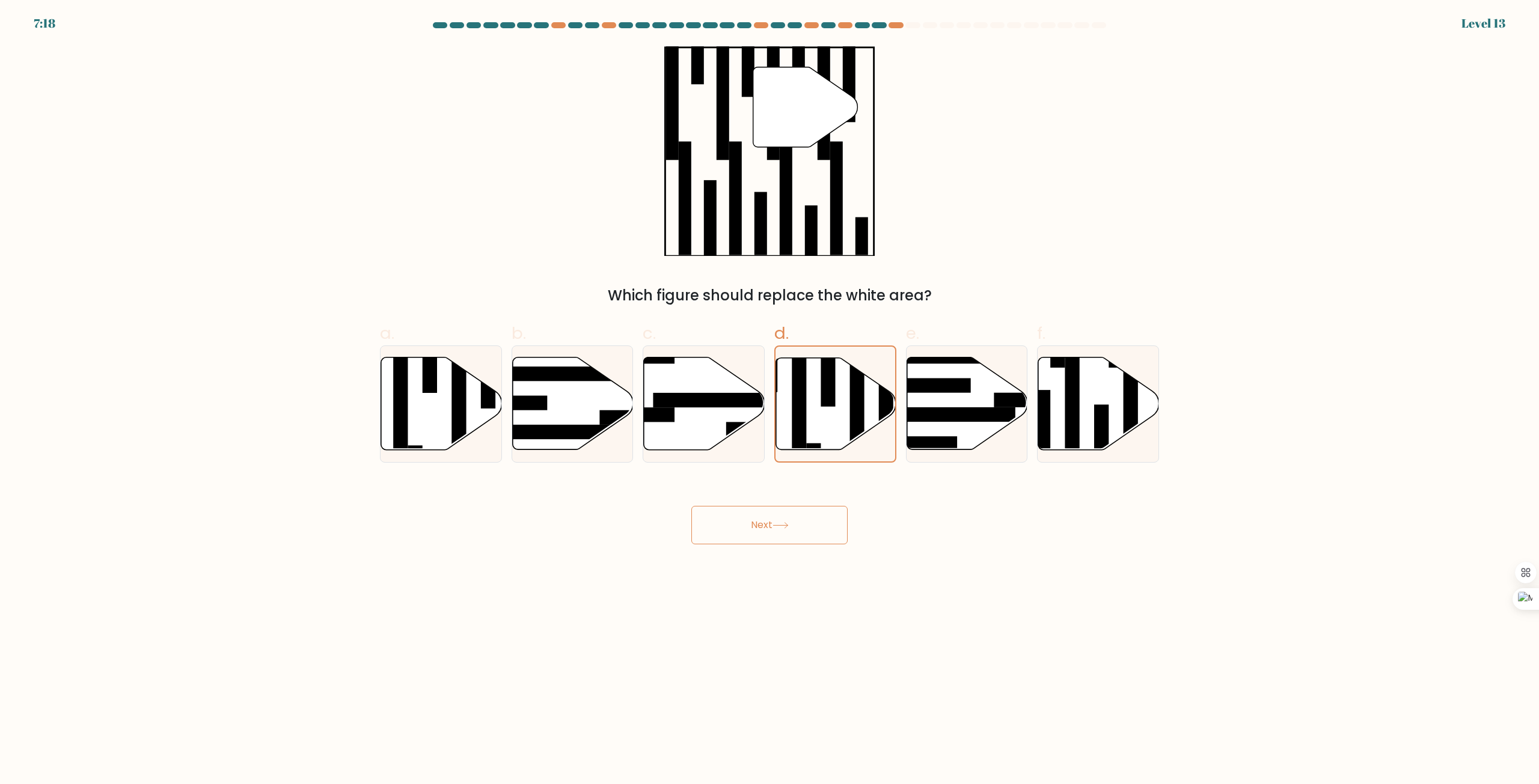
click at [787, 529] on icon at bounding box center [780, 526] width 16 height 7
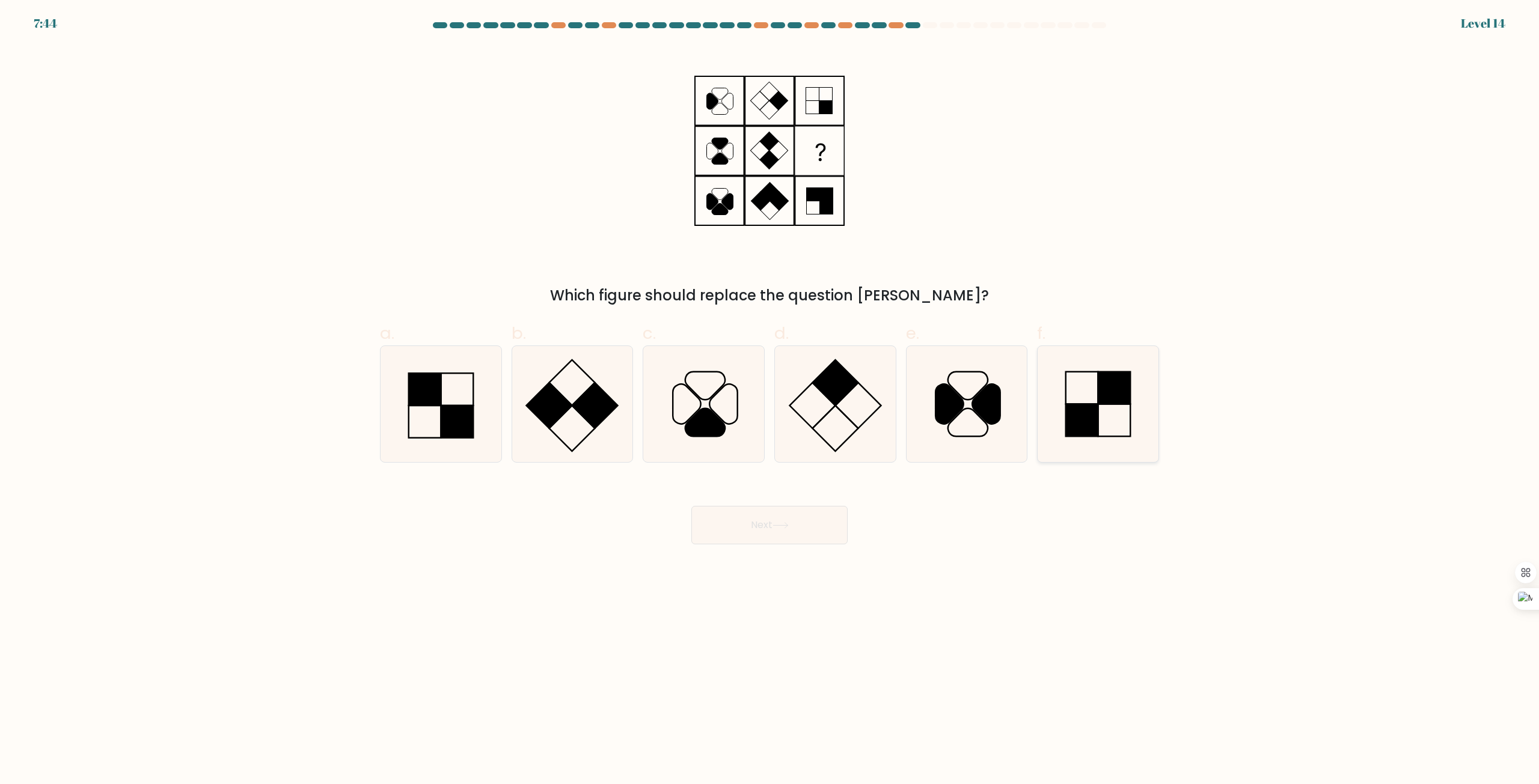
click at [1085, 426] on rect at bounding box center [1082, 420] width 33 height 33
click at [770, 401] on input "f." at bounding box center [770, 396] width 1 height 8
radio input "true"
click at [788, 528] on icon at bounding box center [780, 526] width 16 height 7
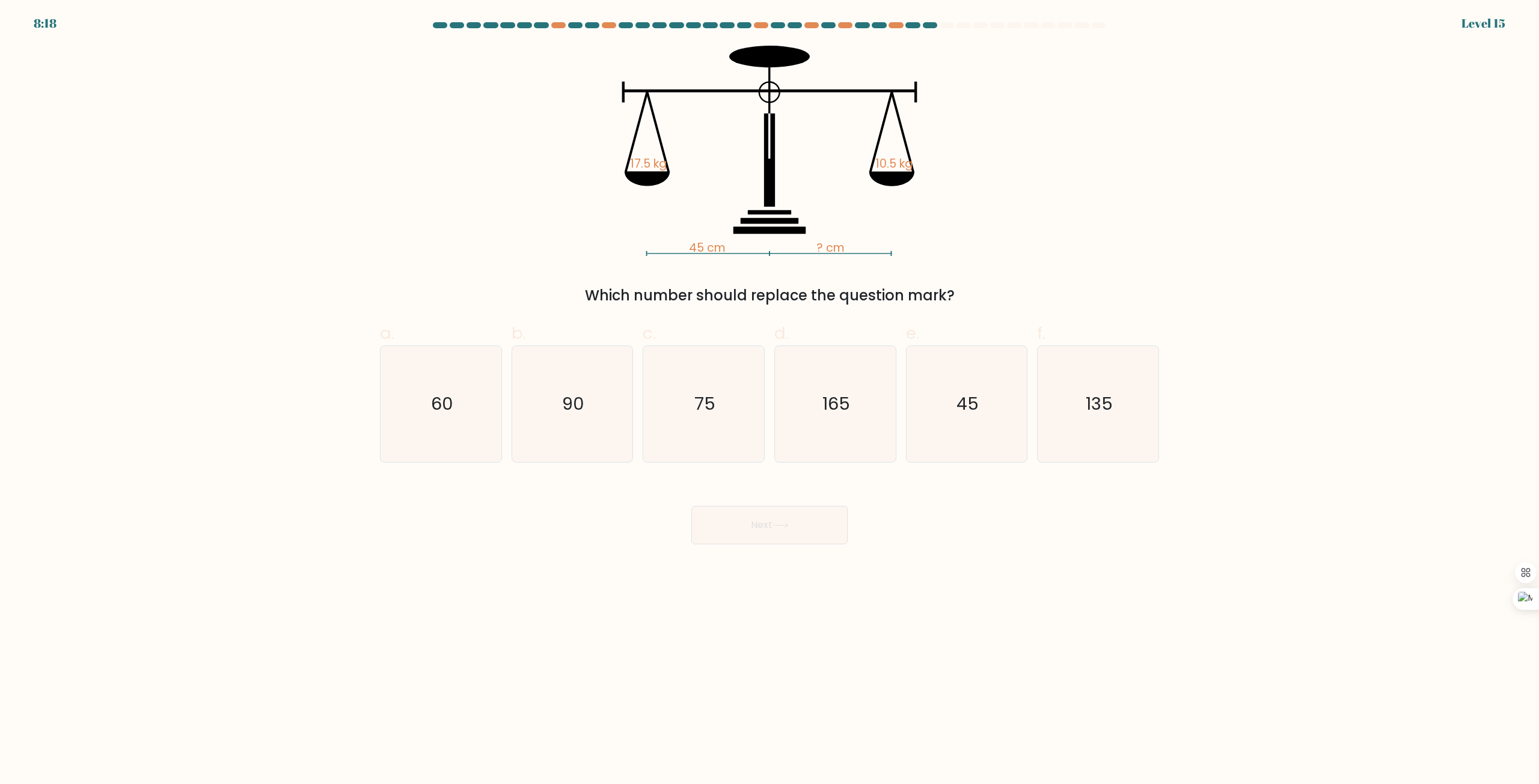
click at [687, 246] on icon "45 cm ? cm 17.5 kg 10.5 kg" at bounding box center [770, 151] width 361 height 210
click at [1000, 446] on icon "45" at bounding box center [966, 404] width 116 height 116
click at [770, 401] on input "e. 45" at bounding box center [770, 396] width 1 height 8
radio input "true"
click at [789, 521] on button "Next" at bounding box center [769, 525] width 156 height 39
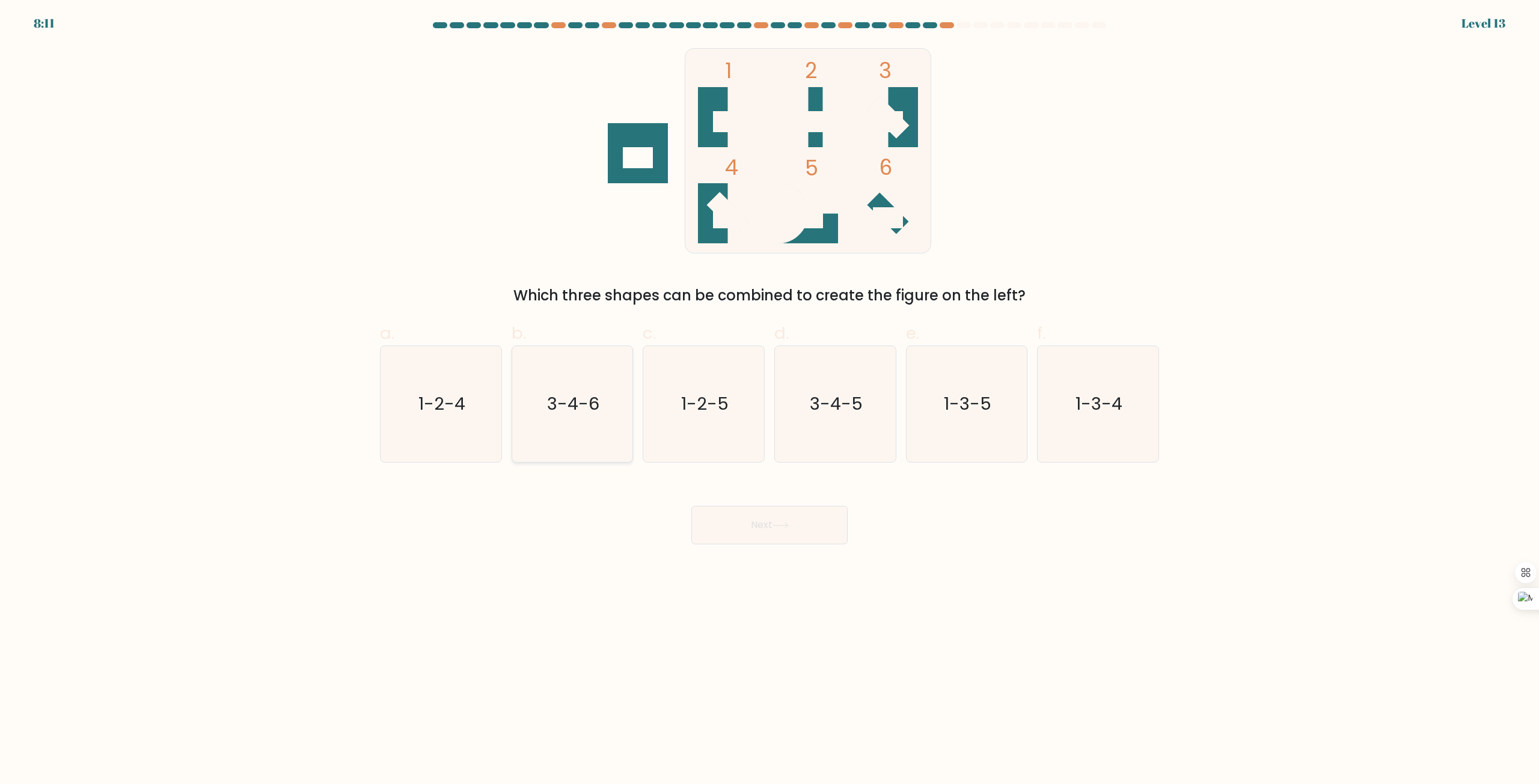
click at [577, 442] on icon "3-4-6" at bounding box center [571, 404] width 116 height 116
click at [770, 401] on input "b. 3-4-6" at bounding box center [770, 396] width 1 height 8
radio input "true"
click at [783, 514] on button "Next" at bounding box center [769, 525] width 156 height 39
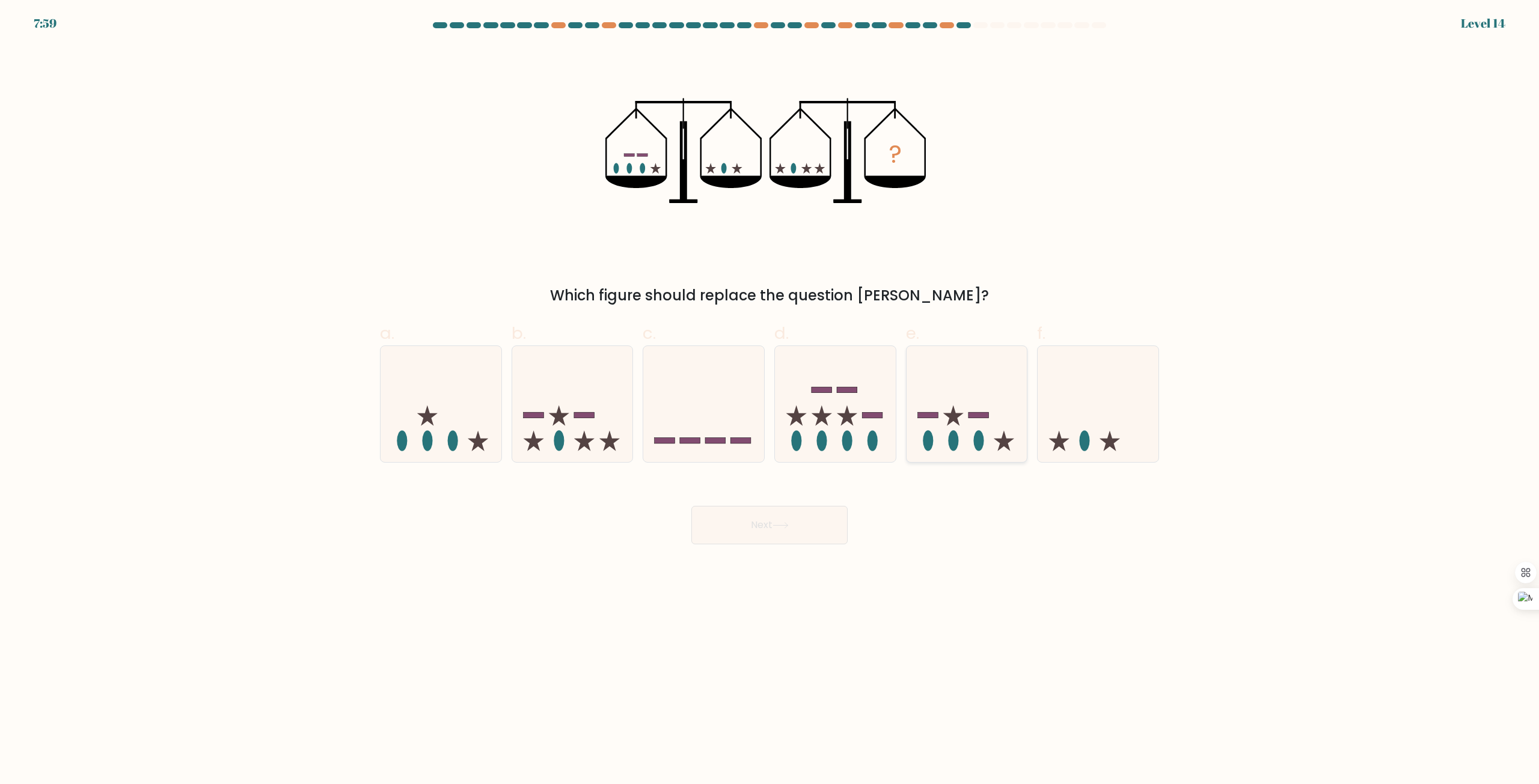
click at [981, 416] on rect at bounding box center [979, 415] width 21 height 6
click at [770, 401] on input "e." at bounding box center [770, 396] width 1 height 8
radio input "true"
click at [782, 523] on icon at bounding box center [780, 526] width 16 height 7
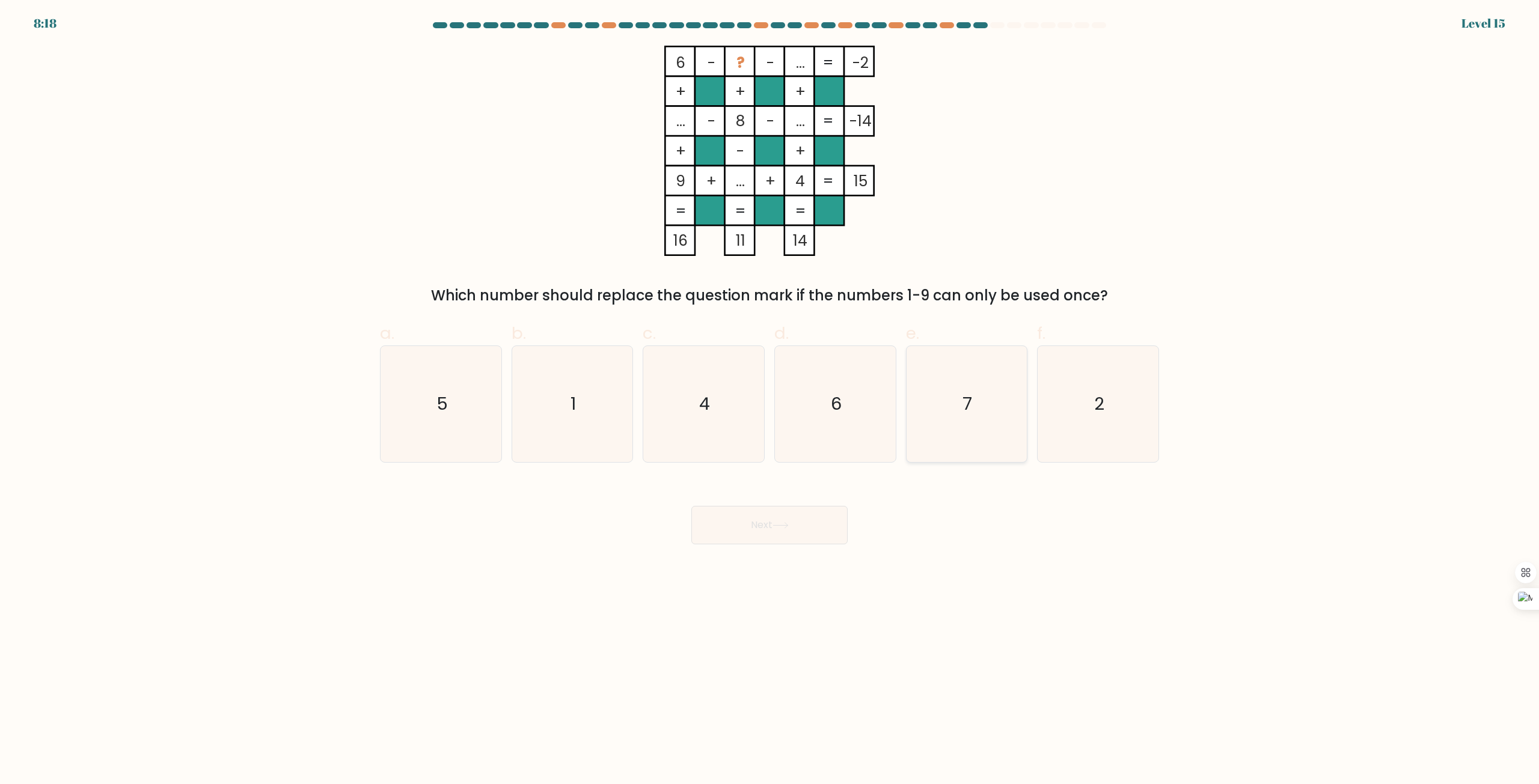
click at [988, 448] on icon "7" at bounding box center [966, 404] width 116 height 116
click at [770, 401] on input "e. 7" at bounding box center [770, 396] width 1 height 8
radio input "true"
click at [772, 518] on button "Next" at bounding box center [769, 525] width 156 height 39
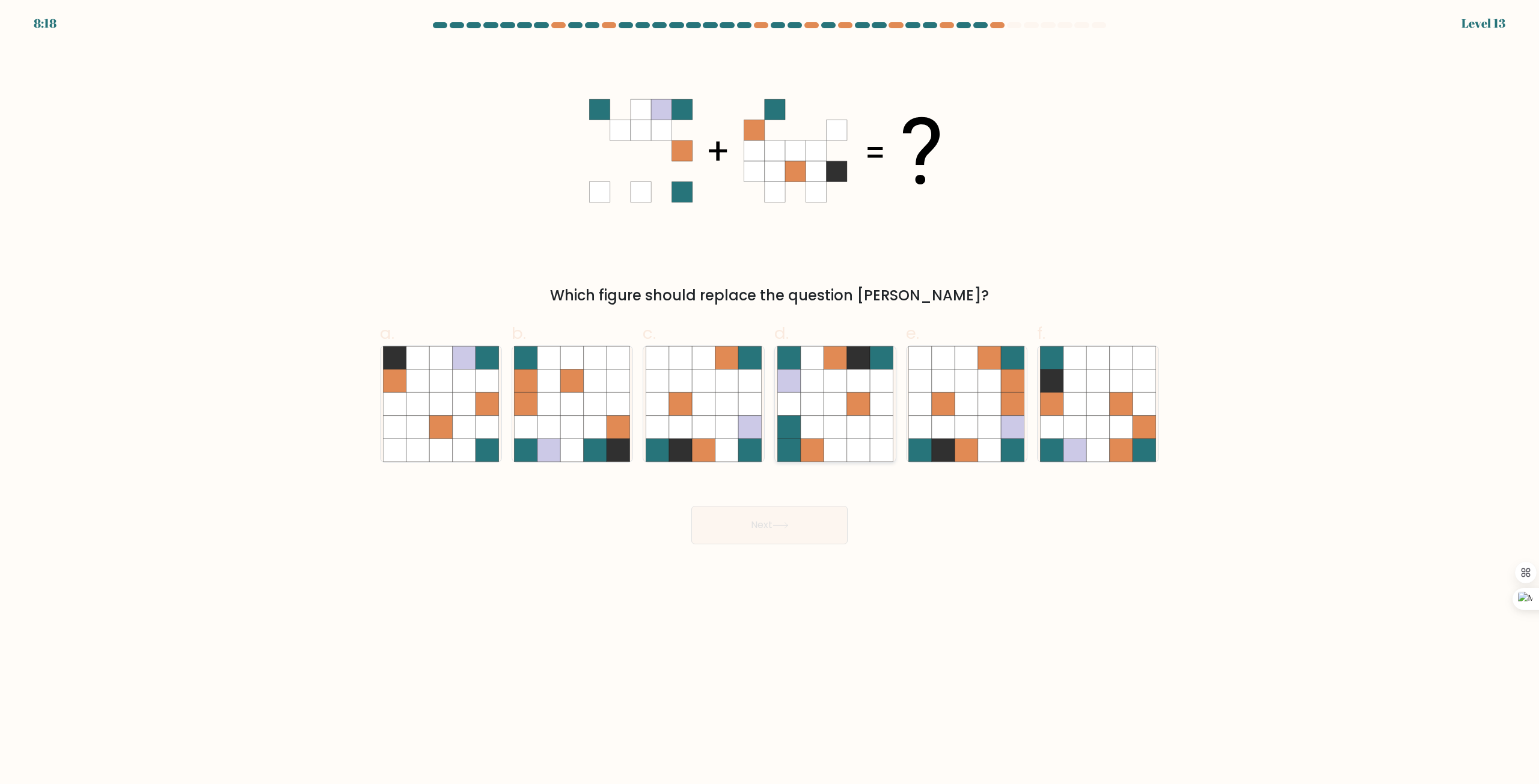
click at [869, 424] on icon at bounding box center [858, 427] width 23 height 23
click at [770, 401] on input "d." at bounding box center [770, 396] width 1 height 8
radio input "true"
click at [763, 526] on button "Next" at bounding box center [769, 525] width 156 height 39
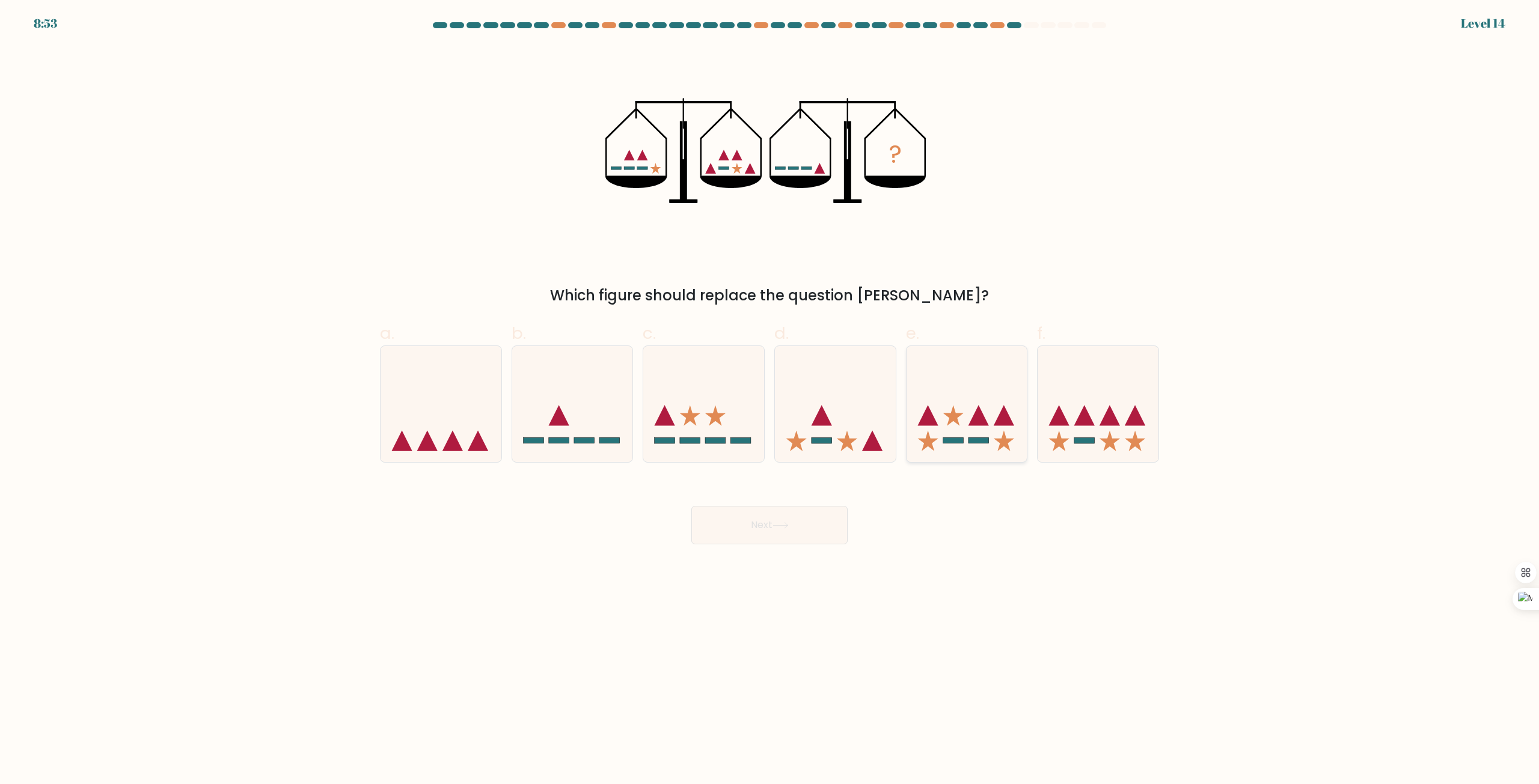
drag, startPoint x: 950, startPoint y: 418, endPoint x: 922, endPoint y: 430, distance: 30.5
click at [946, 419] on icon at bounding box center [967, 405] width 121 height 100
click at [770, 401] on input "e." at bounding box center [770, 396] width 1 height 8
radio input "true"
click at [768, 526] on button "Next" at bounding box center [769, 525] width 156 height 39
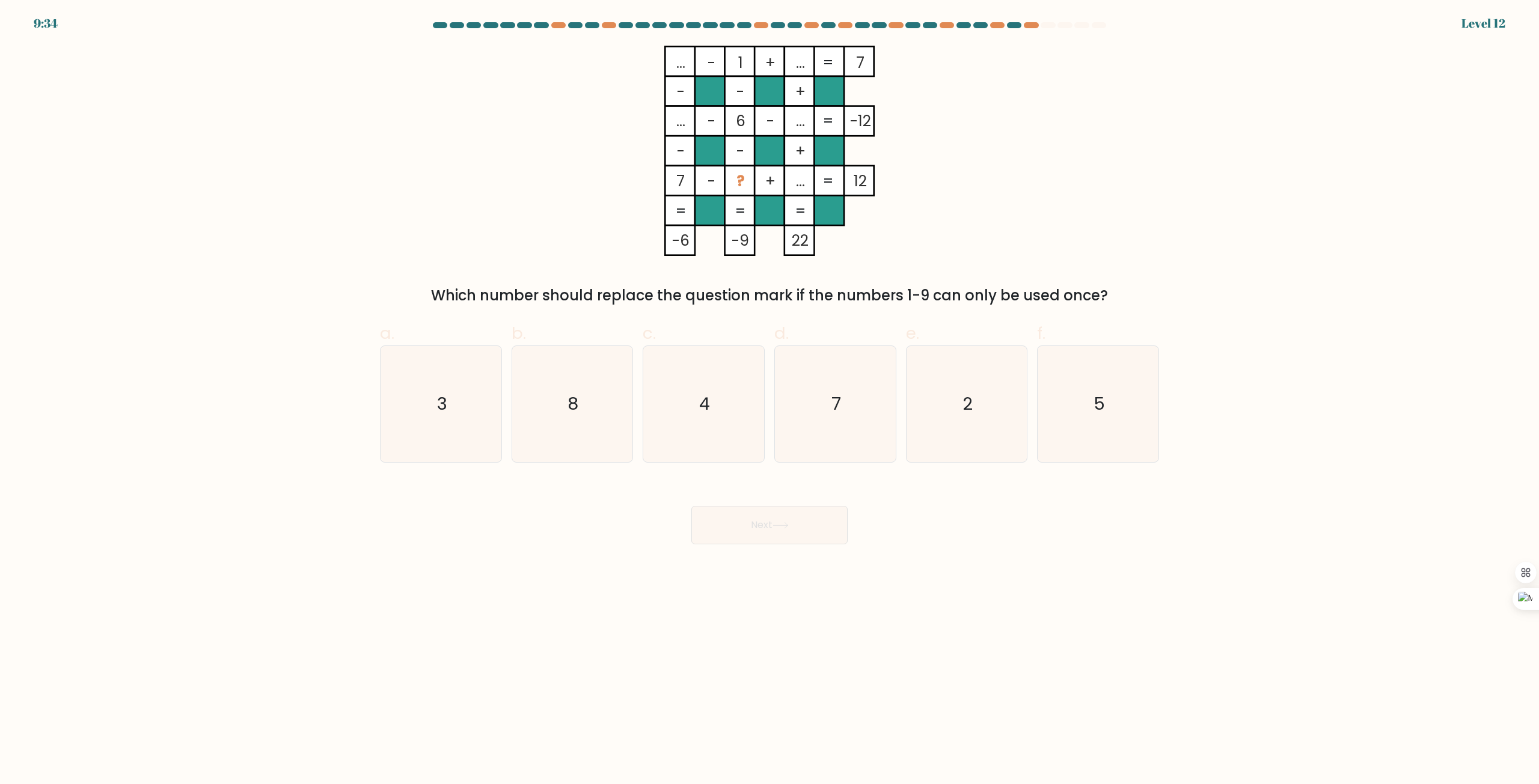
drag, startPoint x: 895, startPoint y: 295, endPoint x: 1162, endPoint y: 277, distance: 267.6
click at [1162, 277] on div "... - 1 + ... 7 - - + ... - 6 - ... -12 - - + 7 - ? + ... = 12 = = = = -6 -9 22…" at bounding box center [769, 176] width 794 height 261
click at [1219, 240] on form at bounding box center [770, 283] width 1539 height 522
drag, startPoint x: 726, startPoint y: 84, endPoint x: 748, endPoint y: 83, distance: 22.0
click at [748, 83] on rect at bounding box center [739, 91] width 30 height 30
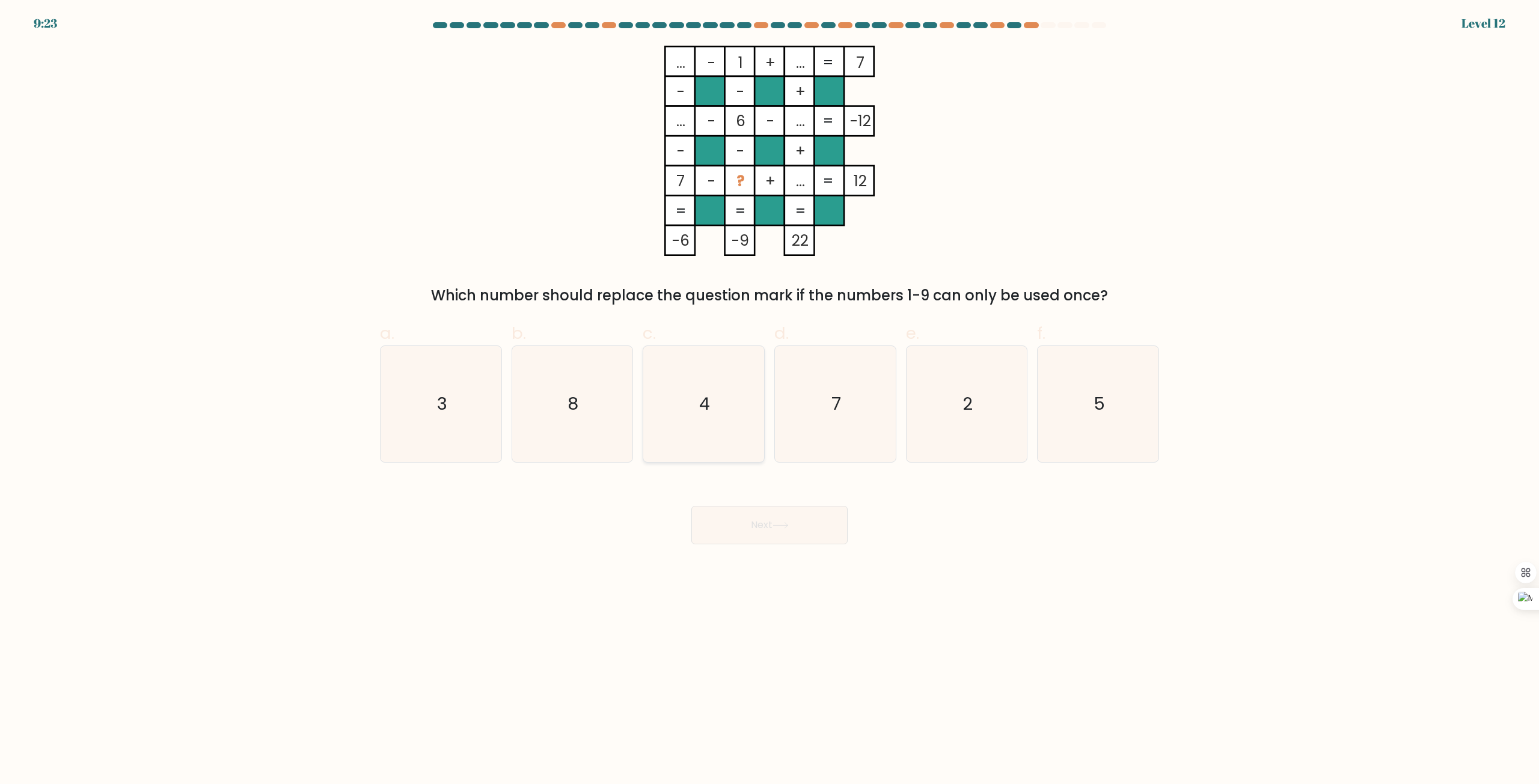
click at [708, 401] on text "4" at bounding box center [705, 405] width 11 height 24
click at [770, 401] on input "c. 4" at bounding box center [770, 396] width 1 height 8
radio input "true"
click at [796, 513] on button "Next" at bounding box center [769, 525] width 156 height 39
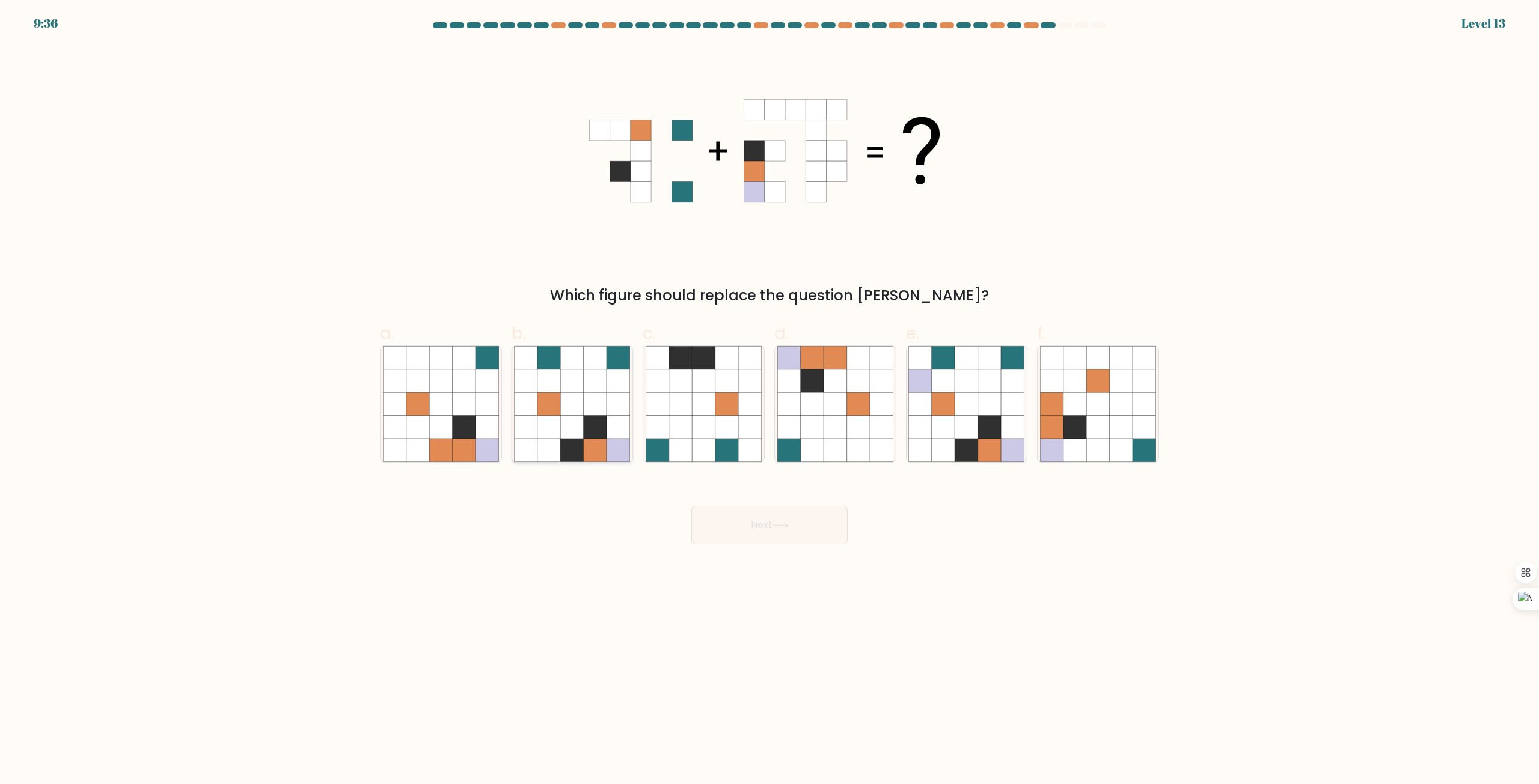
click at [594, 455] on icon at bounding box center [595, 450] width 23 height 23
click at [770, 401] on input "b." at bounding box center [770, 396] width 1 height 8
radio input "true"
click at [781, 520] on button "Next" at bounding box center [769, 525] width 156 height 39
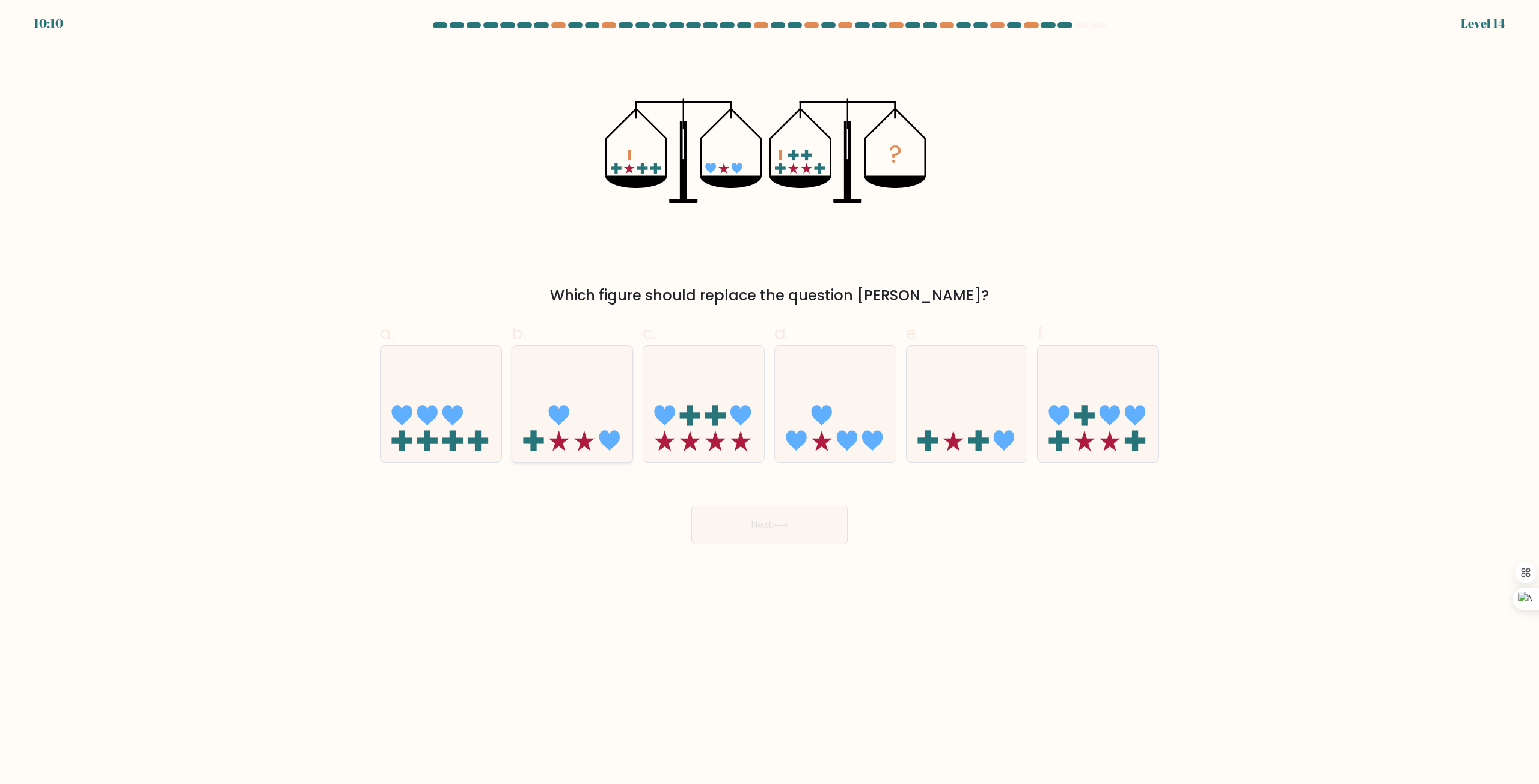
click at [591, 439] on icon at bounding box center [584, 441] width 21 height 21
click at [770, 401] on input "b." at bounding box center [770, 396] width 1 height 8
radio input "true"
click at [828, 443] on icon at bounding box center [835, 405] width 121 height 100
click at [770, 401] on input "d." at bounding box center [770, 396] width 1 height 8
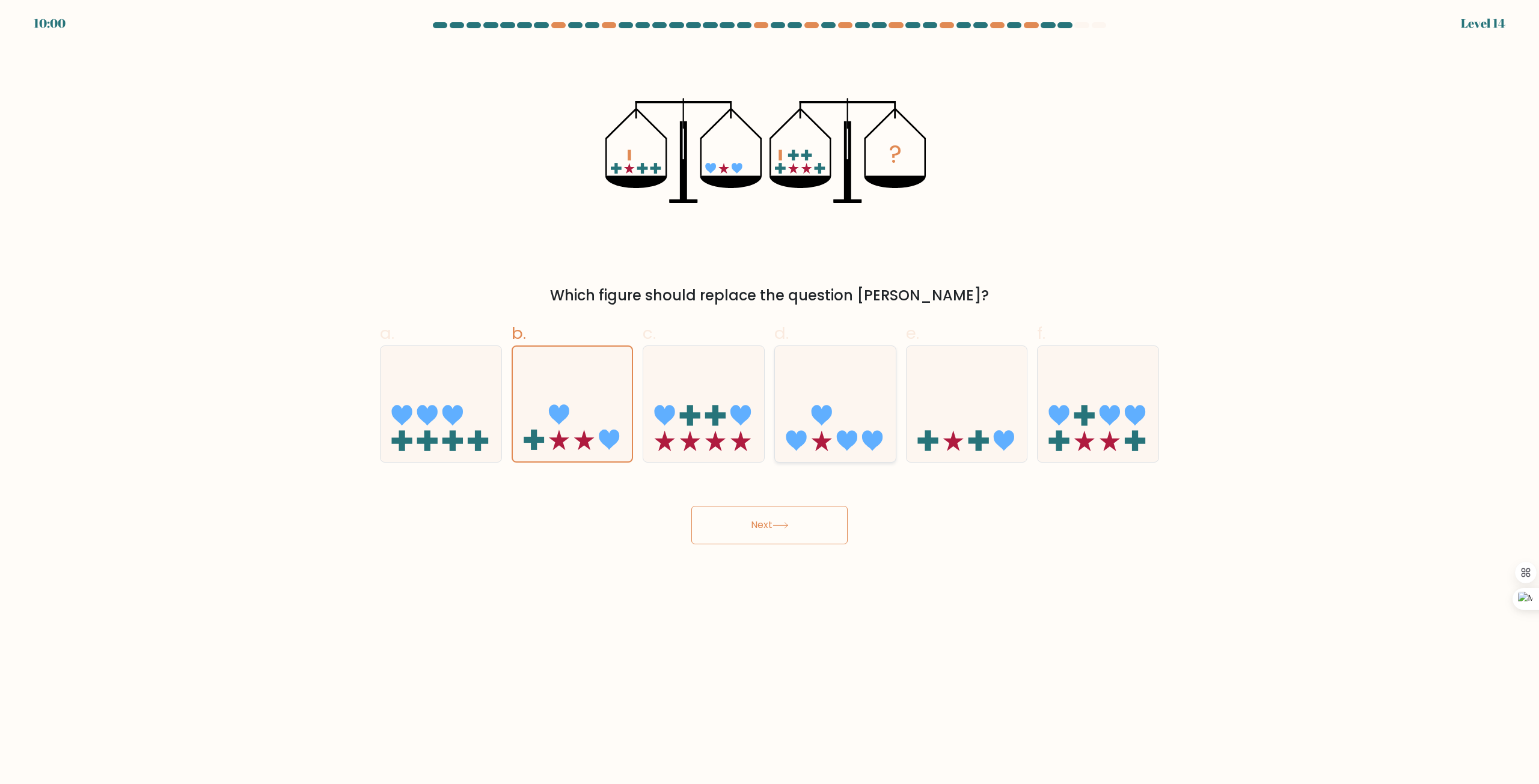
radio input "true"
click at [805, 529] on button "Next" at bounding box center [769, 525] width 156 height 39
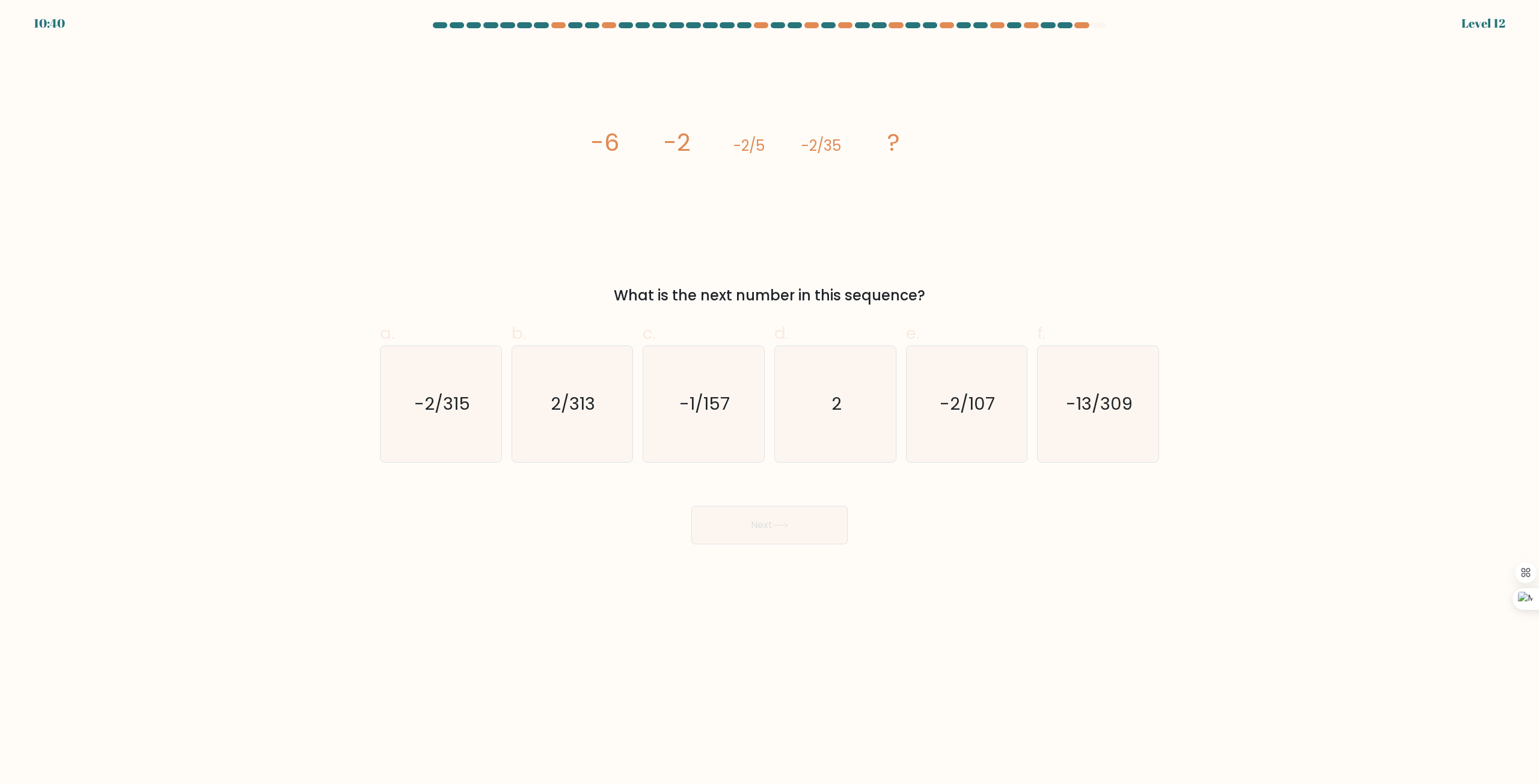
drag, startPoint x: 931, startPoint y: 296, endPoint x: 565, endPoint y: 289, distance: 366.1
click at [565, 289] on div "What is the next number in this sequence?" at bounding box center [769, 296] width 764 height 22
drag, startPoint x: 708, startPoint y: 217, endPoint x: 733, endPoint y: 221, distance: 25.3
click at [709, 217] on icon "image/svg+xml -6 -2 -2/5 -2/35 ?" at bounding box center [770, 151] width 361 height 210
click at [840, 409] on text "2" at bounding box center [837, 405] width 10 height 24
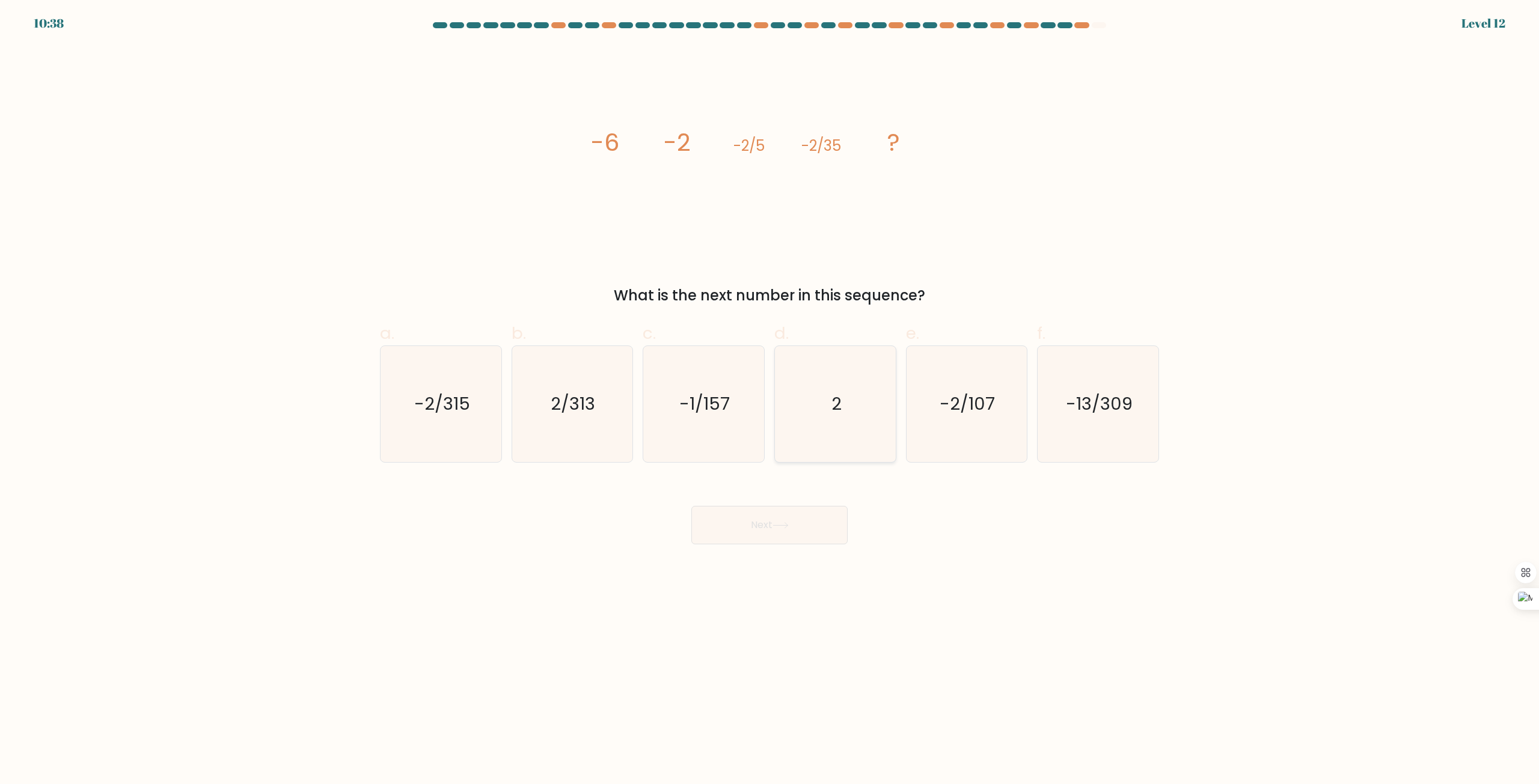
click at [770, 401] on input "d. 2" at bounding box center [770, 396] width 1 height 8
radio input "true"
click at [804, 537] on button "Next" at bounding box center [769, 525] width 156 height 39
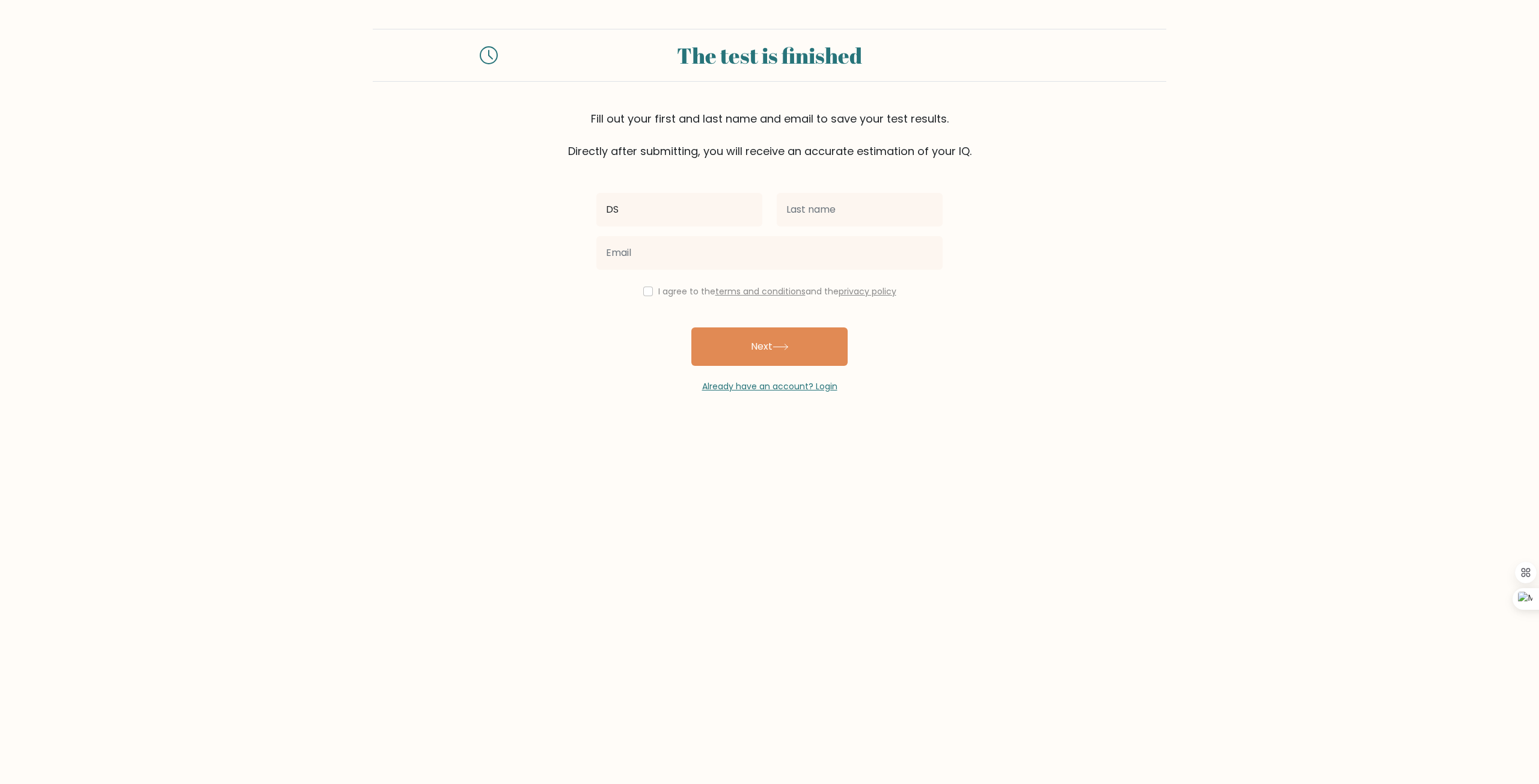
type input "D"
type input "s"
type input "S"
type input "George"
click at [851, 220] on input "text" at bounding box center [859, 209] width 166 height 34
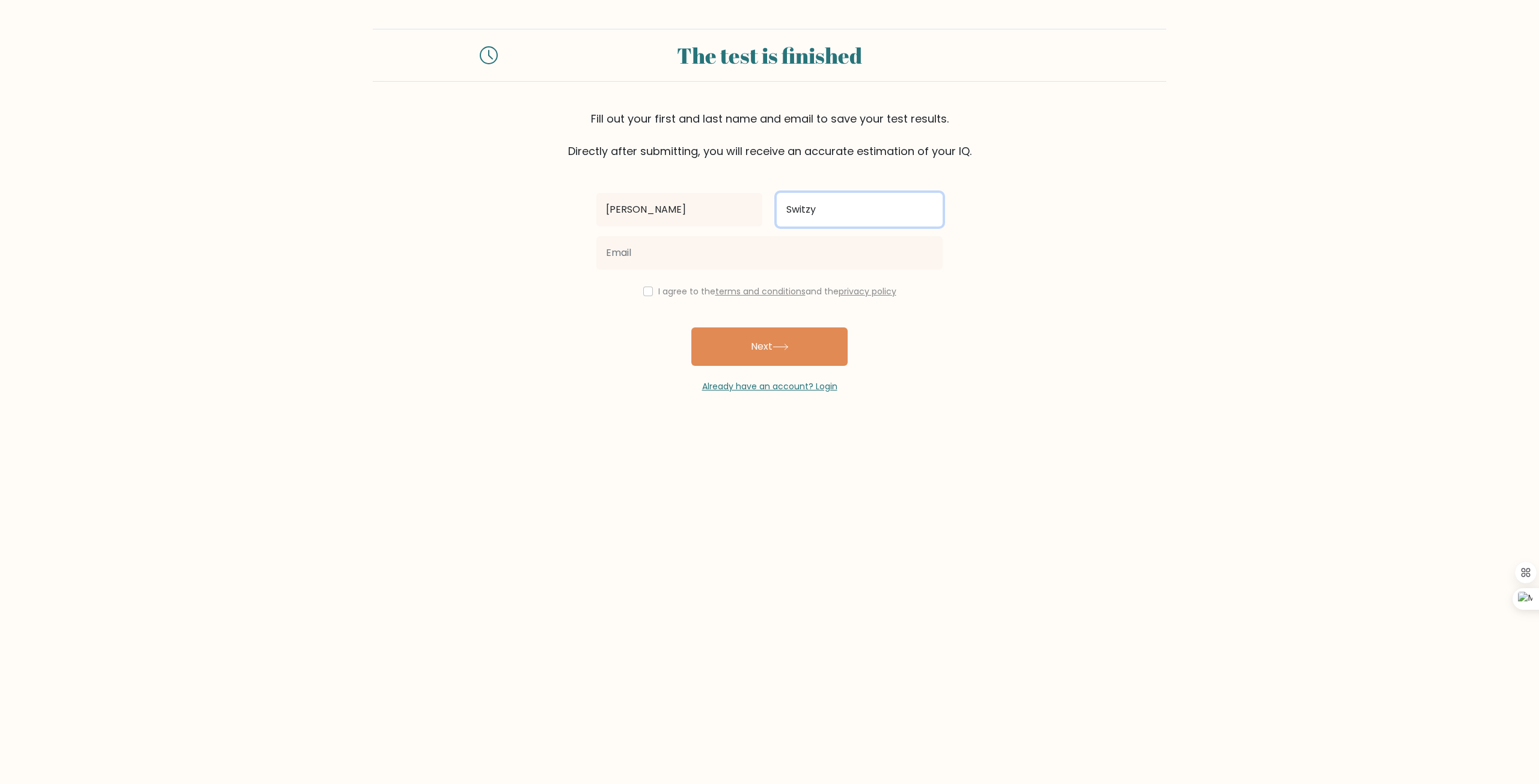
type input "Switzy"
click at [767, 267] on input "email" at bounding box center [770, 252] width 346 height 34
type input "andrei25136@gmail.com"
click at [728, 329] on button "Next" at bounding box center [769, 346] width 156 height 39
click at [643, 290] on input "checkbox" at bounding box center [647, 291] width 9 height 9
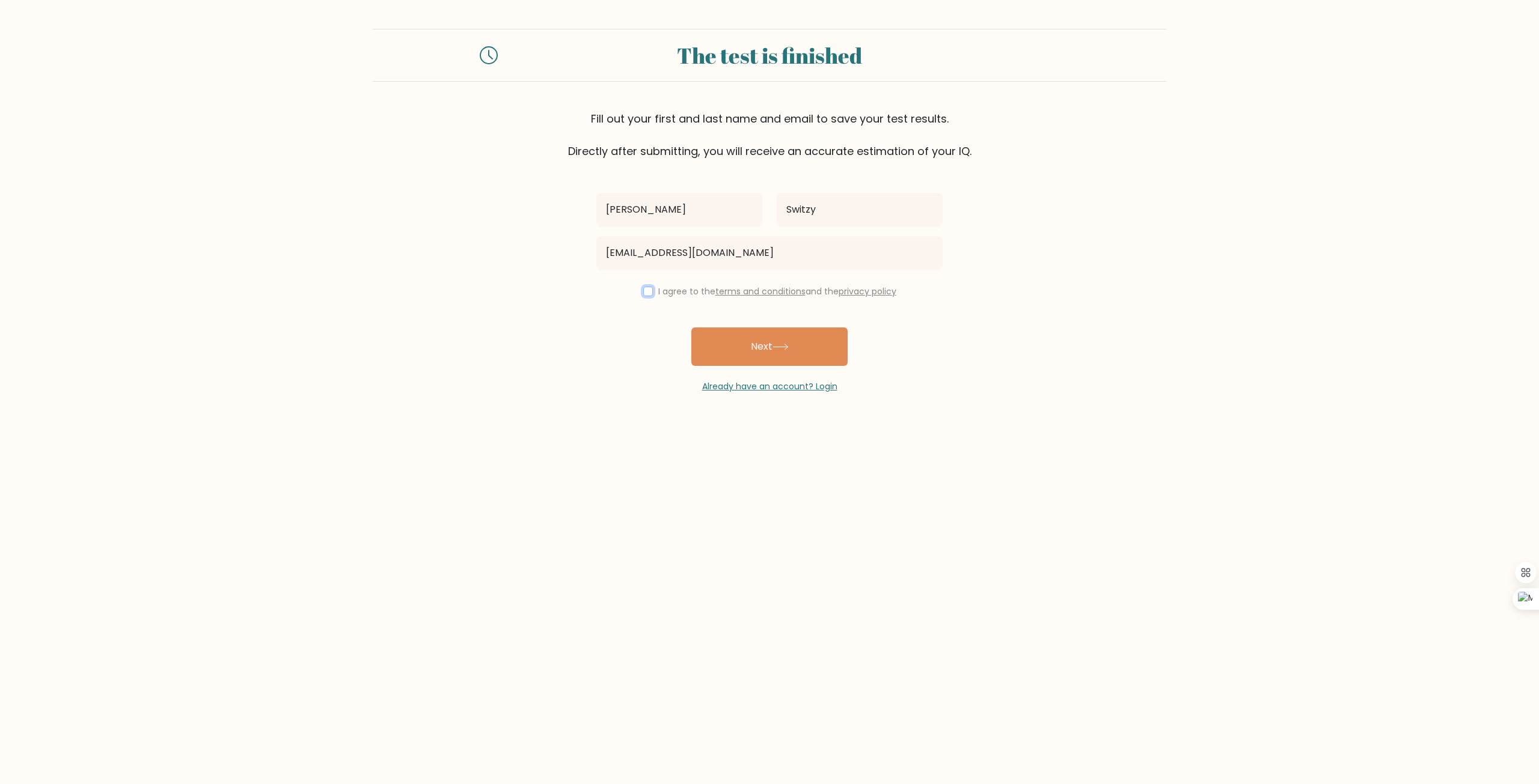
checkbox input "true"
click at [772, 346] on button "Next" at bounding box center [769, 346] width 156 height 39
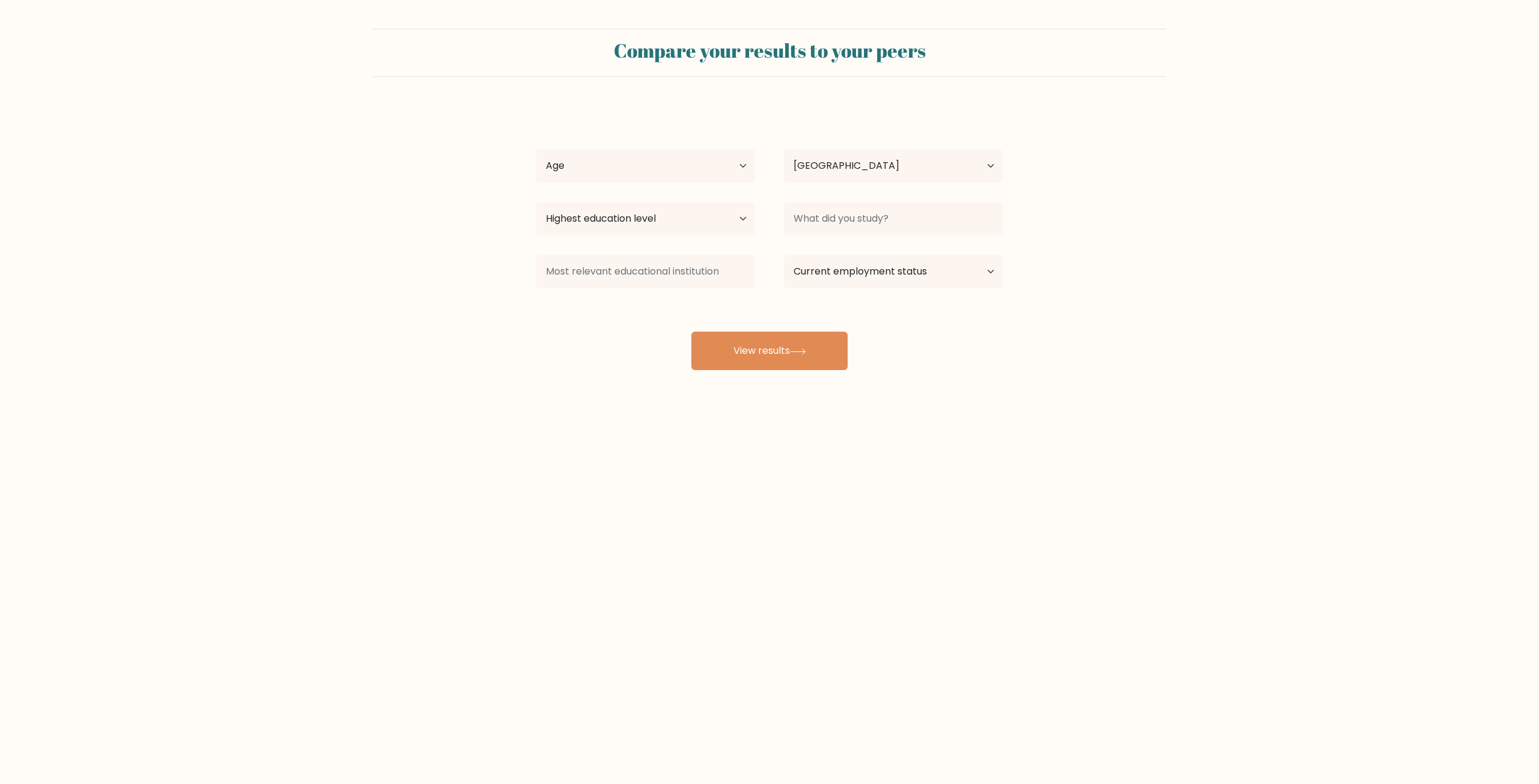
select select "NO"
click at [705, 172] on select "Age Under [DEMOGRAPHIC_DATA] [DEMOGRAPHIC_DATA] [DEMOGRAPHIC_DATA] [DEMOGRAPHIC…" at bounding box center [645, 165] width 219 height 34
select select "min_18"
click at [536, 149] on select "Age Under [DEMOGRAPHIC_DATA] [DEMOGRAPHIC_DATA] [DEMOGRAPHIC_DATA] [DEMOGRAPHIC…" at bounding box center [645, 165] width 219 height 34
drag, startPoint x: 752, startPoint y: 232, endPoint x: 745, endPoint y: 230, distance: 7.3
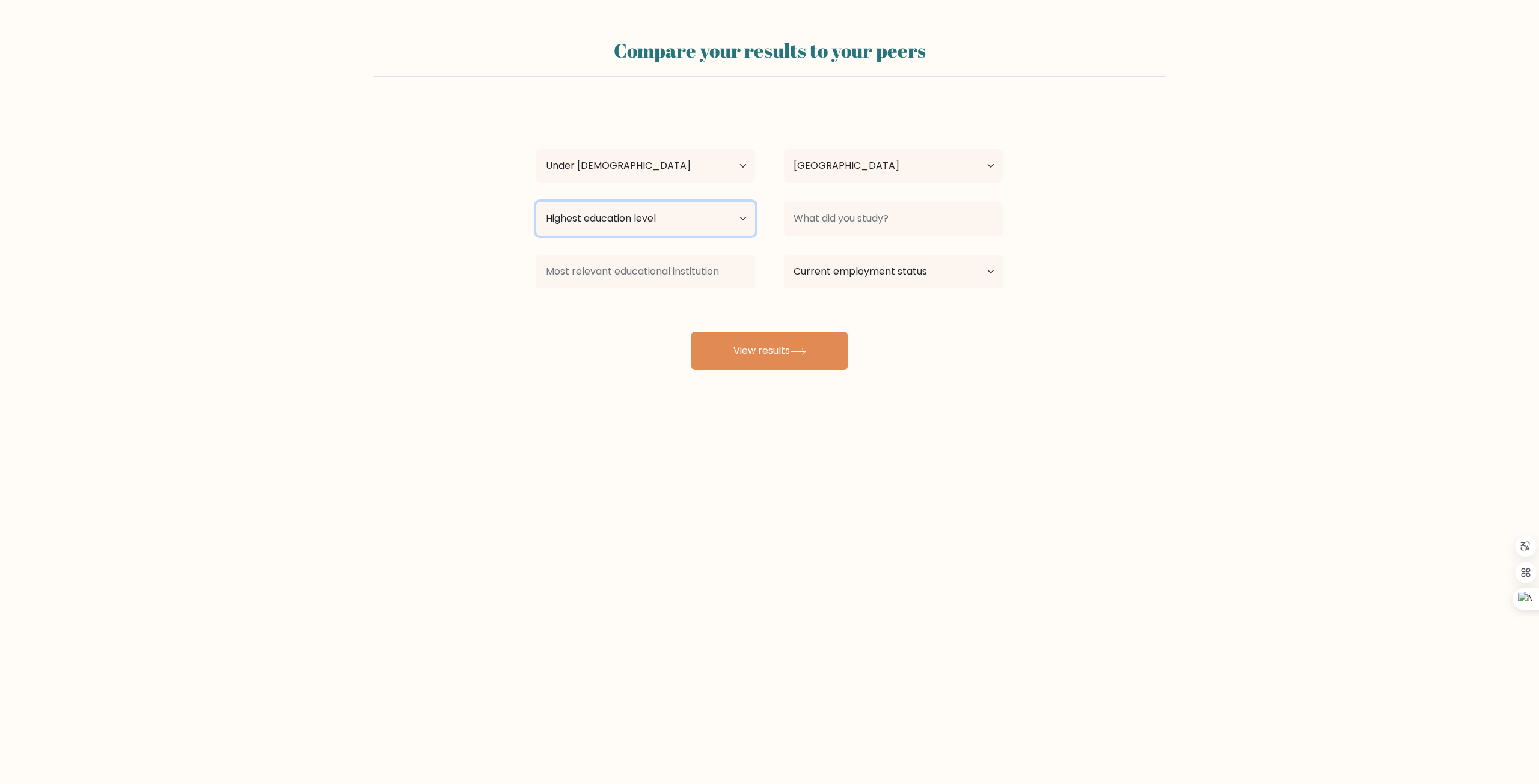
click at [745, 230] on select "Highest education level No schooling Primary Lower Secondary Upper Secondary Oc…" at bounding box center [645, 218] width 219 height 34
select select "primary"
click at [536, 202] on select "Highest education level No schooling Primary Lower Secondary Upper Secondary Oc…" at bounding box center [645, 218] width 219 height 34
click at [900, 271] on select "Current employment status Employed Student Retired Other / prefer not to answer" at bounding box center [894, 271] width 219 height 34
select select "student"
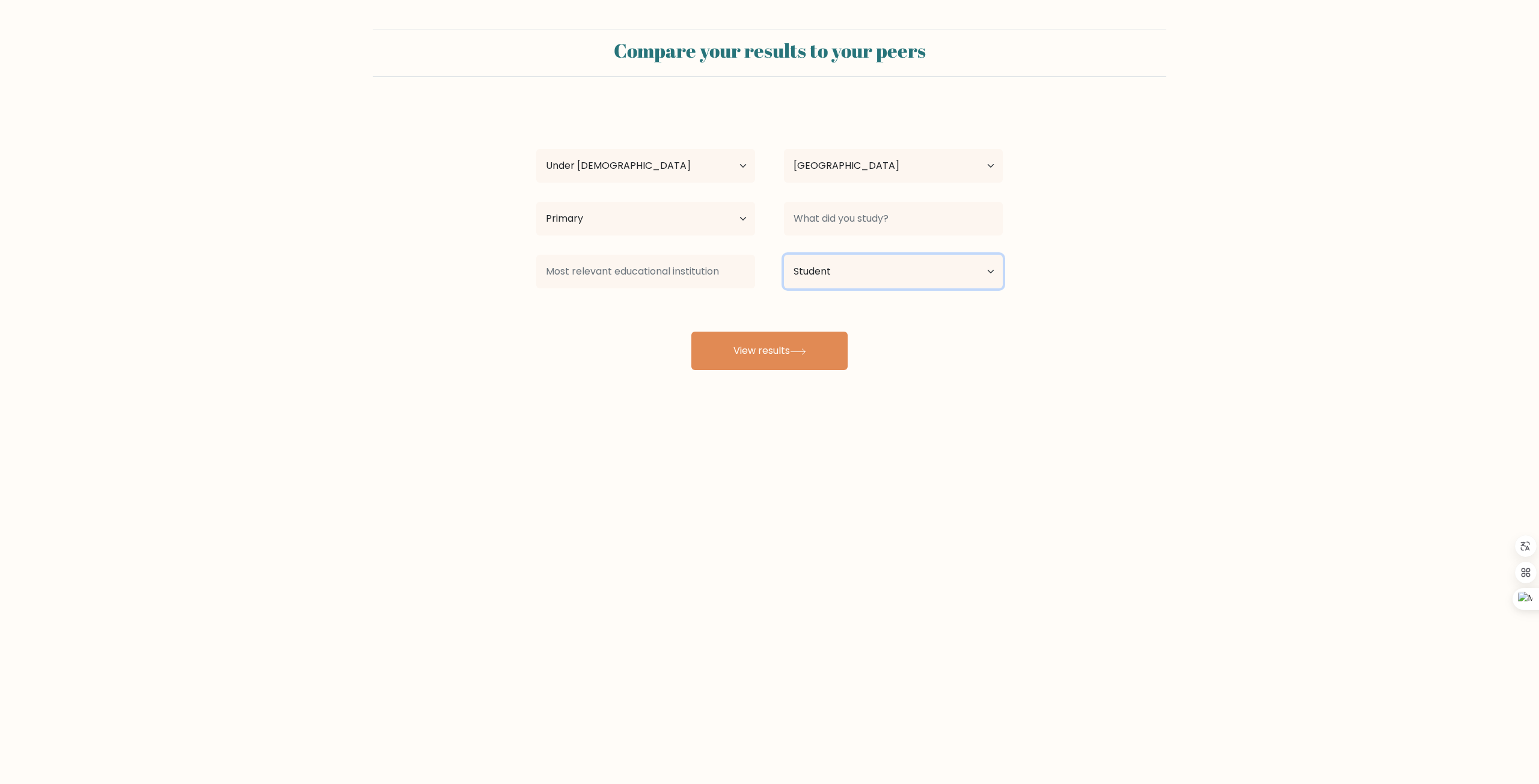
click at [784, 255] on select "Current employment status Employed Student Retired Other / prefer not to answer" at bounding box center [894, 271] width 219 height 34
click at [834, 221] on input at bounding box center [894, 218] width 219 height 34
click at [1057, 339] on form "Compare your results to your peers [PERSON_NAME] Age Under [DEMOGRAPHIC_DATA] […" at bounding box center [770, 199] width 1539 height 341
click at [784, 348] on button "View results" at bounding box center [769, 351] width 156 height 39
click at [807, 208] on input at bounding box center [894, 218] width 219 height 34
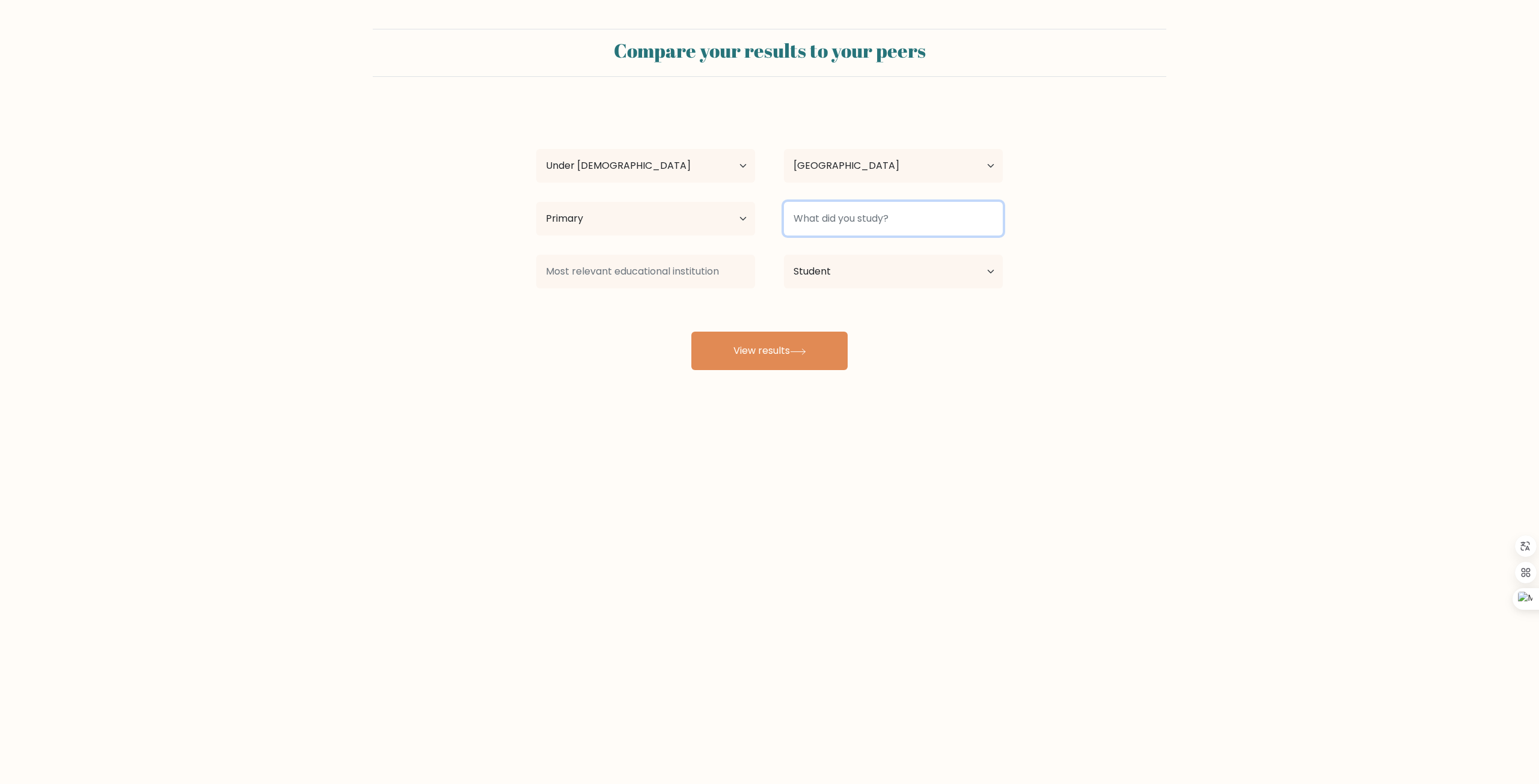
click at [838, 228] on input at bounding box center [894, 218] width 219 height 34
click at [838, 228] on input at bounding box center [894, 218] width 219 height 34
drag, startPoint x: 838, startPoint y: 228, endPoint x: 826, endPoint y: 232, distance: 12.6
click at [836, 228] on input at bounding box center [894, 218] width 219 height 34
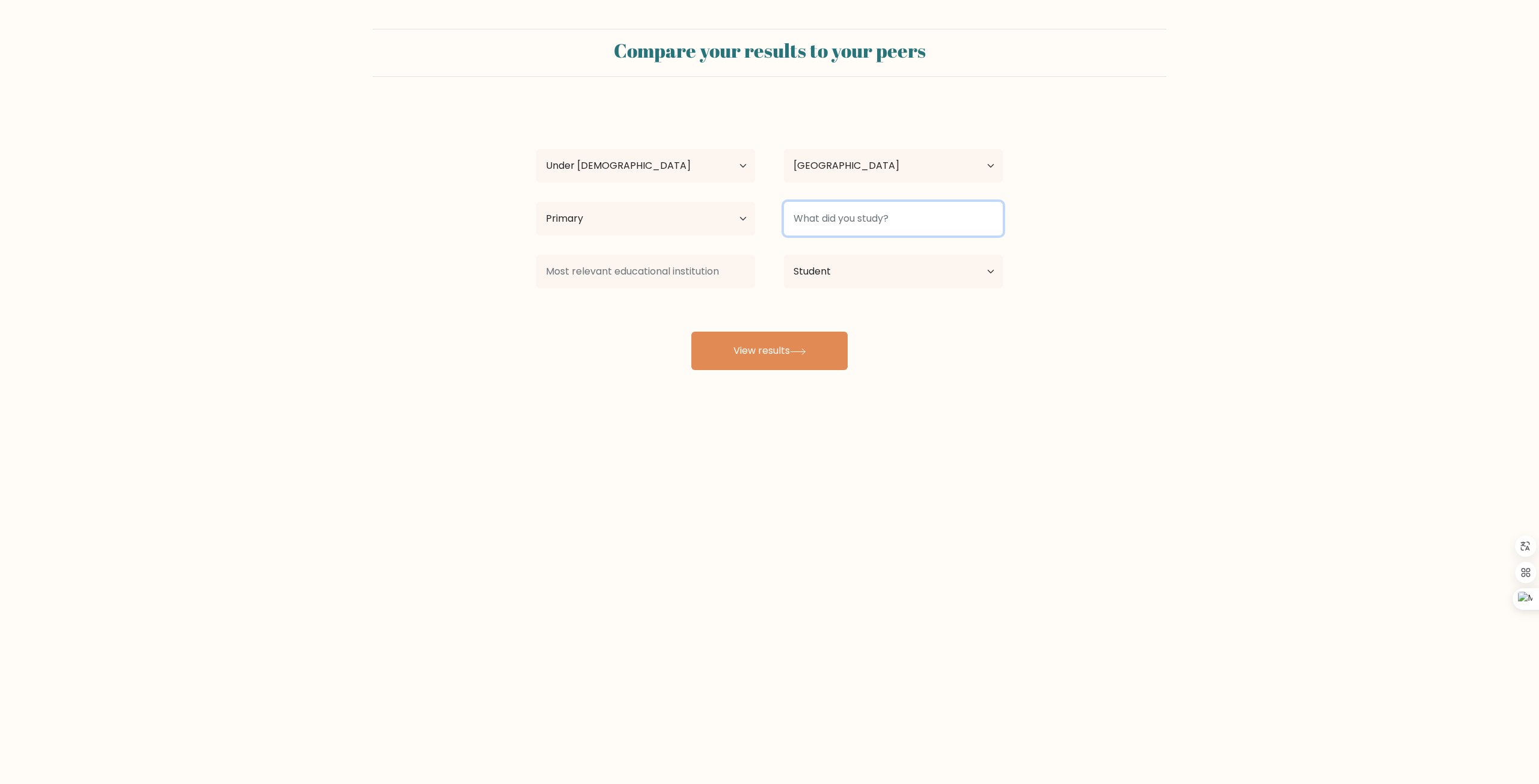
click at [826, 232] on input at bounding box center [894, 218] width 219 height 34
click at [868, 216] on input at bounding box center [894, 218] width 219 height 34
click at [794, 271] on select "Current employment status Employed Student Retired Other / prefer not to answer" at bounding box center [894, 271] width 219 height 34
click at [818, 215] on input at bounding box center [894, 218] width 219 height 34
type input "Quantum"
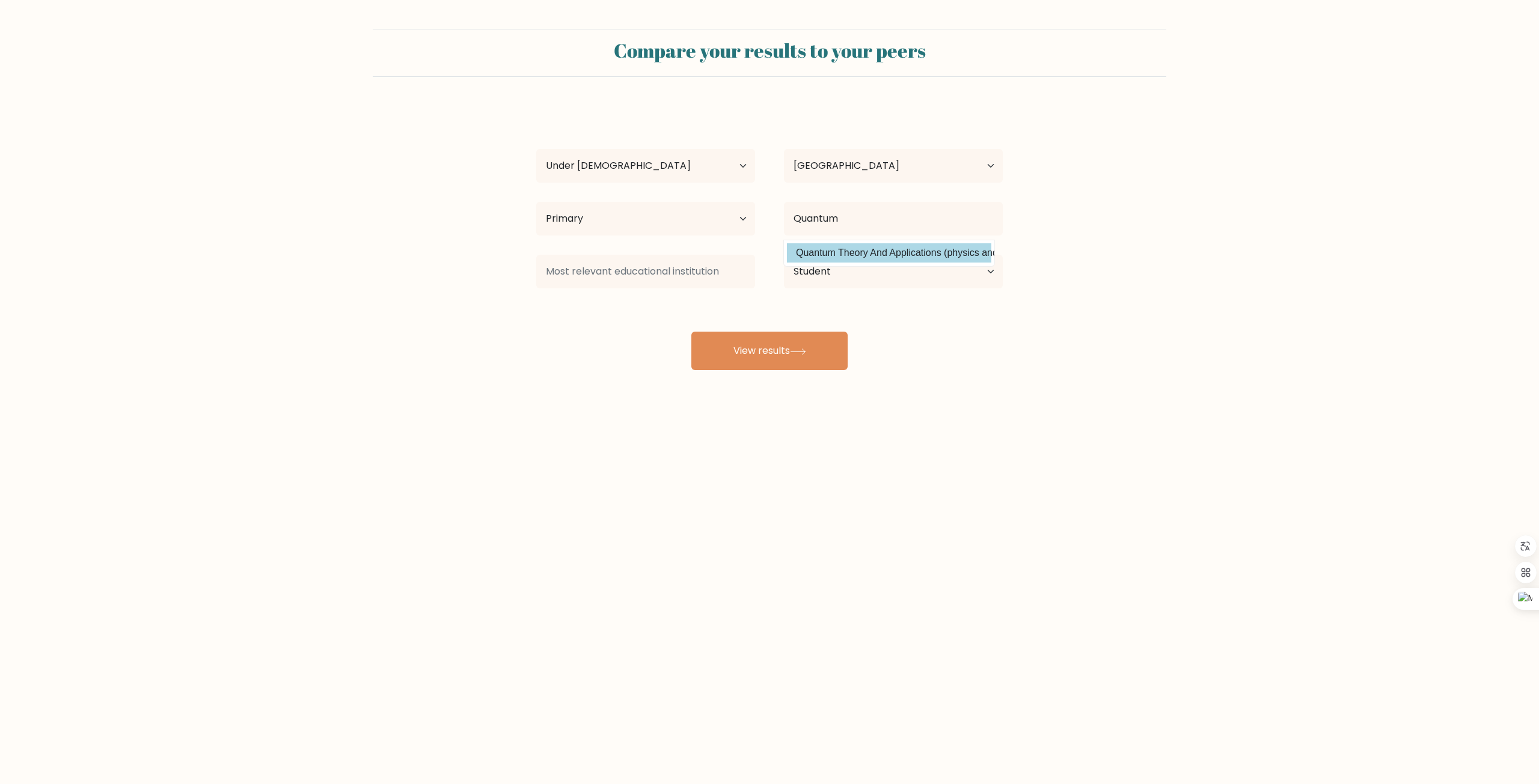
click at [819, 248] on div "[PERSON_NAME] Age Under [DEMOGRAPHIC_DATA] [DEMOGRAPHIC_DATA] [DEMOGRAPHIC_DATA…" at bounding box center [770, 238] width 481 height 264
click at [770, 342] on button "View results" at bounding box center [769, 351] width 156 height 39
click at [695, 267] on input at bounding box center [645, 271] width 219 height 34
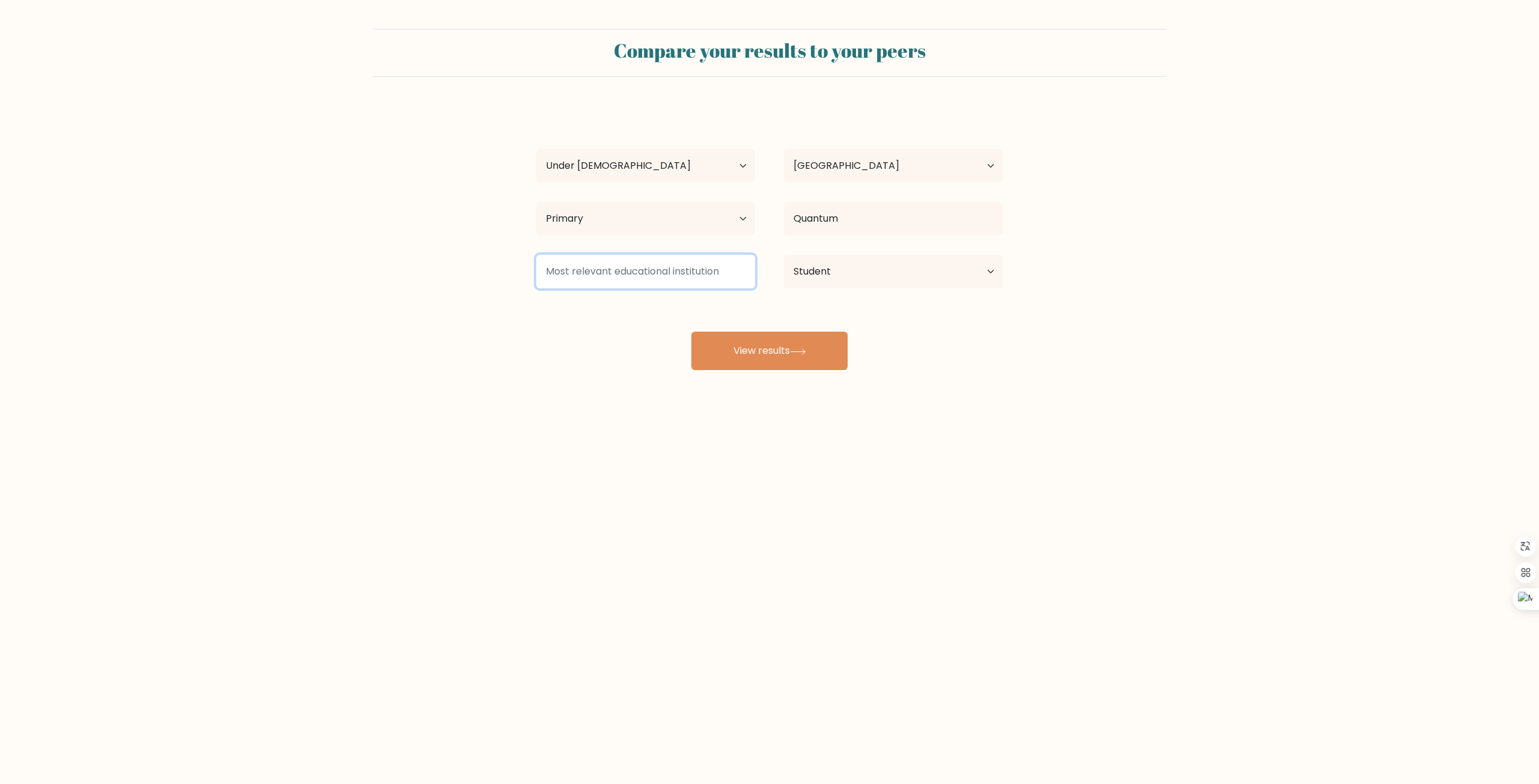
click at [695, 267] on input at bounding box center [645, 271] width 219 height 34
type input "[GEOGRAPHIC_DATA]"
click at [679, 317] on datalist "[GEOGRAPHIC_DATA] ([GEOGRAPHIC_DATA])" at bounding box center [641, 306] width 210 height 26
click at [673, 302] on div "[PERSON_NAME] Age Under [DEMOGRAPHIC_DATA] [DEMOGRAPHIC_DATA] [DEMOGRAPHIC_DATA…" at bounding box center [770, 238] width 481 height 264
click at [642, 265] on input "[GEOGRAPHIC_DATA]" at bounding box center [645, 271] width 219 height 34
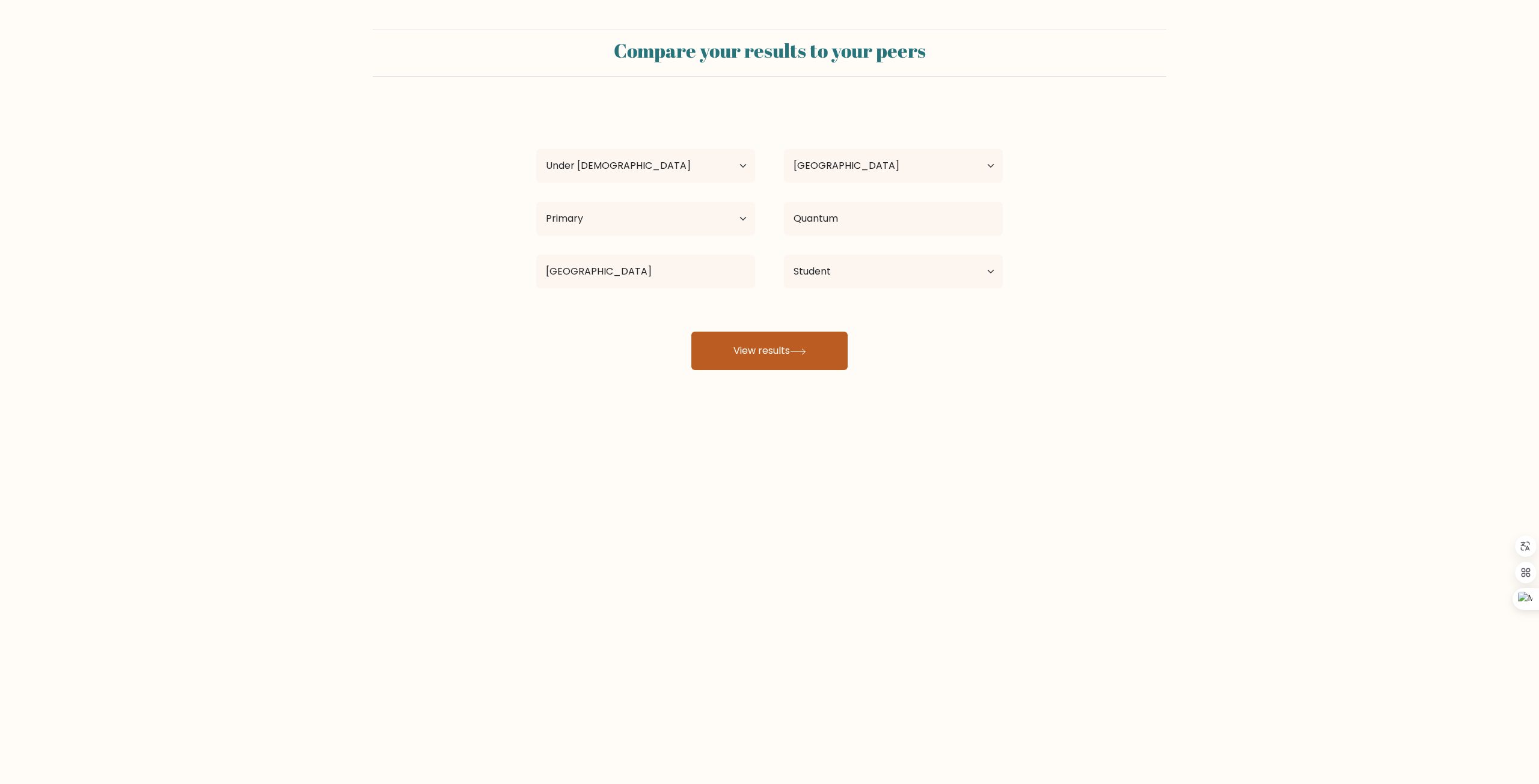
click at [728, 343] on button "View results" at bounding box center [769, 351] width 156 height 39
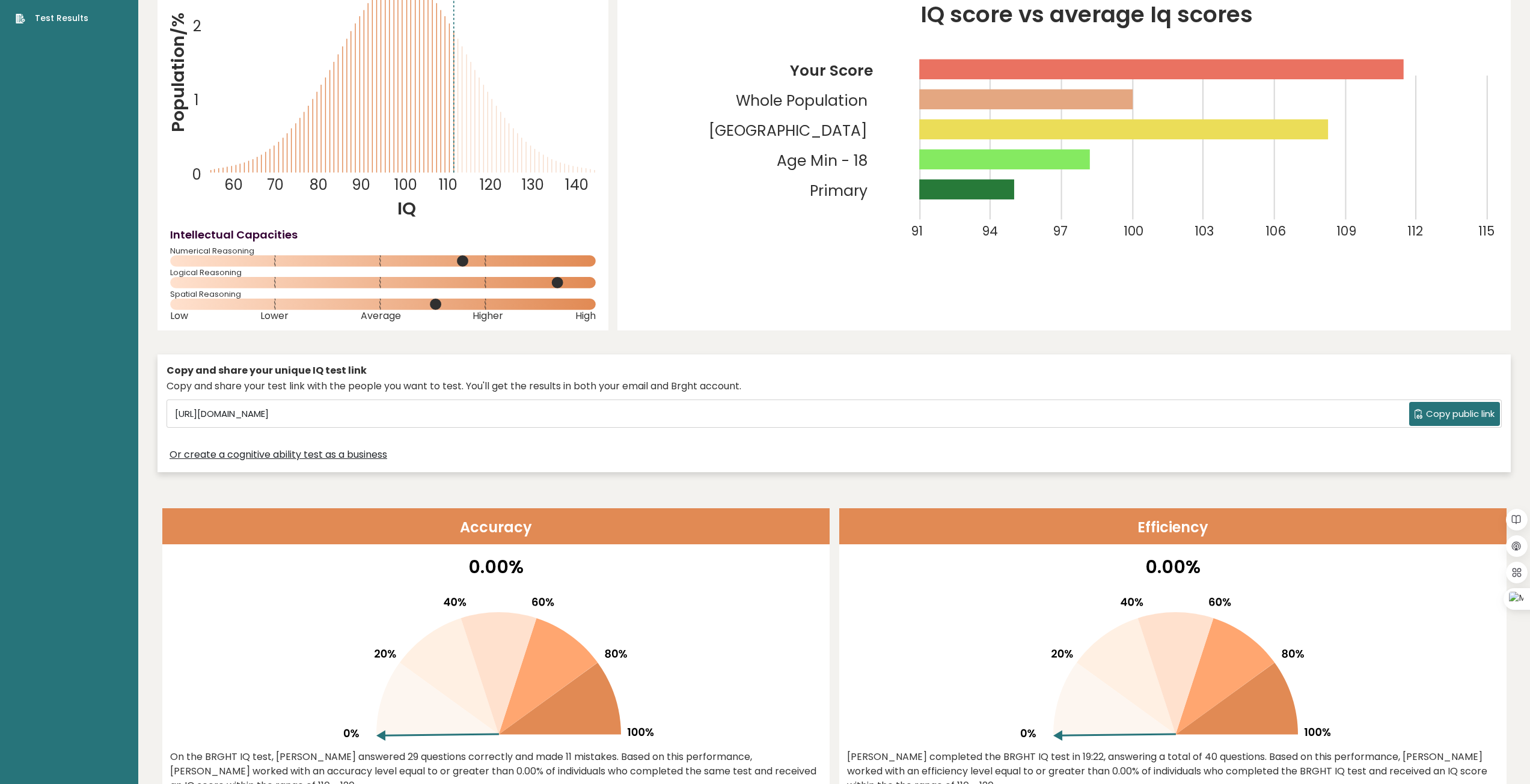
scroll to position [361, 0]
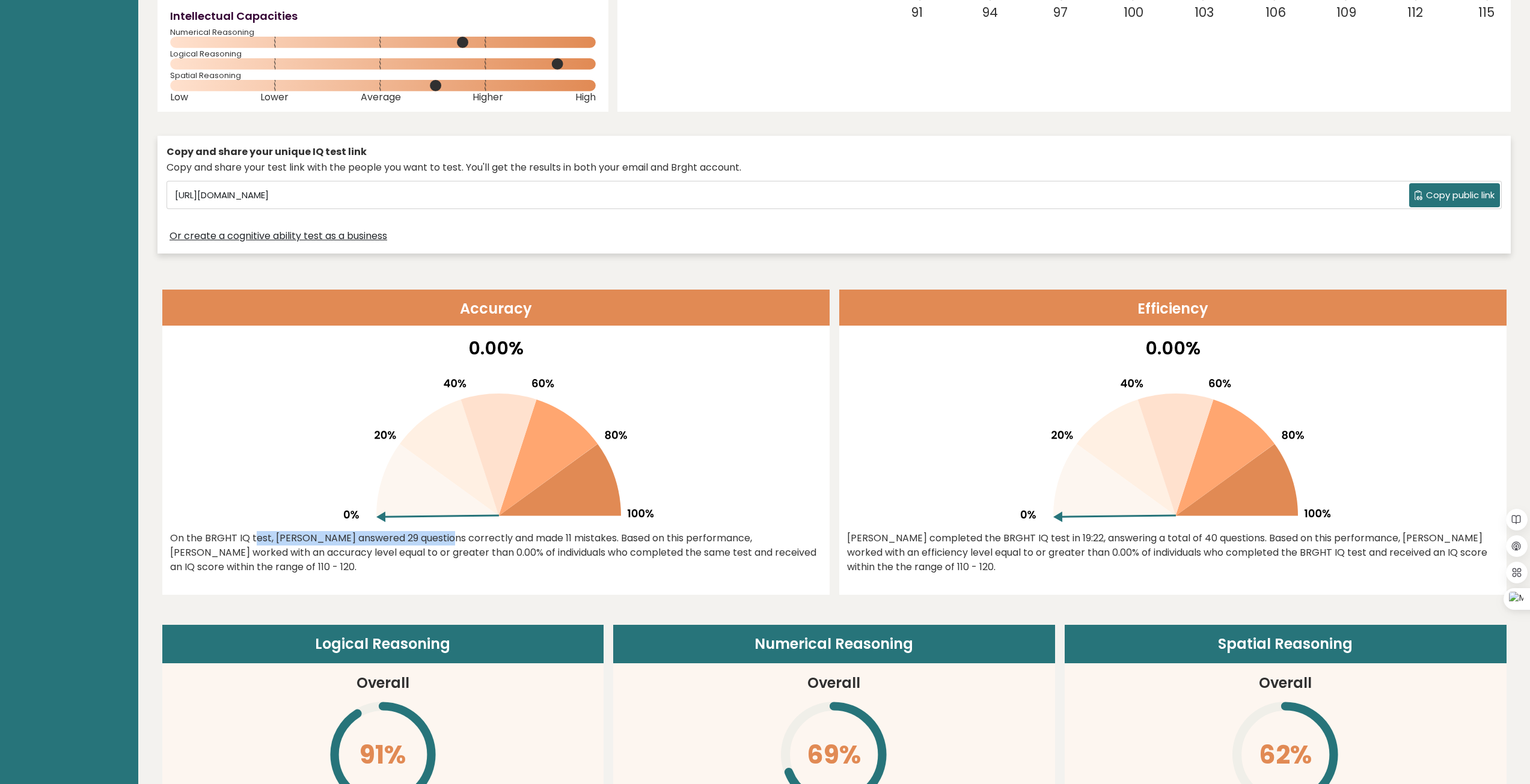
drag, startPoint x: 356, startPoint y: 538, endPoint x: 562, endPoint y: 506, distance: 208.5
click at [562, 506] on div "0.00% On the BRGHT IQ test, George Switzy answered 29 questions correctly and m…" at bounding box center [496, 465] width 667 height 260
click at [609, 434] on icon at bounding box center [496, 445] width 315 height 153
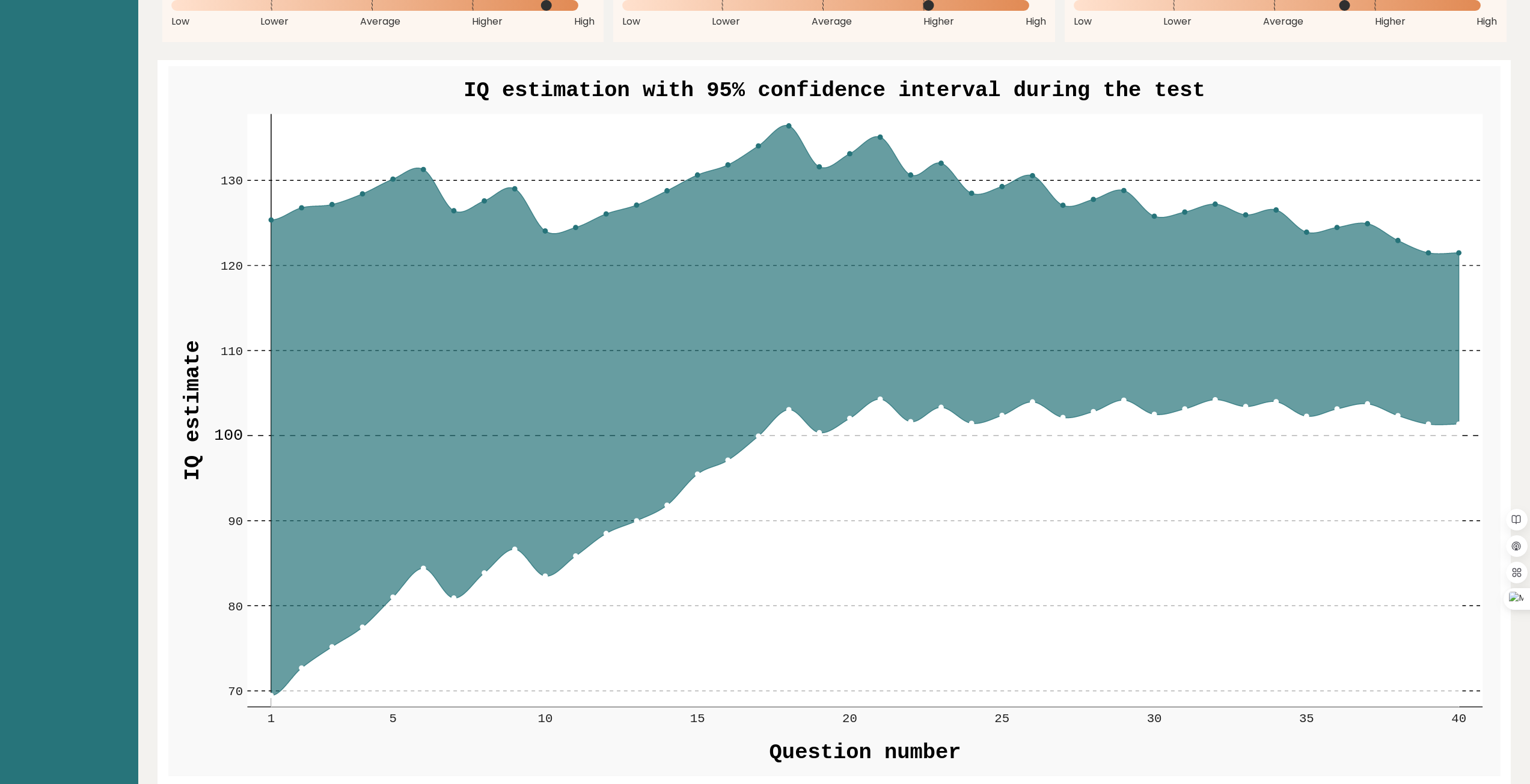
scroll to position [1511, 0]
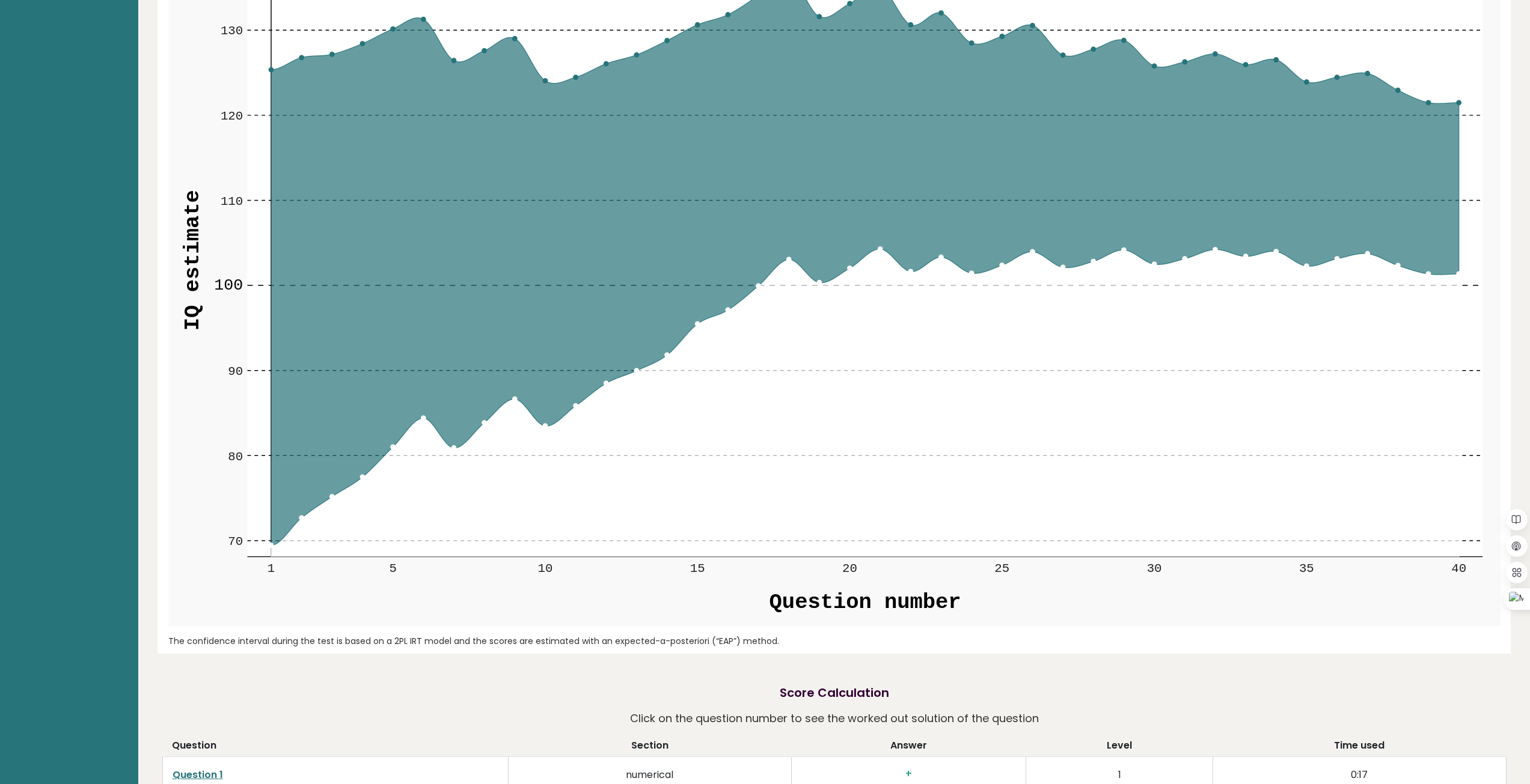
drag, startPoint x: 803, startPoint y: 591, endPoint x: 780, endPoint y: 653, distance: 66.1
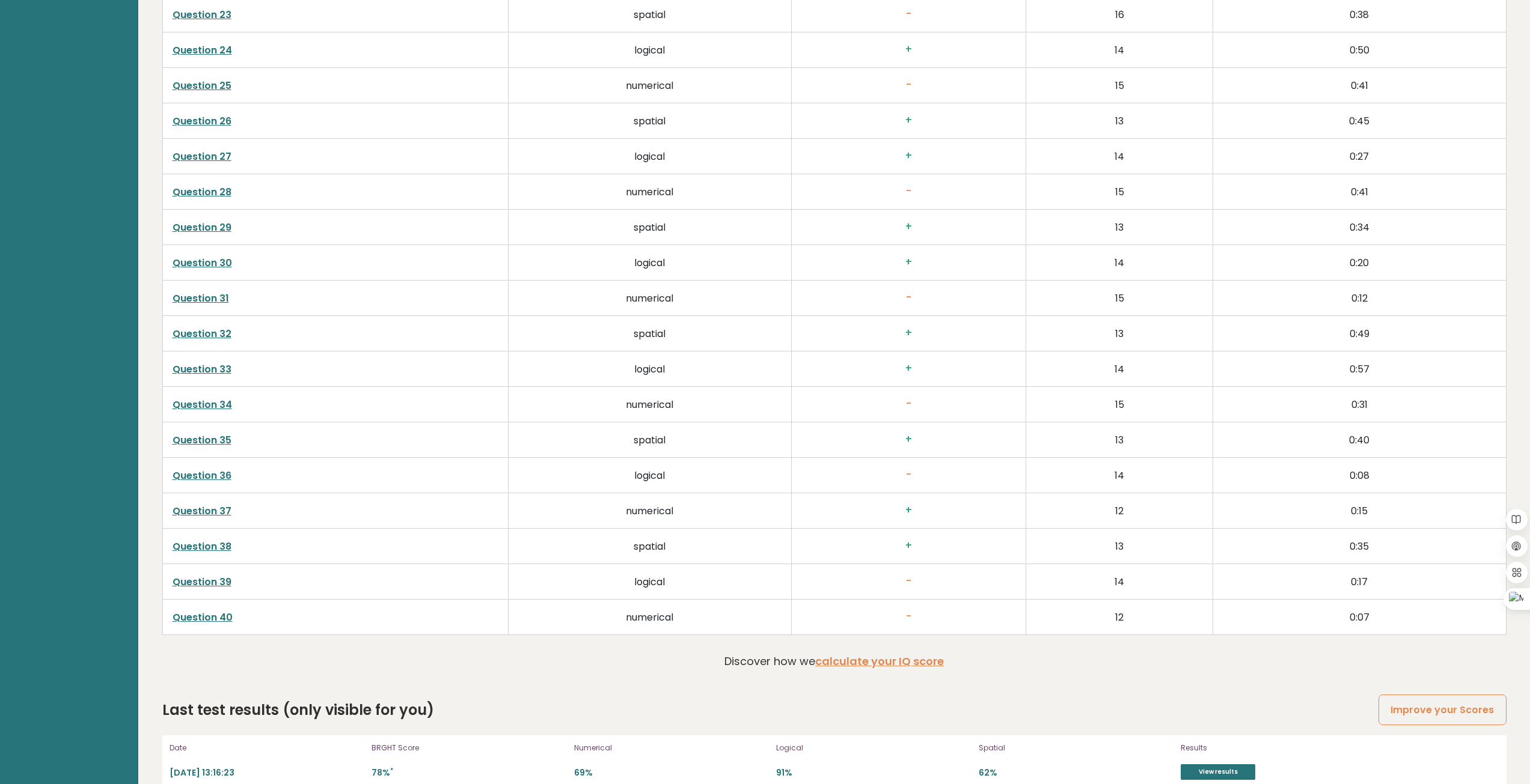
scroll to position [3071, 0]
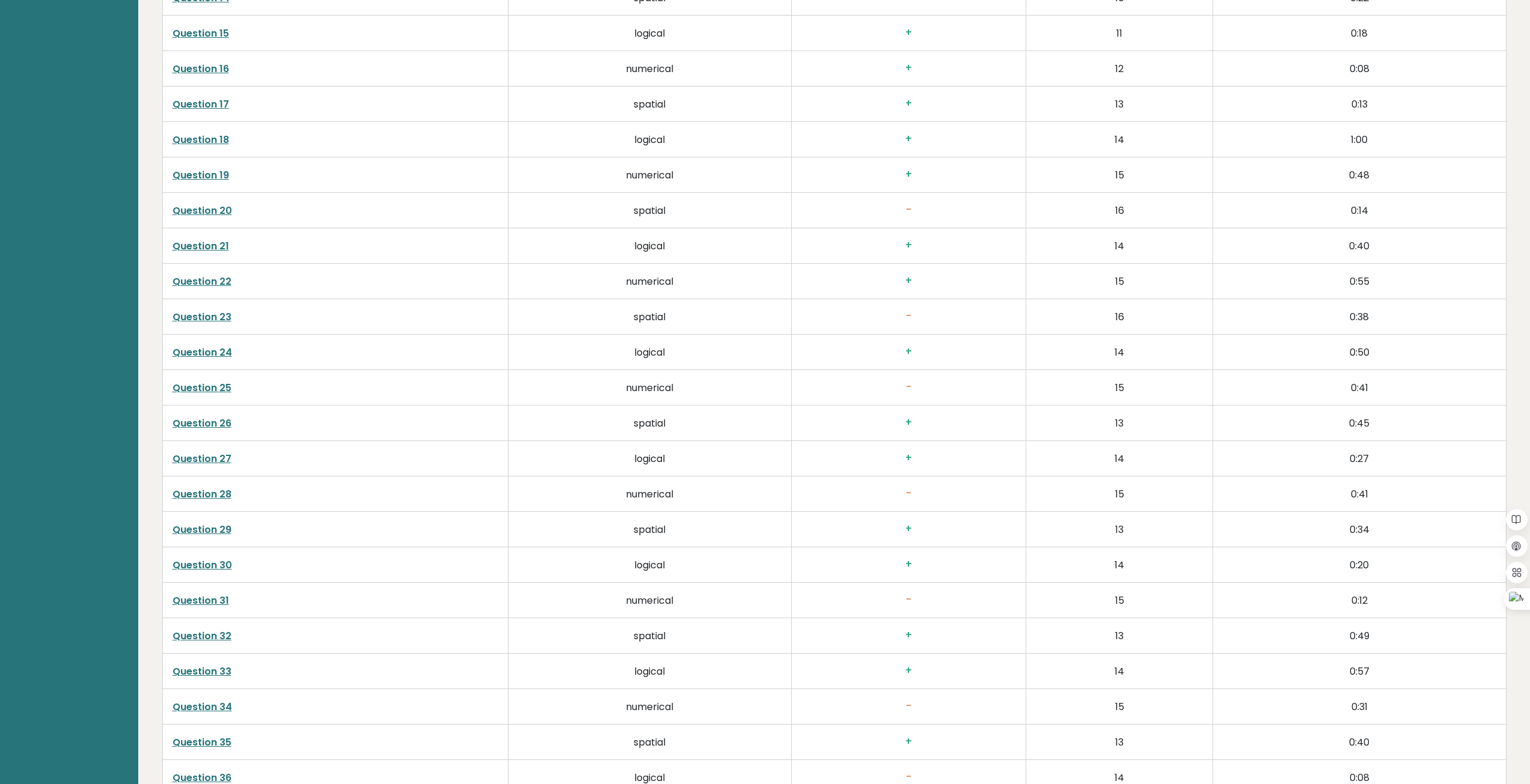
drag, startPoint x: 1096, startPoint y: 667, endPoint x: 1124, endPoint y: 583, distance: 88.5
